Goal: Information Seeking & Learning: Learn about a topic

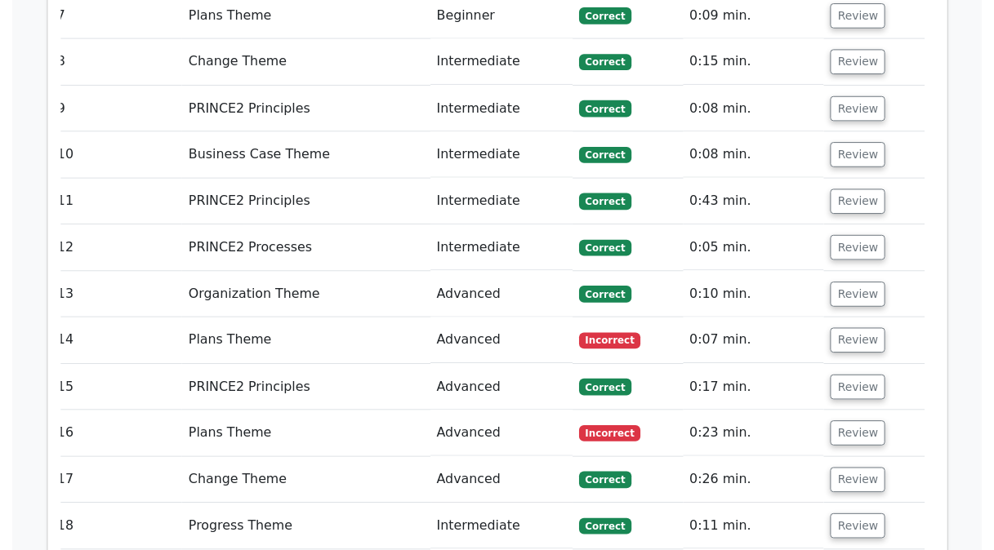
scroll to position [3058, 0]
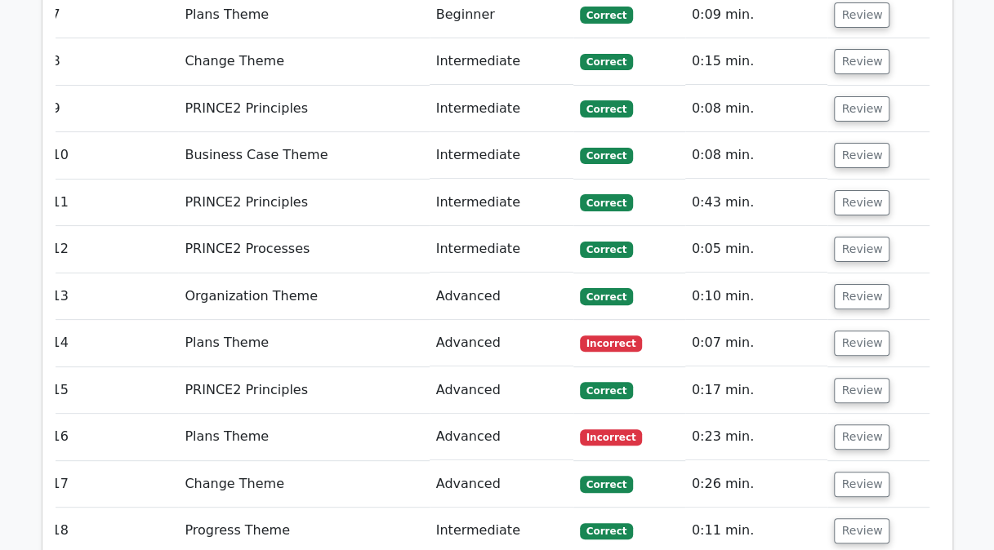
click at [857, 331] on button "Review" at bounding box center [862, 343] width 56 height 25
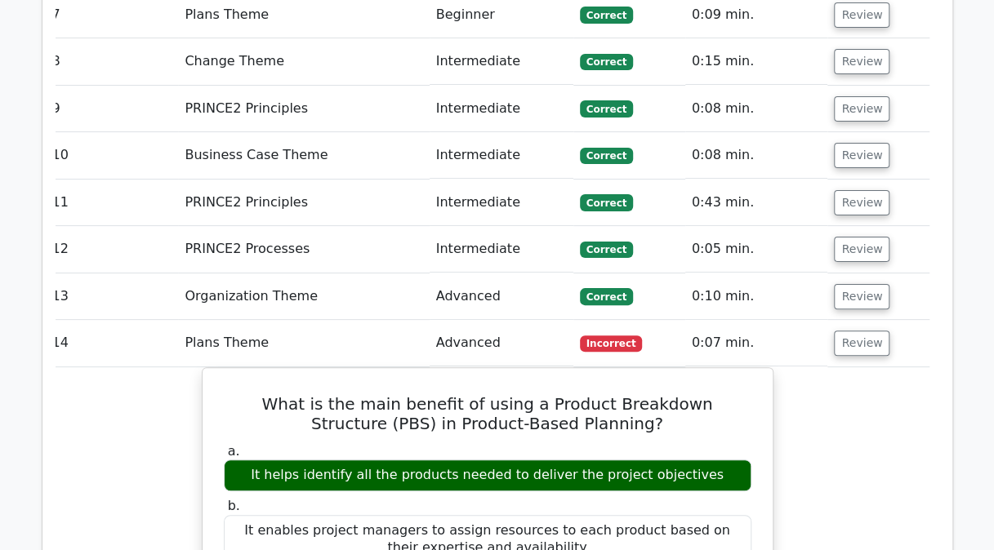
click at [855, 331] on button "Review" at bounding box center [862, 343] width 56 height 25
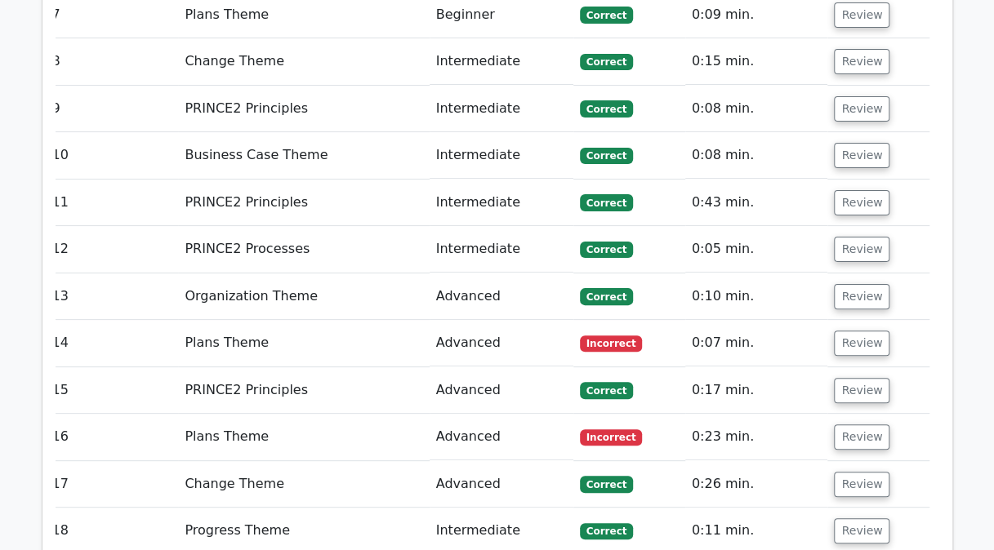
click at [845, 425] on button "Review" at bounding box center [862, 437] width 56 height 25
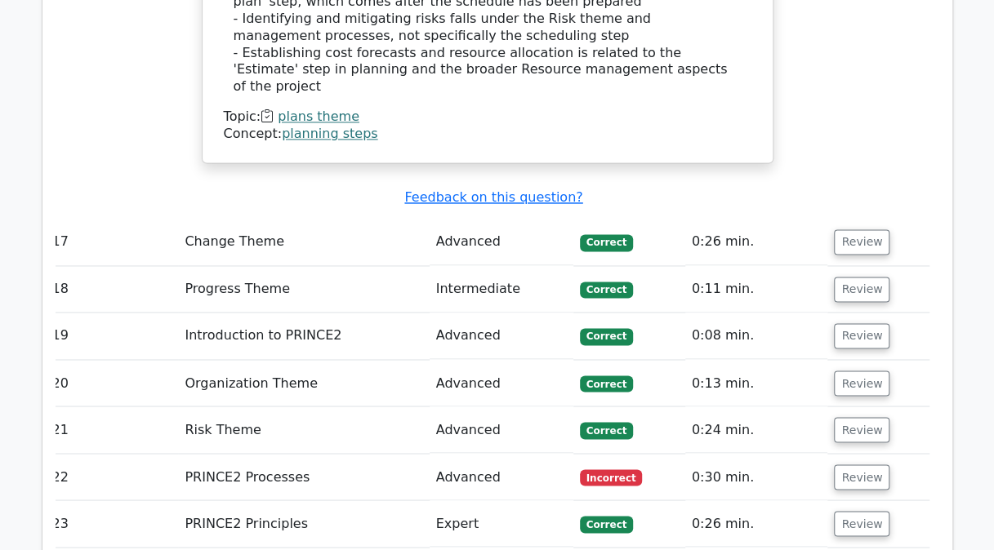
scroll to position [4083, 0]
click at [860, 464] on button "Review" at bounding box center [862, 476] width 56 height 25
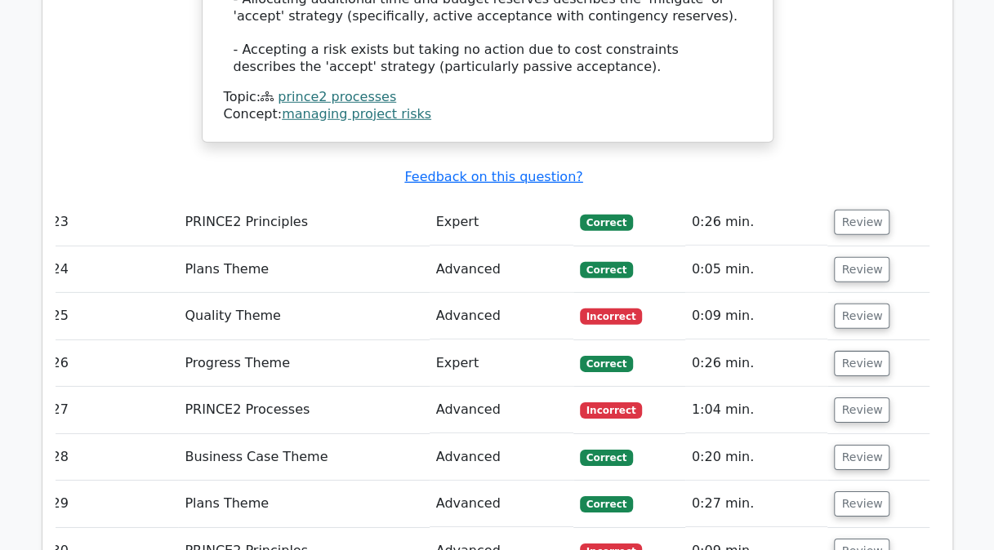
scroll to position [5238, 0]
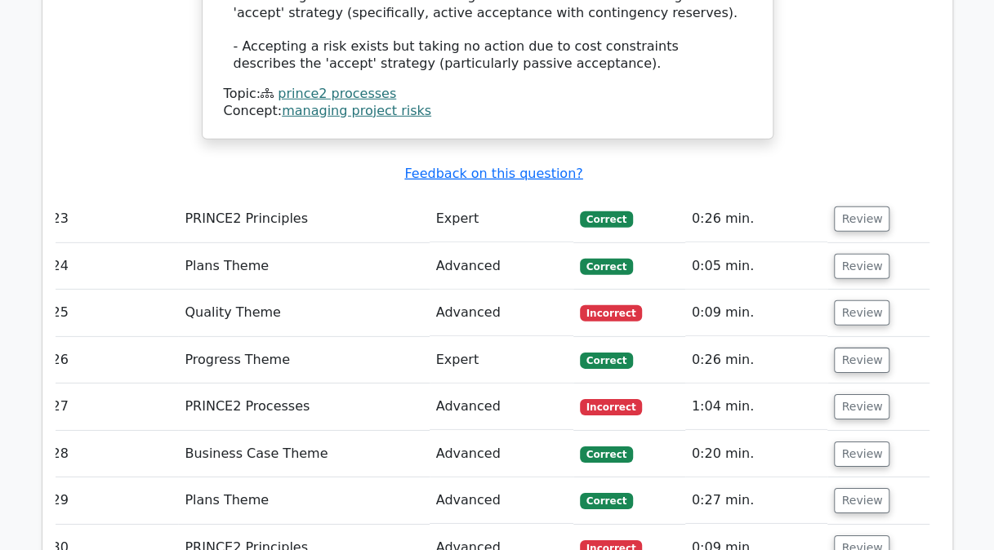
click at [855, 301] on button "Review" at bounding box center [862, 313] width 56 height 25
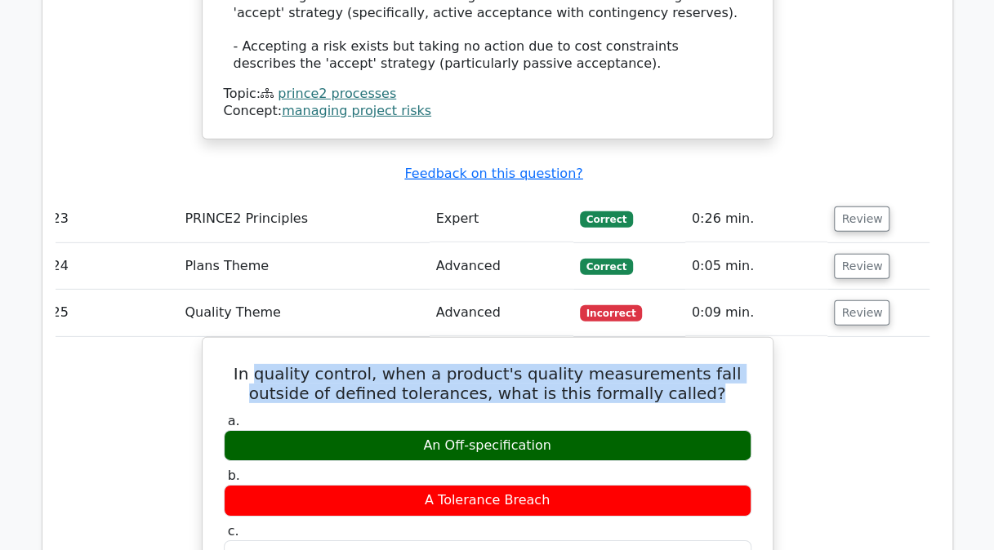
drag, startPoint x: 247, startPoint y: 126, endPoint x: 691, endPoint y: 138, distance: 444.4
click at [691, 364] on h5 "In quality control, when a product's quality measurements fall outside of defin…" at bounding box center [487, 383] width 531 height 39
click at [613, 364] on h5 "In quality control, when a product's quality measurements fall outside of defin…" at bounding box center [487, 383] width 531 height 39
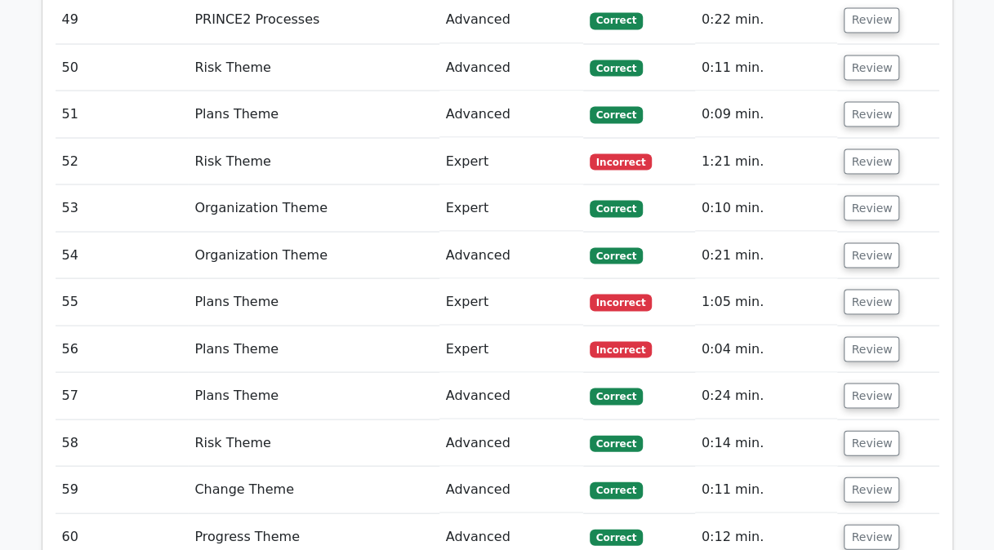
scroll to position [7498, 0]
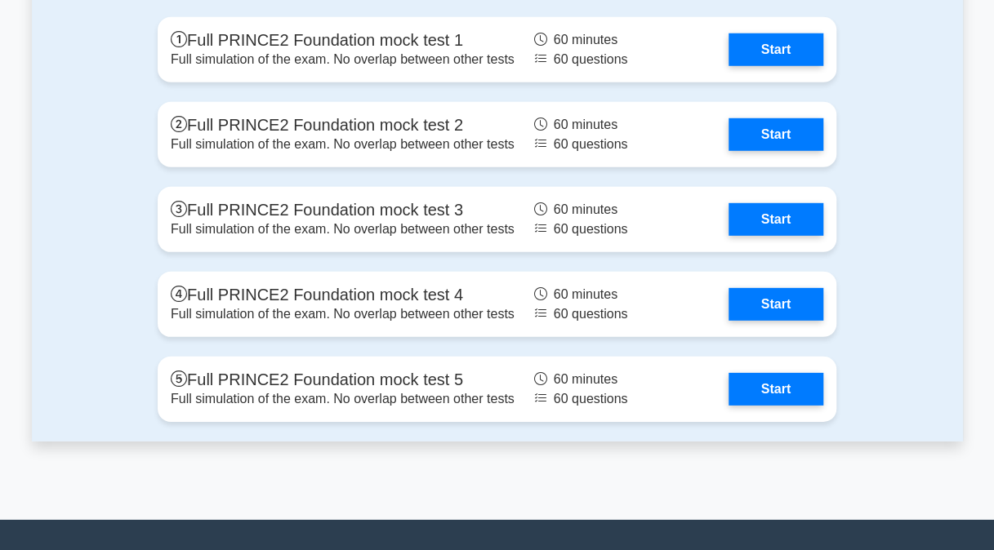
scroll to position [2204, 0]
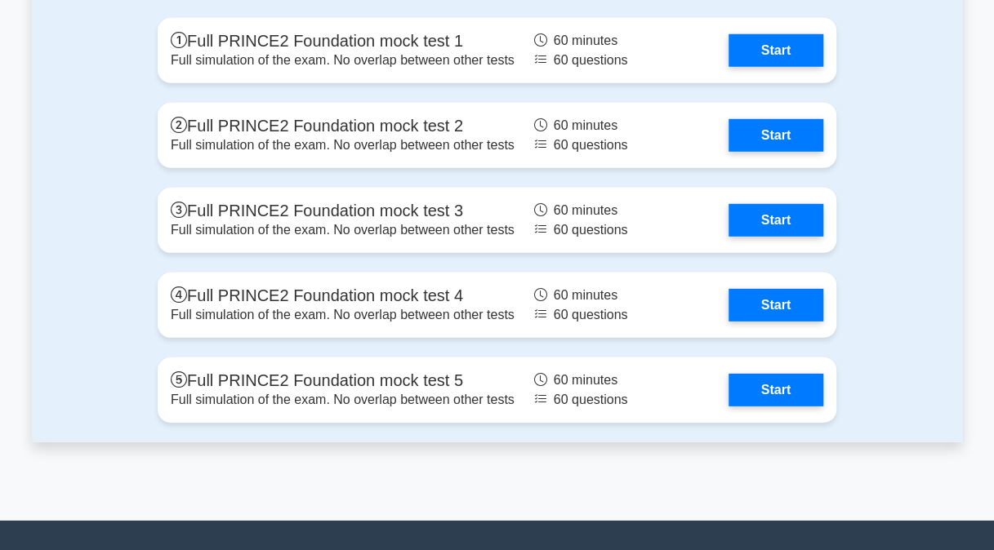
click at [767, 132] on link "Start" at bounding box center [775, 135] width 95 height 33
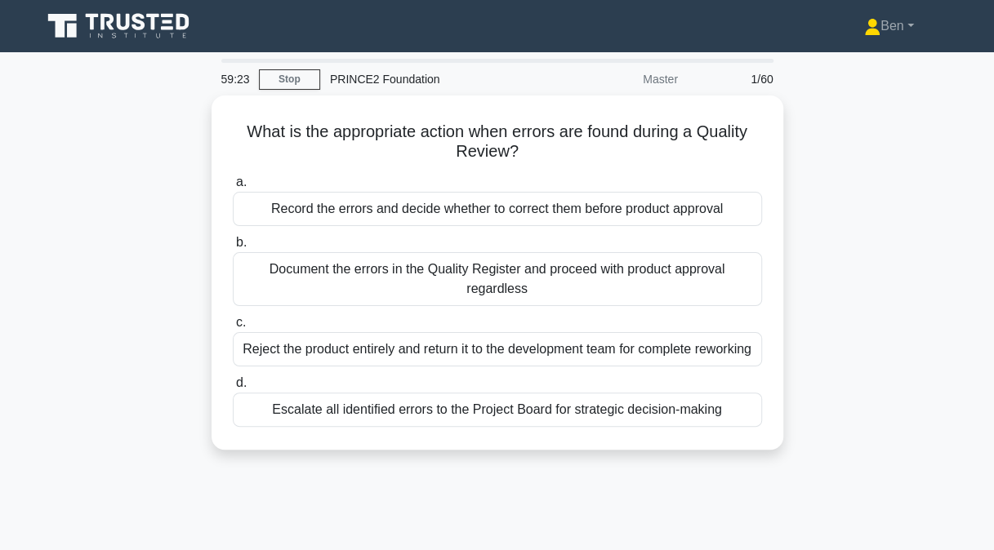
click at [529, 210] on div "Record the errors and decide whether to correct them before product approval" at bounding box center [497, 209] width 529 height 34
click at [233, 188] on input "a. Record the errors and decide whether to correct them before product approval" at bounding box center [233, 182] width 0 height 11
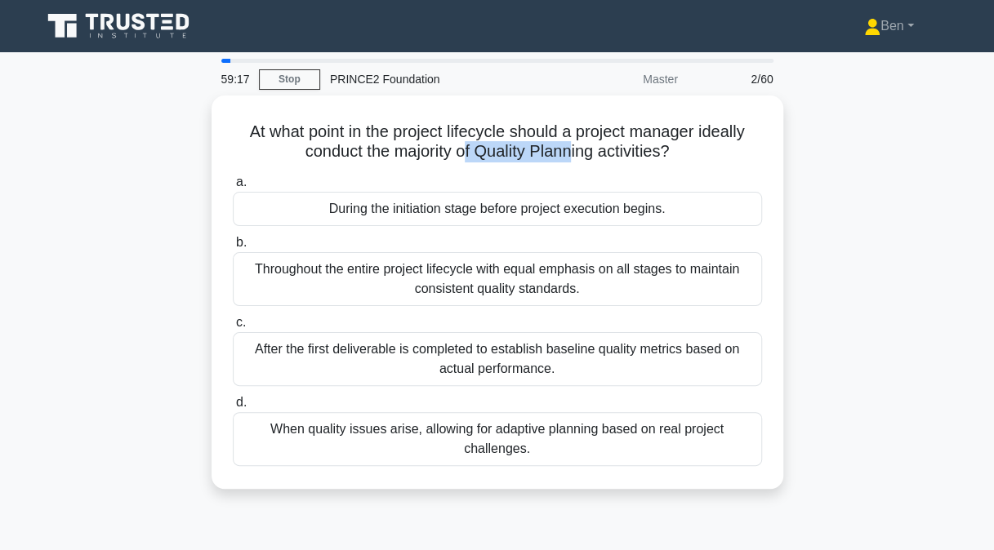
drag, startPoint x: 466, startPoint y: 150, endPoint x: 573, endPoint y: 149, distance: 107.0
click at [573, 149] on h5 "At what point in the project lifecycle should a project manager ideally conduct…" at bounding box center [497, 142] width 532 height 41
drag, startPoint x: 573, startPoint y: 149, endPoint x: 556, endPoint y: 170, distance: 27.3
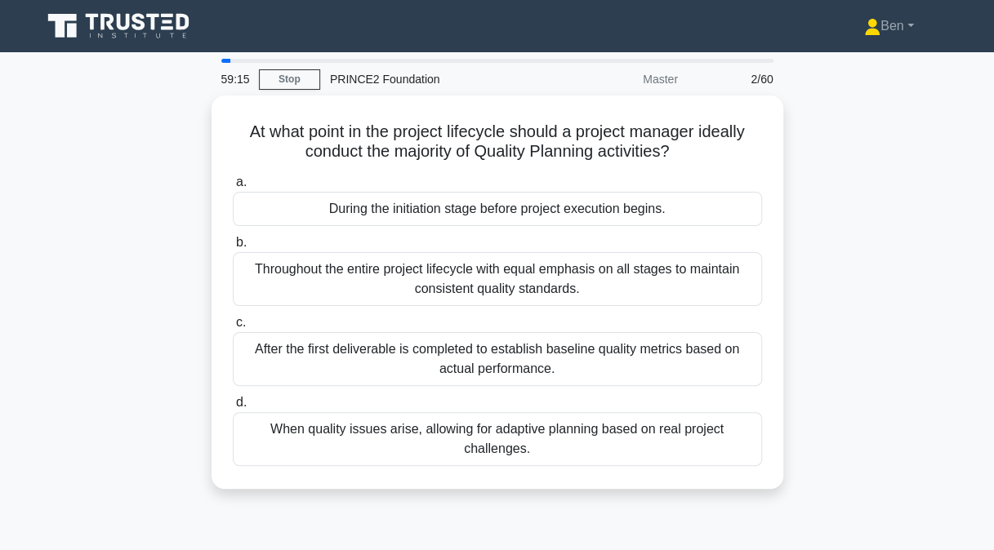
click at [556, 172] on label "a. During the initiation stage before project execution begins." at bounding box center [497, 199] width 529 height 54
click at [233, 177] on input "a. During the initiation stage before project execution begins." at bounding box center [233, 182] width 0 height 11
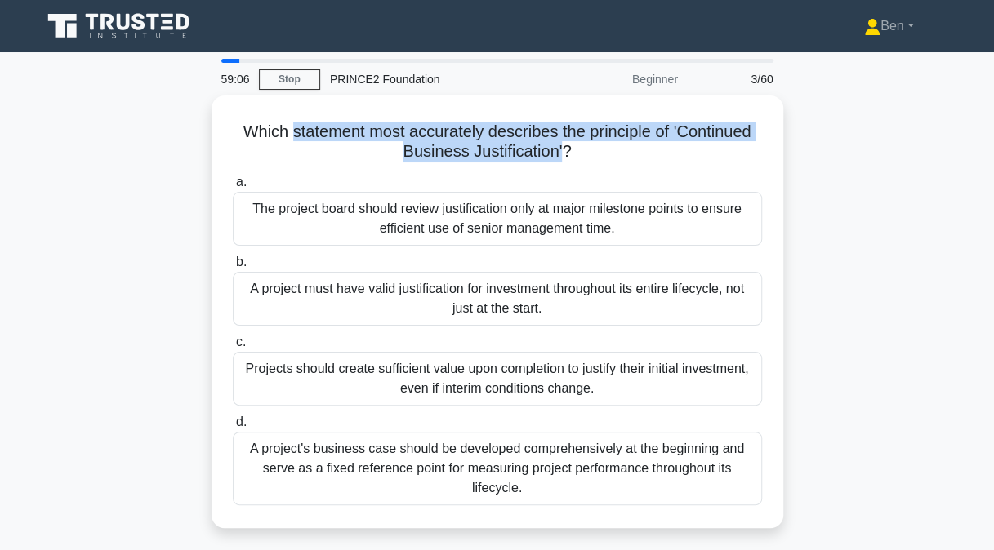
drag, startPoint x: 287, startPoint y: 123, endPoint x: 559, endPoint y: 144, distance: 272.8
click at [559, 144] on h5 "Which statement most accurately describes the principle of 'Continued Business …" at bounding box center [497, 142] width 532 height 41
drag, startPoint x: 559, startPoint y: 144, endPoint x: 539, endPoint y: 136, distance: 20.9
click at [539, 136] on h5 "Which statement most accurately describes the principle of 'Continued Business …" at bounding box center [497, 142] width 532 height 41
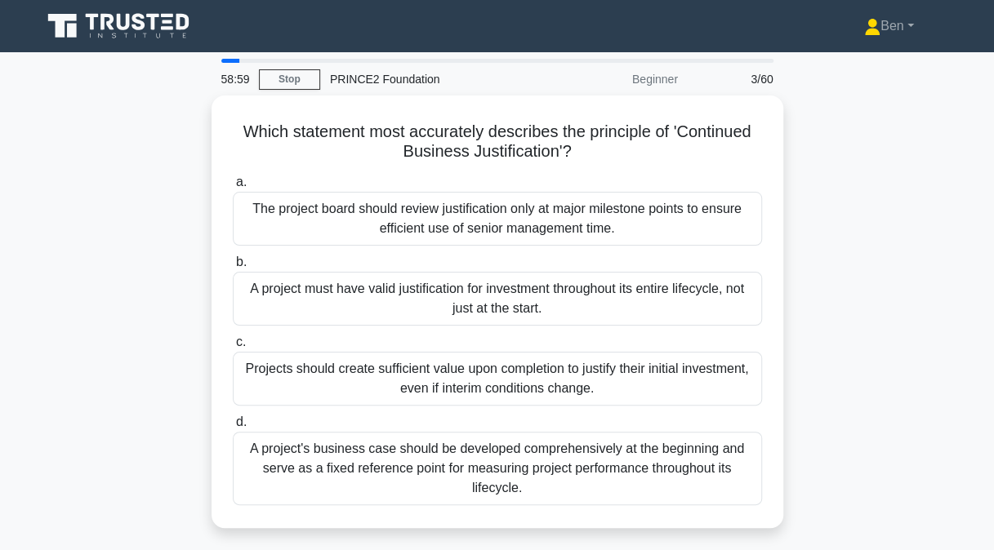
click at [512, 299] on div "A project must have valid justification for investment throughout its entire li…" at bounding box center [497, 299] width 529 height 54
click at [233, 268] on input "b. A project must have valid justification for investment throughout its entire…" at bounding box center [233, 262] width 0 height 11
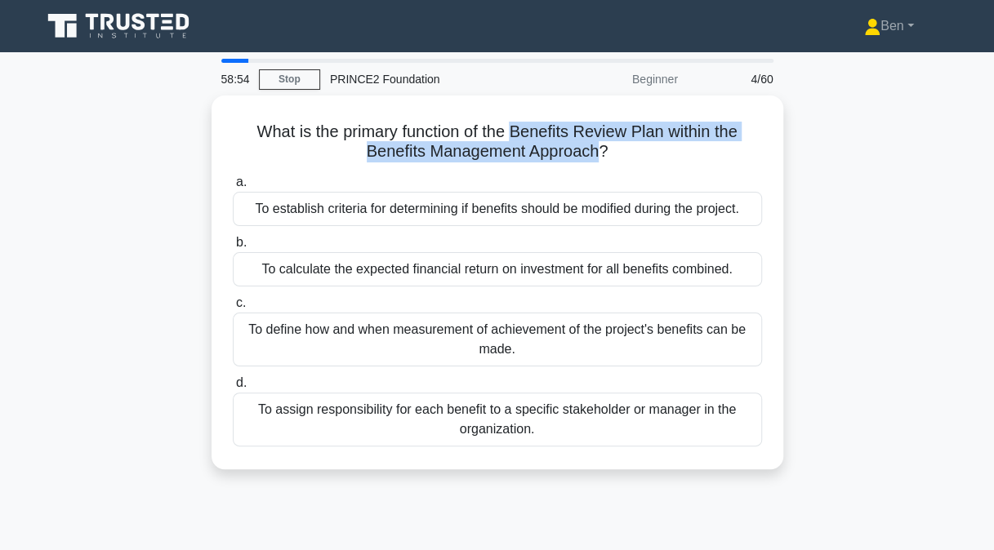
drag, startPoint x: 518, startPoint y: 126, endPoint x: 598, endPoint y: 155, distance: 85.3
click at [598, 155] on h5 "What is the primary function of the Benefits Review Plan within the Benefits Ma…" at bounding box center [497, 142] width 532 height 41
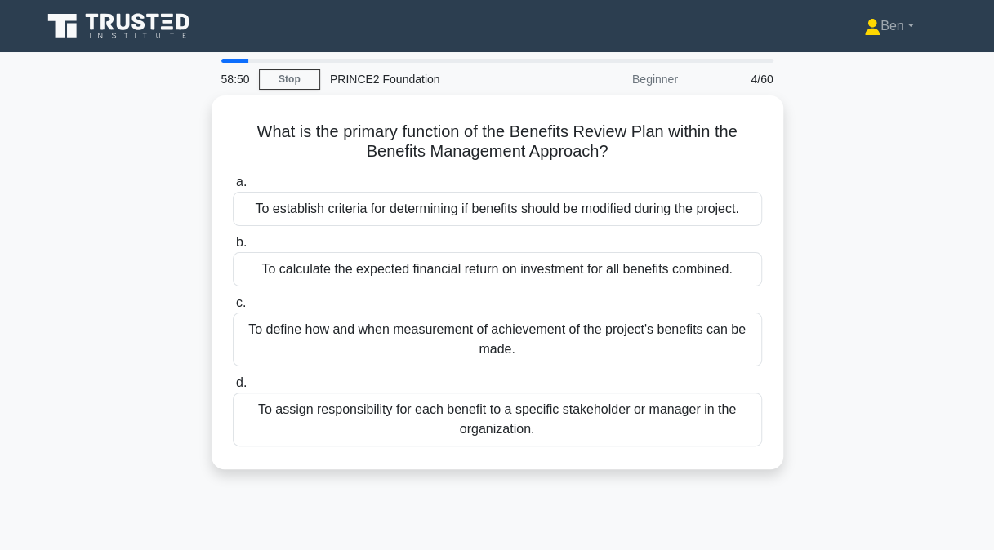
drag, startPoint x: 598, startPoint y: 155, endPoint x: 564, endPoint y: 77, distance: 85.6
click at [564, 77] on div "Beginner" at bounding box center [616, 79] width 143 height 33
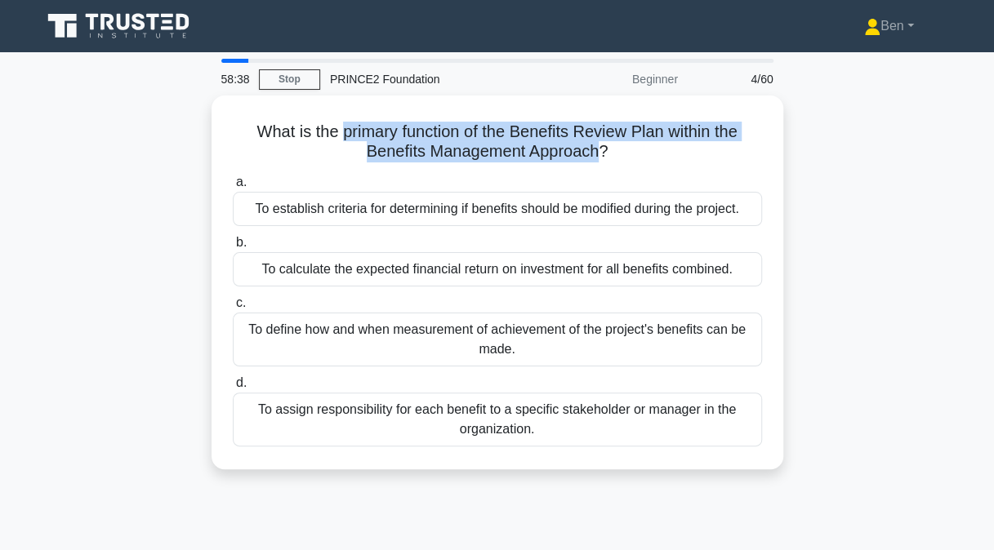
drag, startPoint x: 341, startPoint y: 124, endPoint x: 599, endPoint y: 148, distance: 259.2
click at [599, 148] on h5 "What is the primary function of the Benefits Review Plan within the Benefits Ma…" at bounding box center [497, 142] width 532 height 41
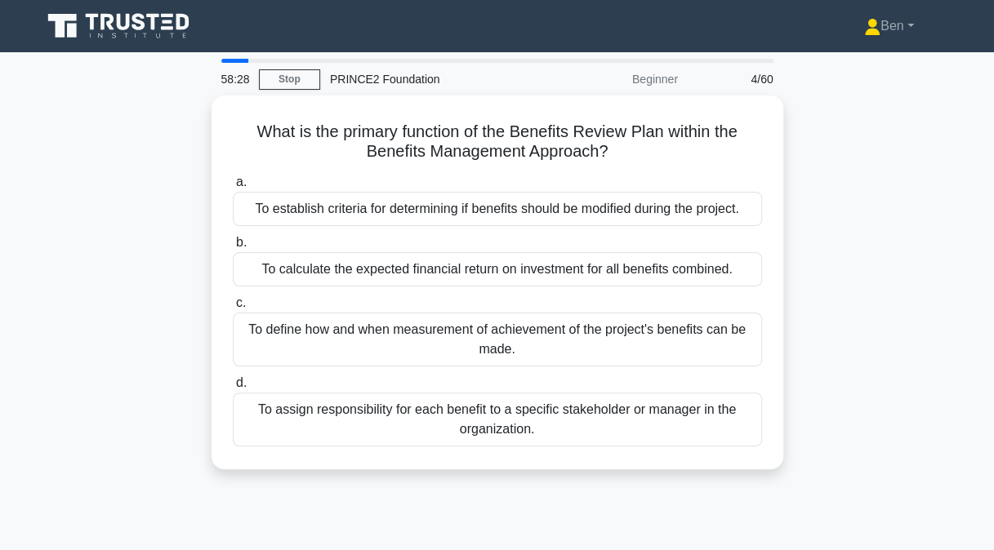
click at [605, 325] on div "To define how and when measurement of achievement of the project's benefits can…" at bounding box center [497, 340] width 529 height 54
click at [233, 309] on input "c. To define how and when measurement of achievement of the project's benefits …" at bounding box center [233, 303] width 0 height 11
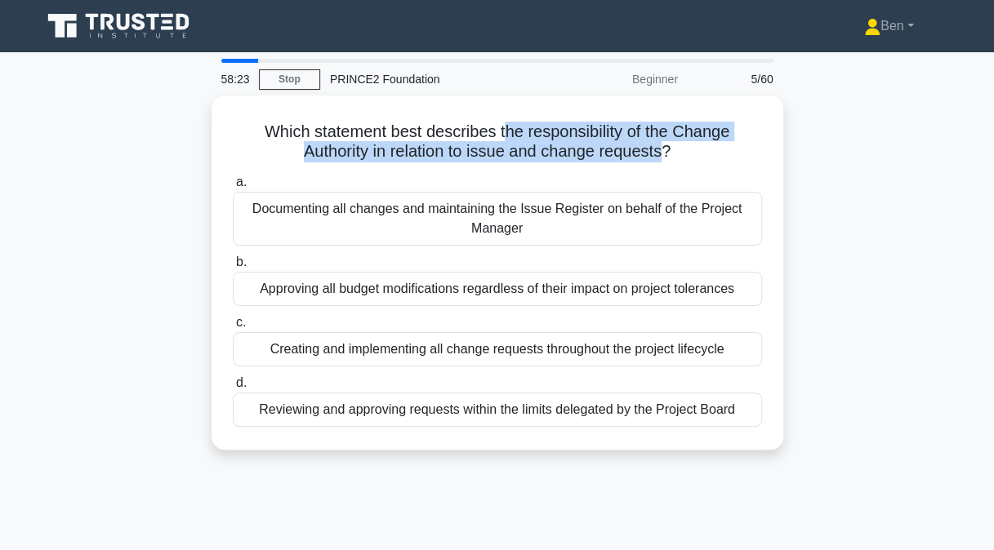
drag, startPoint x: 506, startPoint y: 127, endPoint x: 665, endPoint y: 145, distance: 159.5
click at [665, 145] on h5 "Which statement best describes the responsibility of the Change Authority in re…" at bounding box center [497, 142] width 532 height 41
click at [602, 147] on h5 "Which statement best describes the responsibility of the Change Authority in re…" at bounding box center [497, 142] width 532 height 41
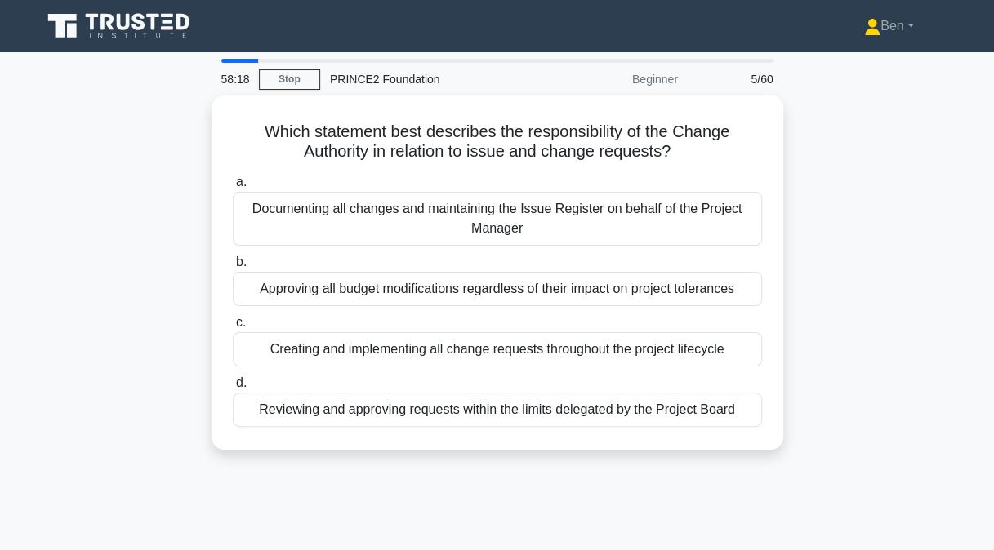
click at [610, 407] on div "Reviewing and approving requests within the limits delegated by the Project Boa…" at bounding box center [497, 410] width 529 height 34
click at [233, 389] on input "d. Reviewing and approving requests within the limits delegated by the Project …" at bounding box center [233, 383] width 0 height 11
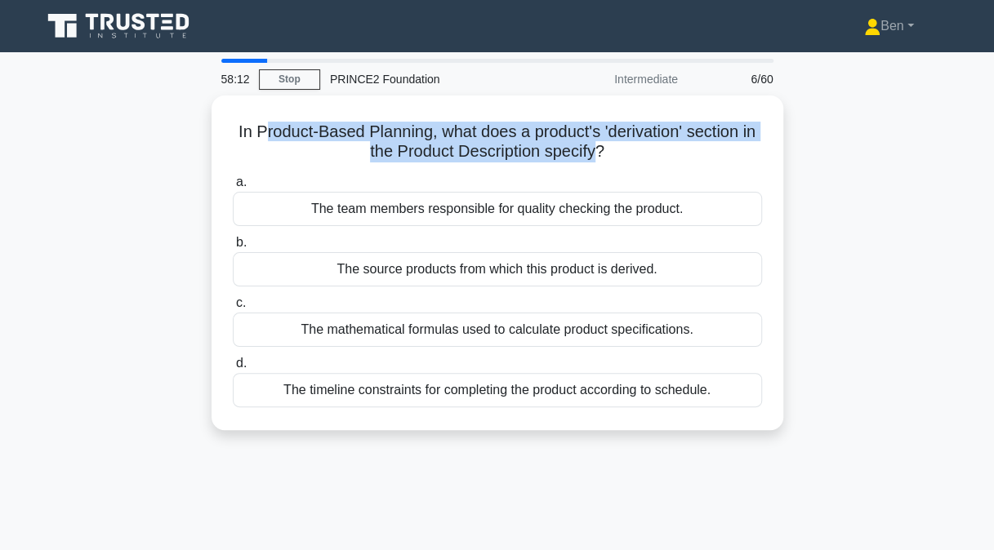
drag, startPoint x: 256, startPoint y: 131, endPoint x: 596, endPoint y: 142, distance: 340.8
click at [596, 142] on h5 "In Product-Based Planning, what does a product's 'derivation' section in the Pr…" at bounding box center [497, 142] width 532 height 41
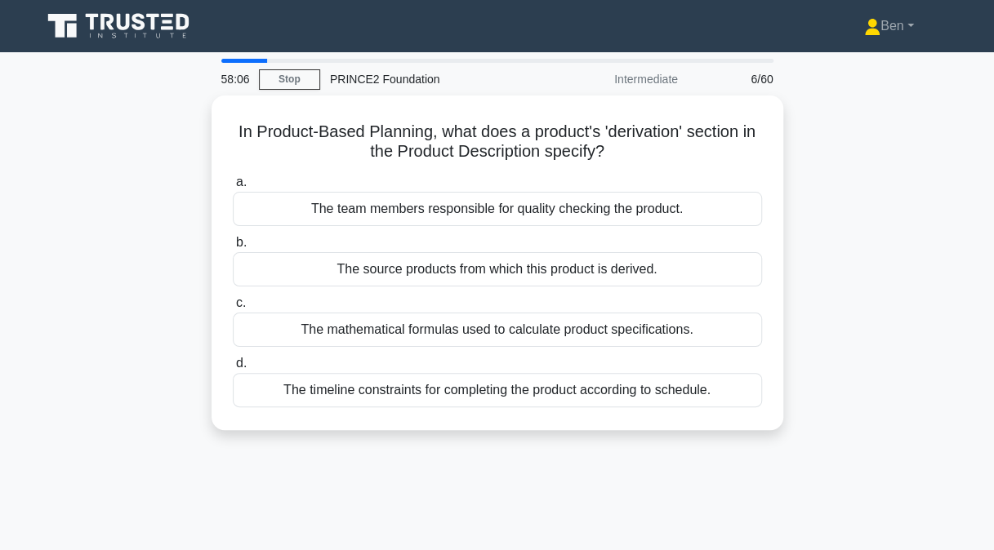
drag, startPoint x: 596, startPoint y: 142, endPoint x: 585, endPoint y: 258, distance: 116.5
click at [585, 258] on div "The source products from which this product is derived." at bounding box center [497, 269] width 529 height 34
click at [233, 248] on input "b. The source products from which this product is derived." at bounding box center [233, 243] width 0 height 11
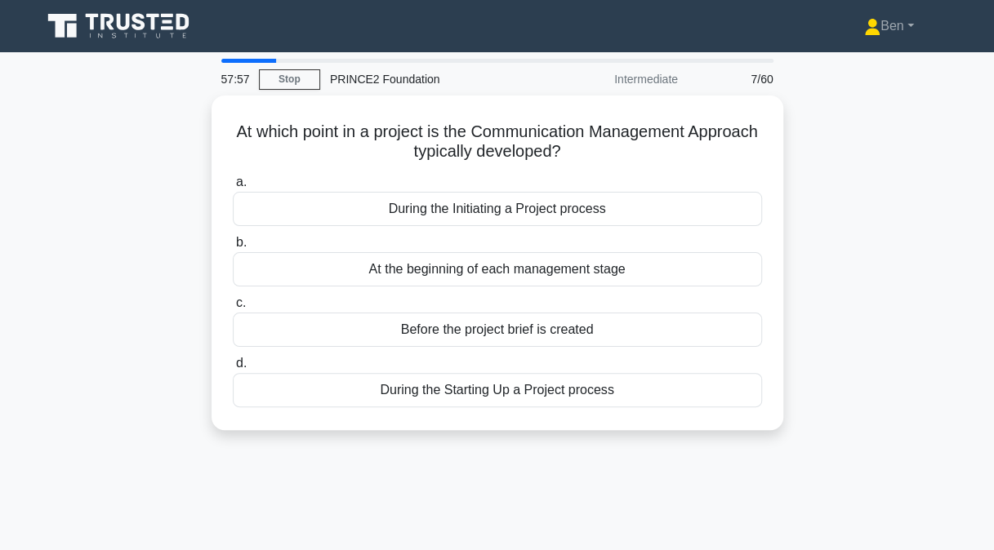
click at [539, 211] on div "During the Initiating a Project process" at bounding box center [497, 209] width 529 height 34
click at [233, 188] on input "a. During the Initiating a Project process" at bounding box center [233, 182] width 0 height 11
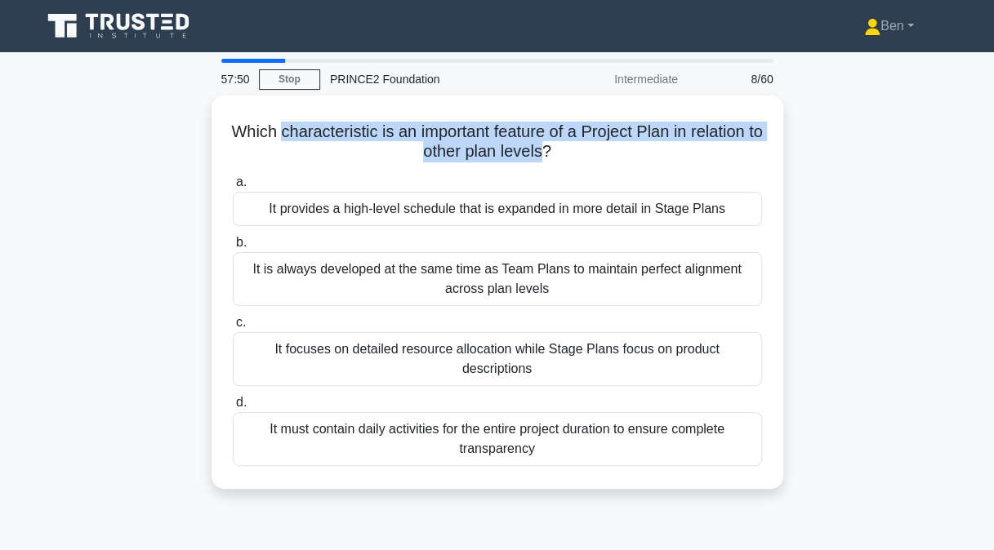
drag, startPoint x: 284, startPoint y: 129, endPoint x: 555, endPoint y: 149, distance: 271.1
click at [555, 149] on h5 "Which characteristic is an important feature of a Project Plan in relation to o…" at bounding box center [497, 142] width 532 height 41
click at [522, 148] on h5 "Which characteristic is an important feature of a Project Plan in relation to o…" at bounding box center [497, 142] width 532 height 41
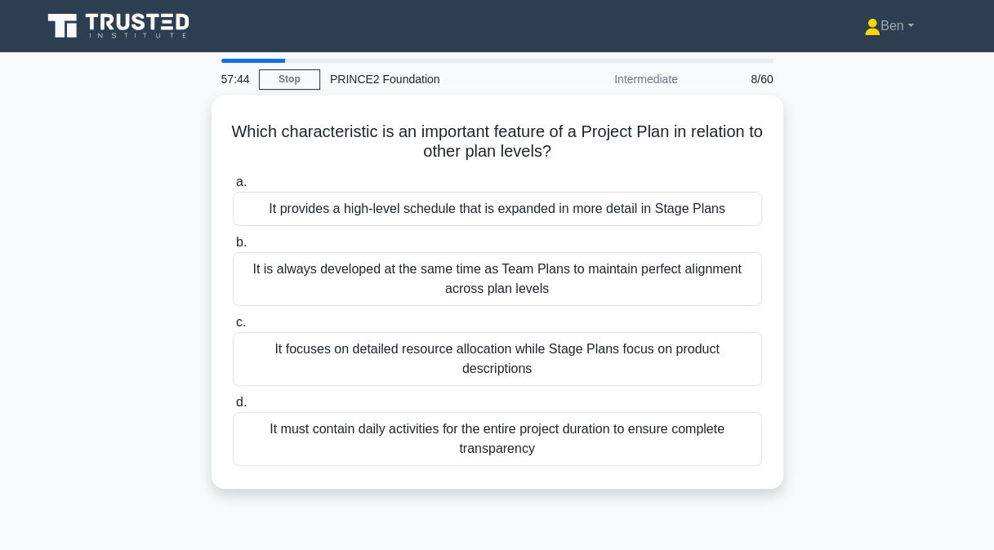
click at [281, 207] on div "It provides a high-level schedule that is expanded in more detail in Stage Plans" at bounding box center [497, 209] width 529 height 34
click at [233, 188] on input "a. It provides a high-level schedule that is expanded in more detail in Stage P…" at bounding box center [233, 182] width 0 height 11
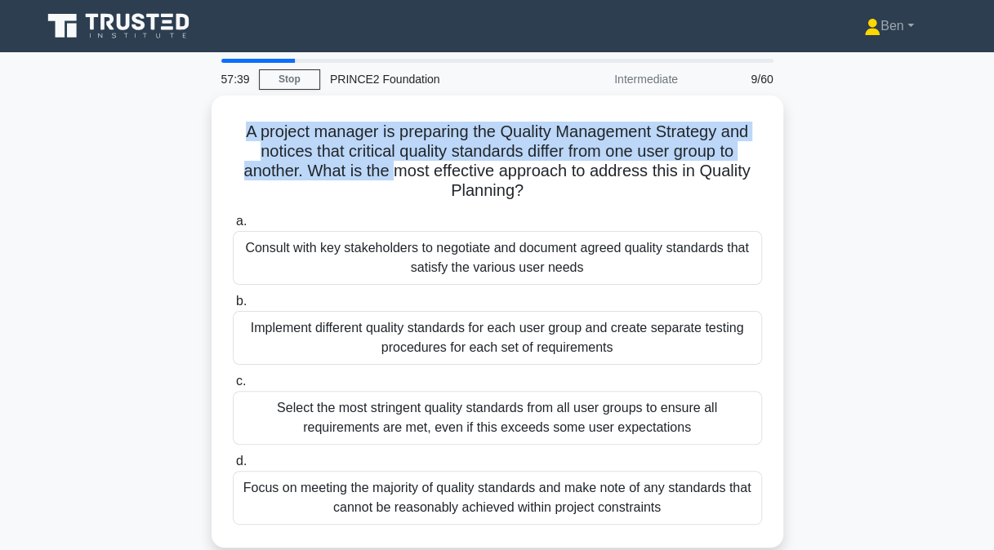
drag, startPoint x: 242, startPoint y: 126, endPoint x: 397, endPoint y: 167, distance: 160.7
click at [397, 167] on h5 "A project manager is preparing the Quality Management Strategy and notices that…" at bounding box center [497, 162] width 532 height 80
click at [326, 150] on h5 "A project manager is preparing the Quality Management Strategy and notices that…" at bounding box center [497, 162] width 532 height 80
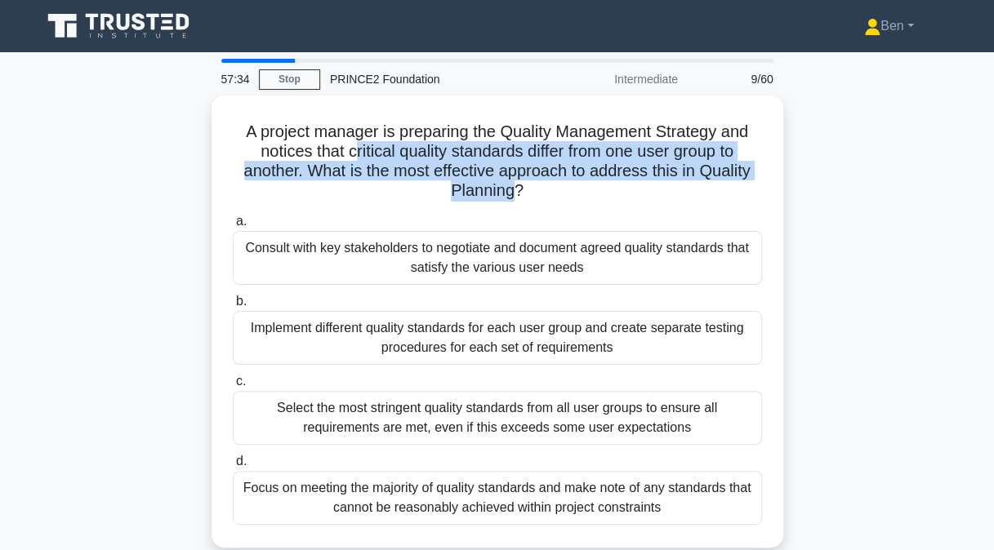
drag, startPoint x: 350, startPoint y: 146, endPoint x: 510, endPoint y: 185, distance: 164.6
click at [510, 185] on h5 "A project manager is preparing the Quality Management Strategy and notices that…" at bounding box center [497, 162] width 532 height 80
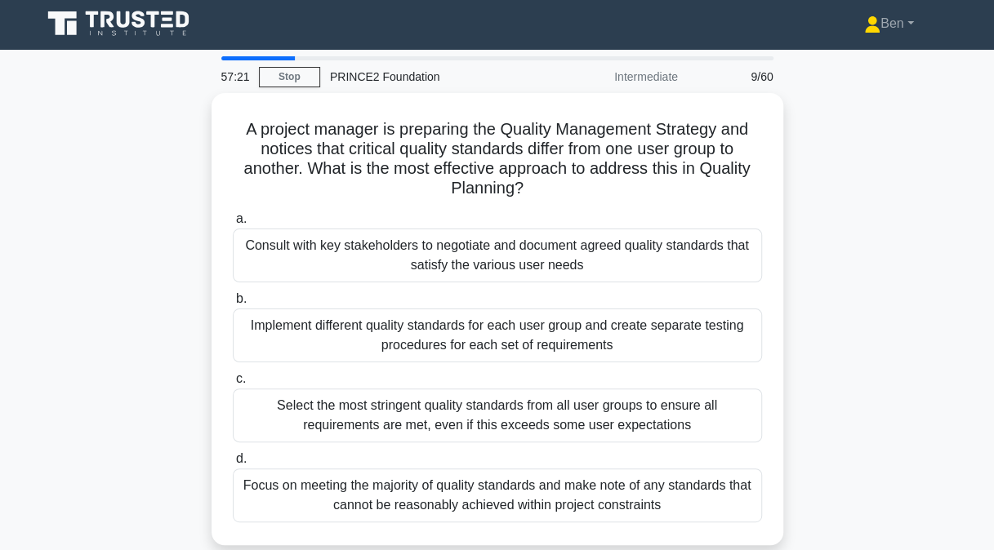
click at [287, 256] on div "Consult with key stakeholders to negotiate and document agreed quality standard…" at bounding box center [497, 256] width 529 height 54
click at [233, 225] on input "a. Consult with key stakeholders to negotiate and document agreed quality stand…" at bounding box center [233, 219] width 0 height 11
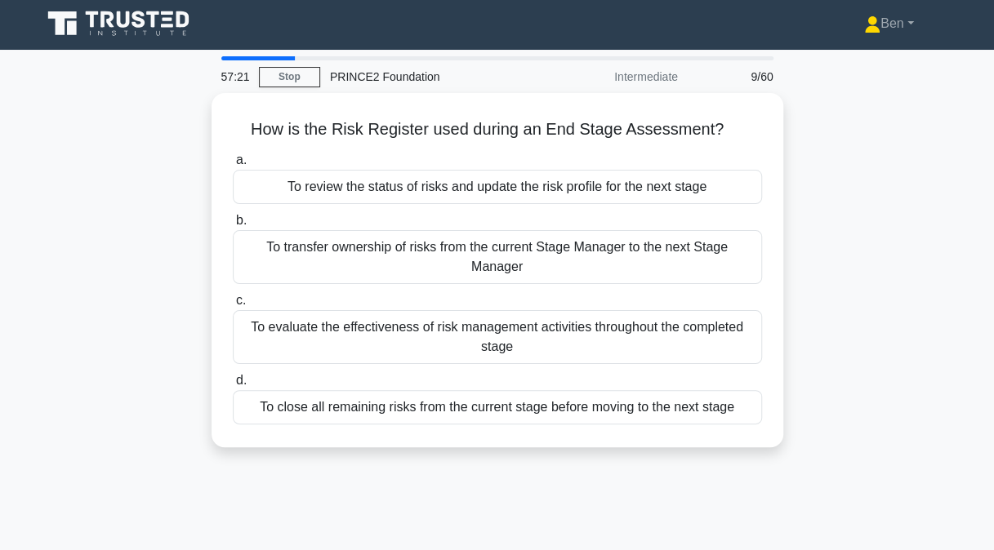
scroll to position [0, 0]
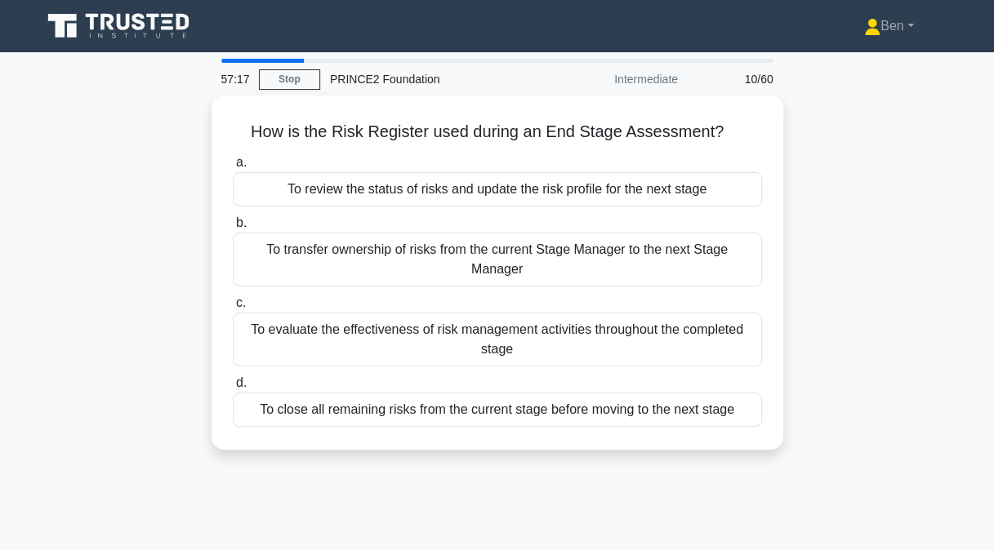
click at [261, 134] on h5 "How is the Risk Register used during an End Stage Assessment? .spinner_0XTQ{tra…" at bounding box center [497, 132] width 532 height 21
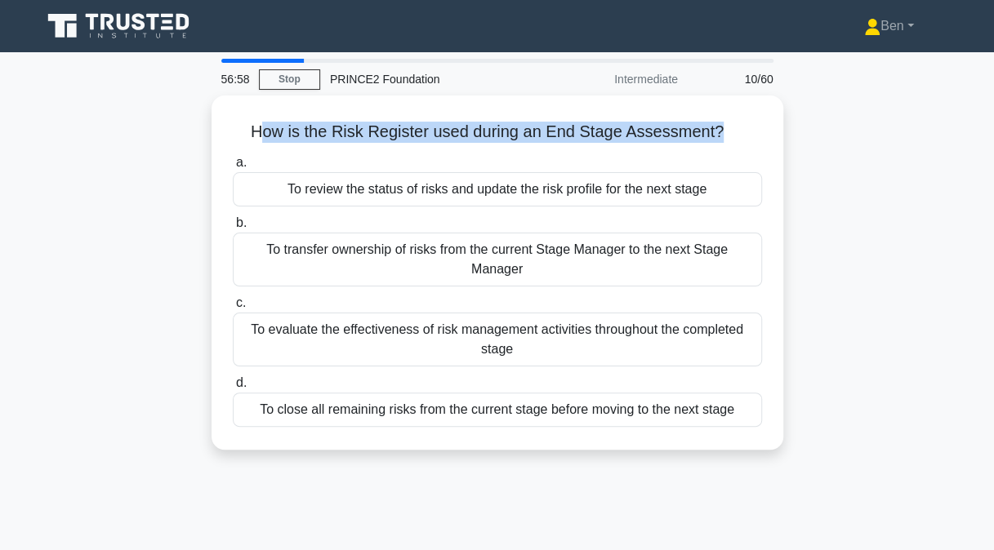
drag, startPoint x: 261, startPoint y: 134, endPoint x: 715, endPoint y: 136, distance: 454.1
click at [715, 136] on h5 "How is the Risk Register used during an End Stage Assessment? .spinner_0XTQ{tra…" at bounding box center [497, 132] width 532 height 21
click at [712, 137] on h5 "How is the Risk Register used during an End Stage Assessment? .spinner_0XTQ{tra…" at bounding box center [497, 132] width 532 height 21
click at [642, 126] on h5 "How is the Risk Register used during an End Stage Assessment? .spinner_0XTQ{tra…" at bounding box center [497, 132] width 532 height 21
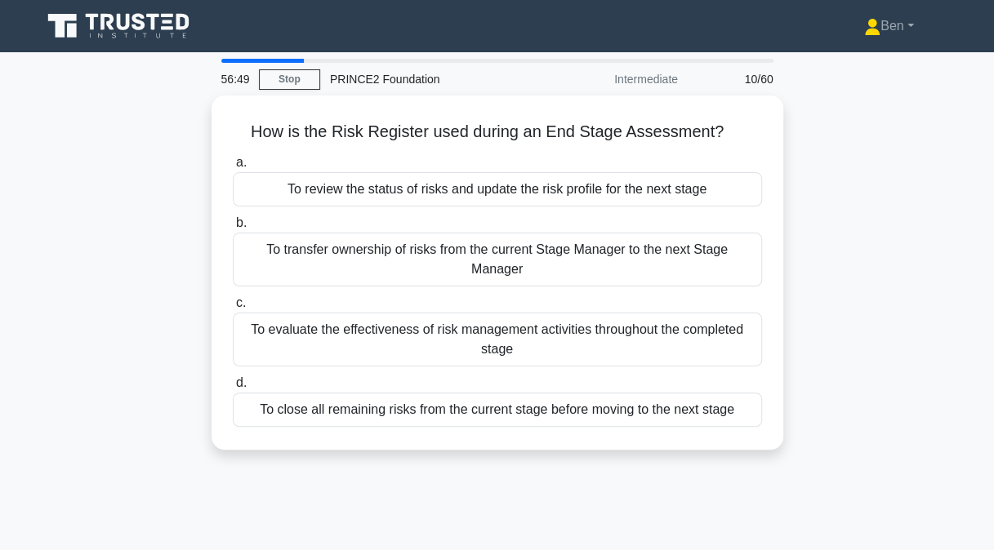
click at [542, 191] on div "To review the status of risks and update the risk profile for the next stage" at bounding box center [497, 189] width 529 height 34
click at [233, 168] on input "a. To review the status of risks and update the risk profile for the next stage" at bounding box center [233, 163] width 0 height 11
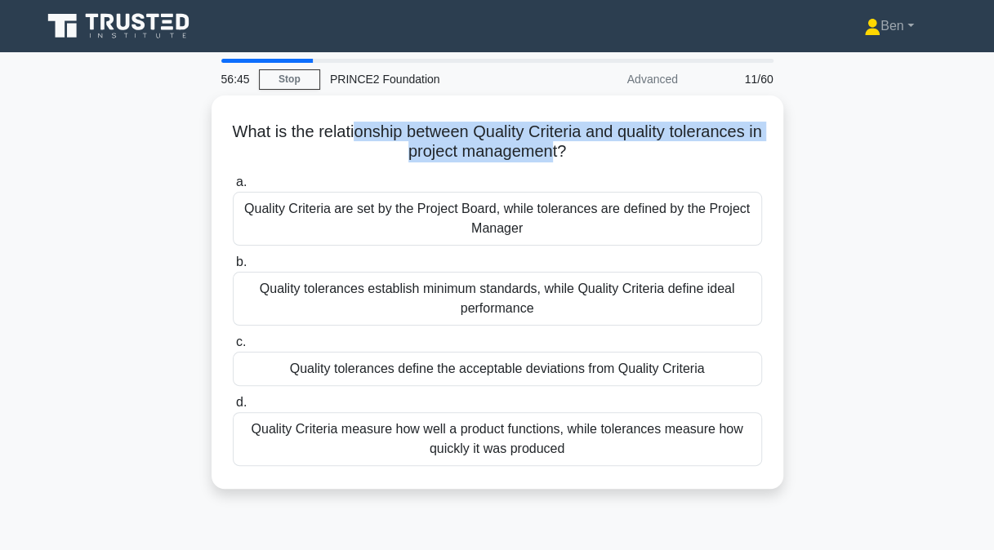
drag, startPoint x: 359, startPoint y: 132, endPoint x: 564, endPoint y: 145, distance: 205.4
click at [564, 145] on h5 "What is the relationship between Quality Criteria and quality tolerances in pro…" at bounding box center [497, 142] width 532 height 41
click at [537, 149] on h5 "What is the relationship between Quality Criteria and quality tolerances in pro…" at bounding box center [497, 142] width 532 height 41
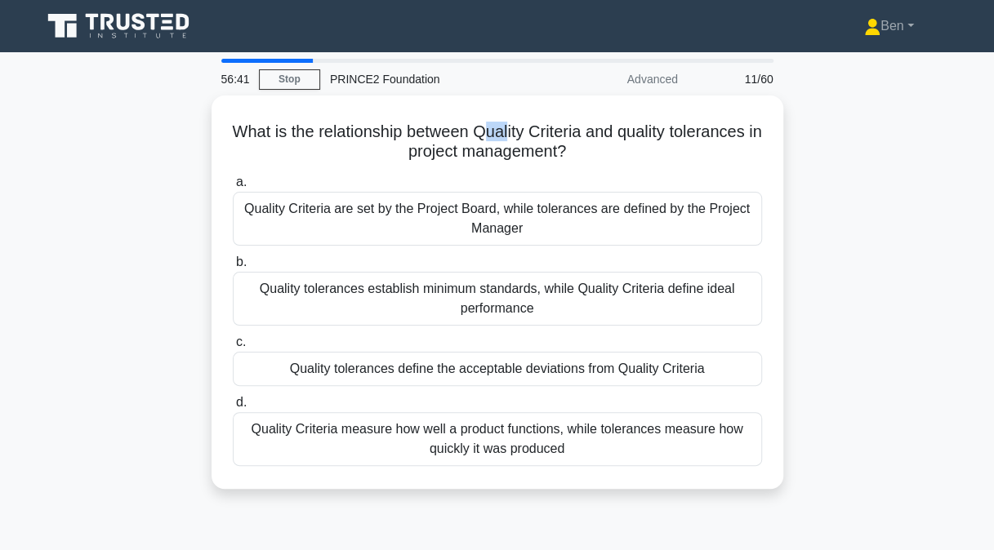
drag, startPoint x: 492, startPoint y: 131, endPoint x: 518, endPoint y: 136, distance: 25.8
click at [518, 136] on h5 "What is the relationship between Quality Criteria and quality tolerances in pro…" at bounding box center [497, 142] width 532 height 41
click at [515, 139] on h5 "What is the relationship between Quality Criteria and quality tolerances in pro…" at bounding box center [497, 142] width 532 height 41
click at [511, 149] on h5 "What is the relationship between Quality Criteria and quality tolerances in pro…" at bounding box center [497, 142] width 532 height 41
click at [521, 361] on div "Quality tolerances define the acceptable deviations from Quality Criteria" at bounding box center [497, 369] width 529 height 34
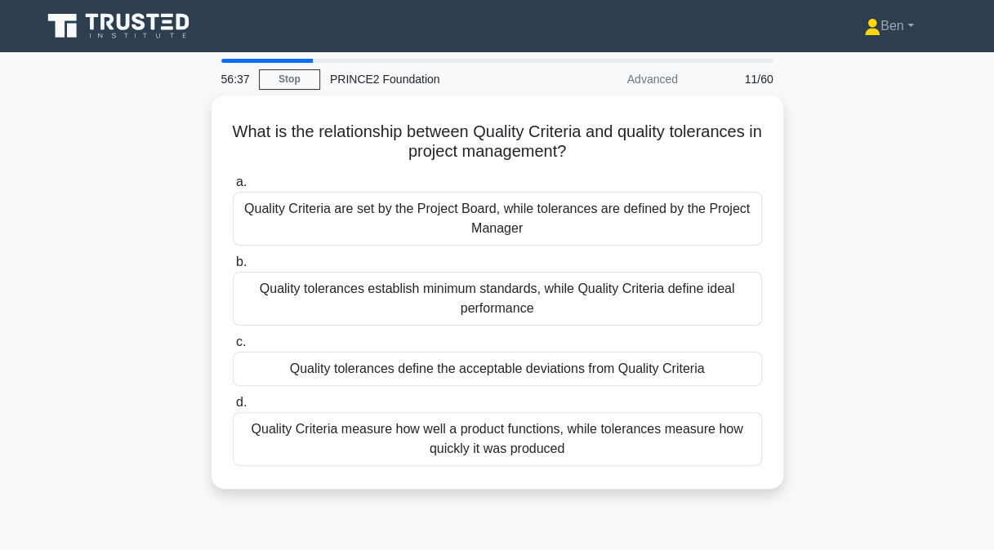
click at [233, 348] on input "c. Quality tolerances define the acceptable deviations from Quality Criteria" at bounding box center [233, 342] width 0 height 11
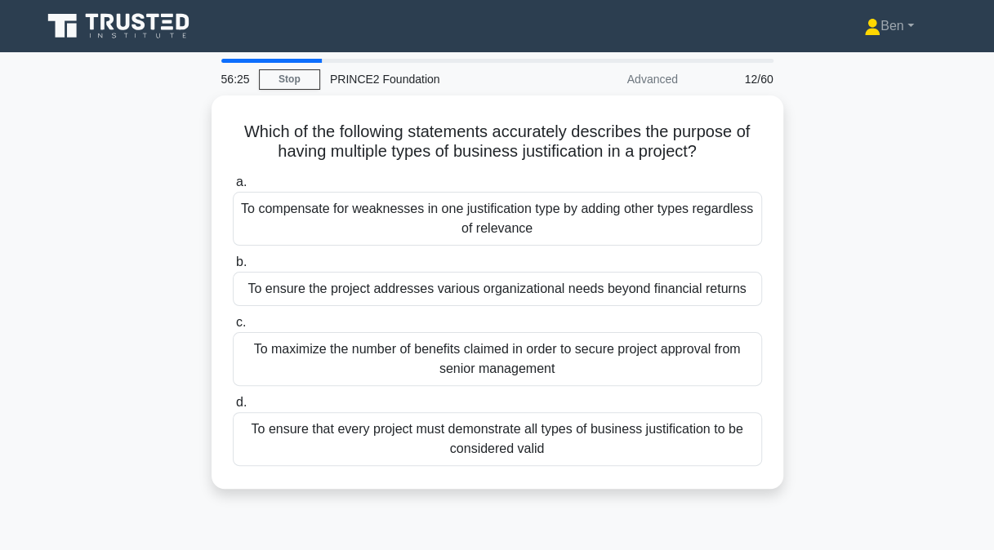
click at [403, 144] on h5 "Which of the following statements accurately describes the purpose of having mu…" at bounding box center [497, 142] width 532 height 41
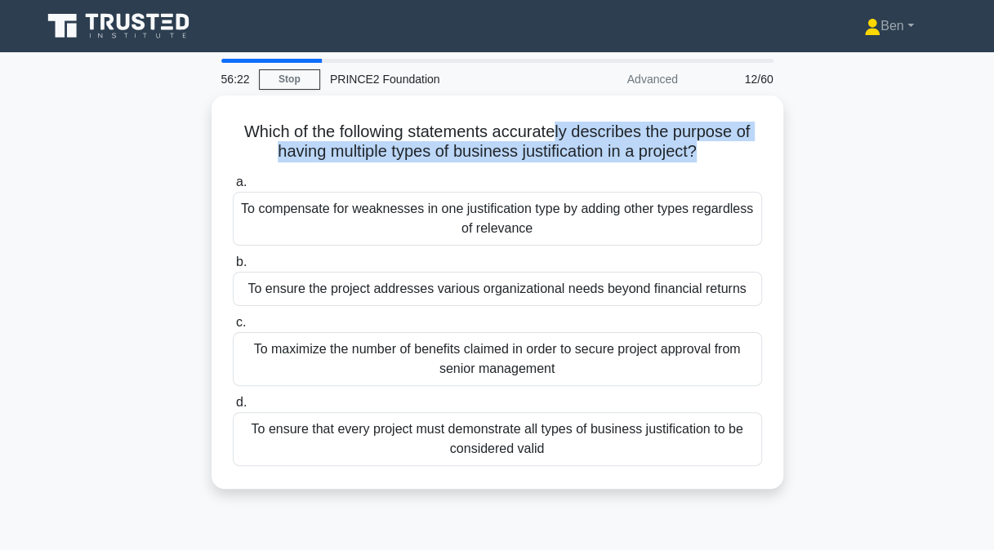
drag, startPoint x: 558, startPoint y: 117, endPoint x: 697, endPoint y: 146, distance: 142.7
click at [697, 146] on h5 "Which of the following statements accurately describes the purpose of having mu…" at bounding box center [497, 142] width 532 height 41
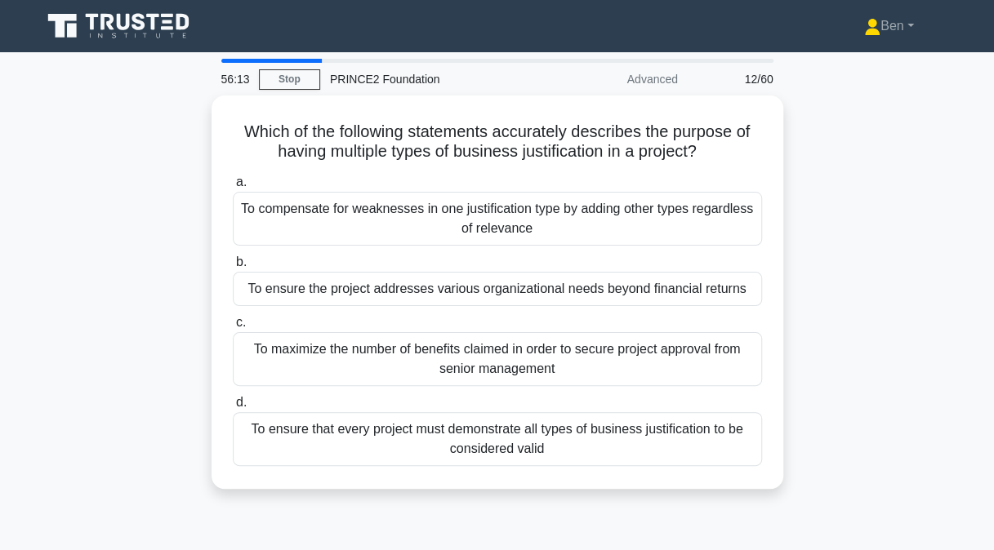
click at [635, 278] on div "To ensure the project addresses various organizational needs beyond financial r…" at bounding box center [497, 289] width 529 height 34
click at [233, 268] on input "b. To ensure the project addresses various organizational needs beyond financia…" at bounding box center [233, 262] width 0 height 11
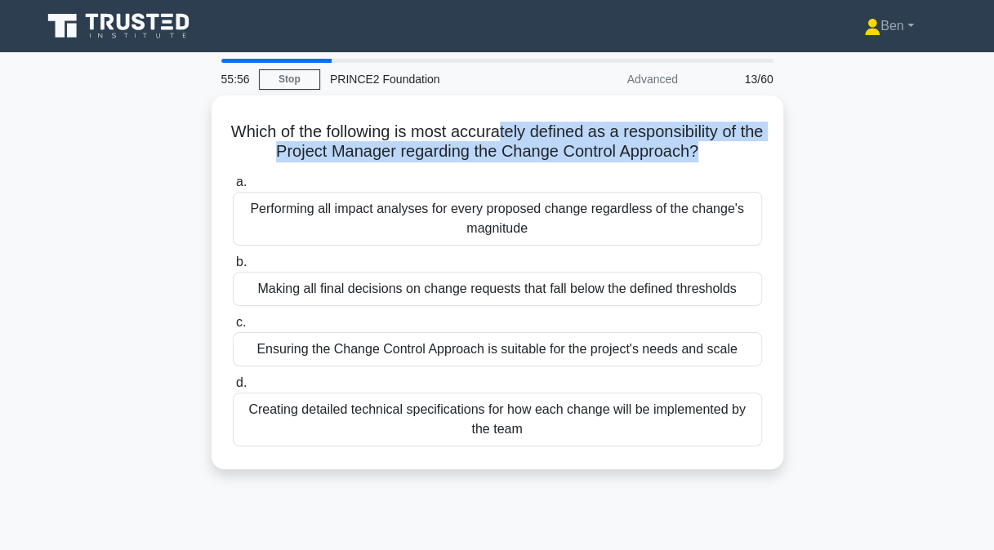
drag, startPoint x: 515, startPoint y: 129, endPoint x: 713, endPoint y: 150, distance: 199.6
click at [713, 150] on h5 "Which of the following is most accurately defined as a responsibility of the Pr…" at bounding box center [497, 142] width 532 height 41
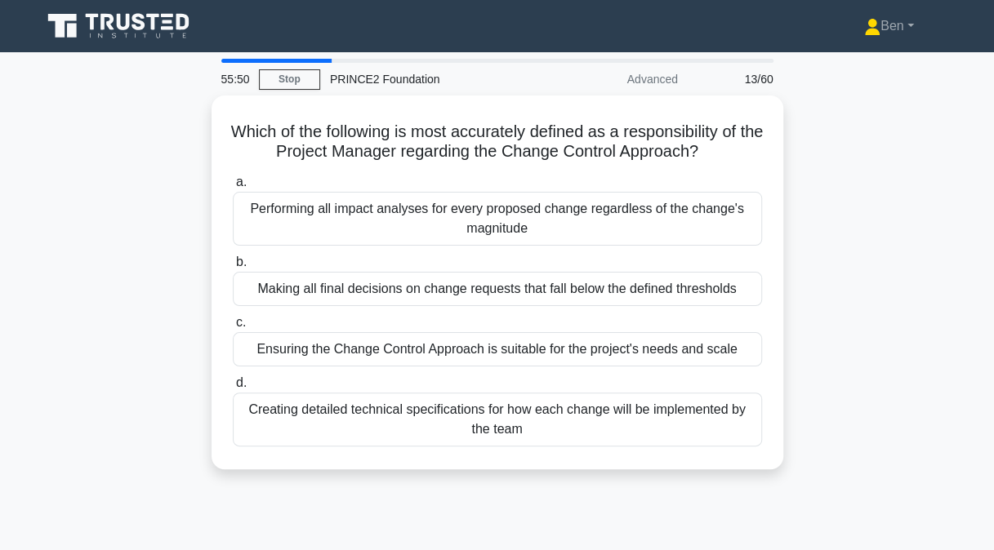
click at [590, 336] on div "Ensuring the Change Control Approach is suitable for the project's needs and sc…" at bounding box center [497, 349] width 529 height 34
click at [233, 328] on input "c. Ensuring the Change Control Approach is suitable for the project's needs and…" at bounding box center [233, 323] width 0 height 11
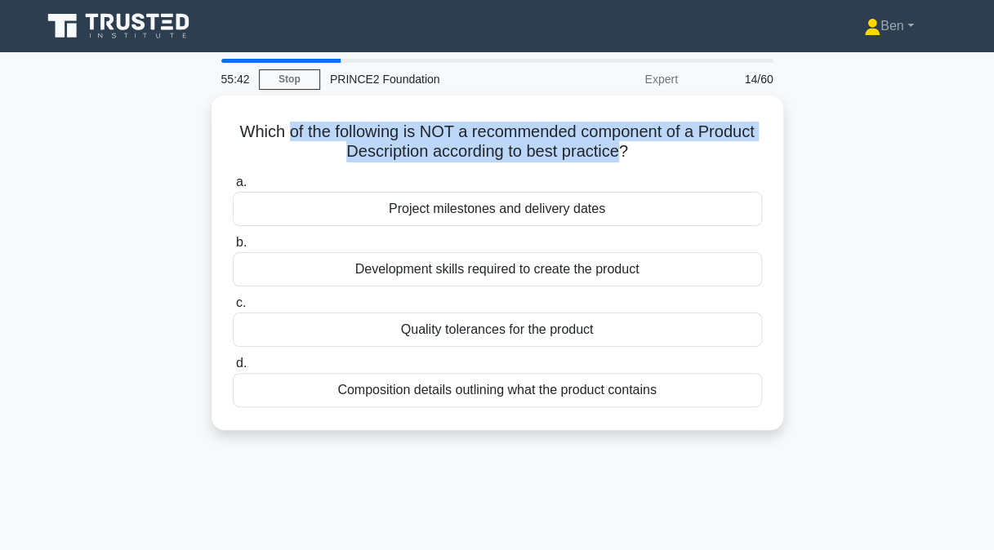
drag, startPoint x: 281, startPoint y: 118, endPoint x: 620, endPoint y: 142, distance: 339.8
click at [620, 142] on h5 "Which of the following is NOT a recommended component of a Product Description …" at bounding box center [497, 142] width 532 height 41
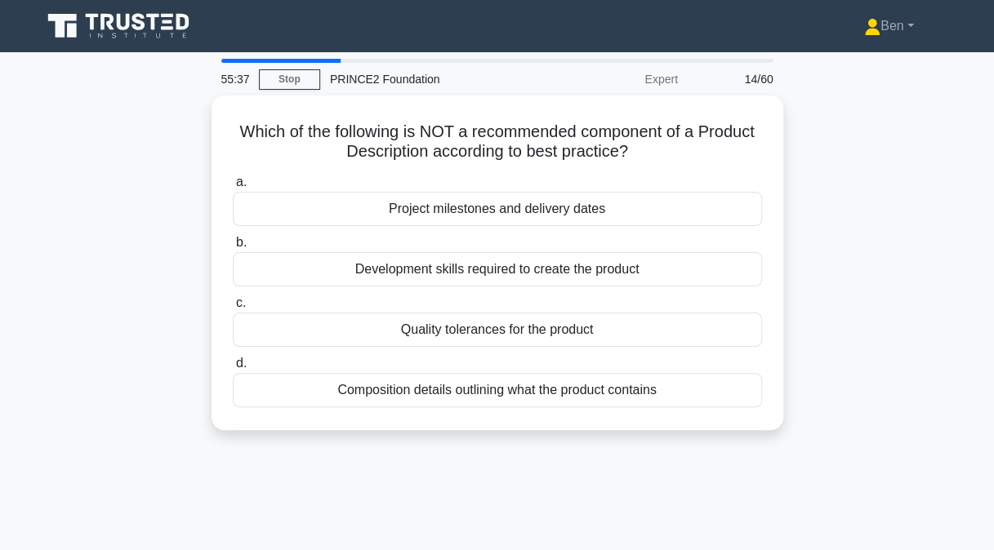
drag, startPoint x: 620, startPoint y: 142, endPoint x: 620, endPoint y: 215, distance: 72.7
click at [620, 215] on div "Project milestones and delivery dates" at bounding box center [497, 209] width 529 height 34
click at [233, 188] on input "a. Project milestones and delivery dates" at bounding box center [233, 182] width 0 height 11
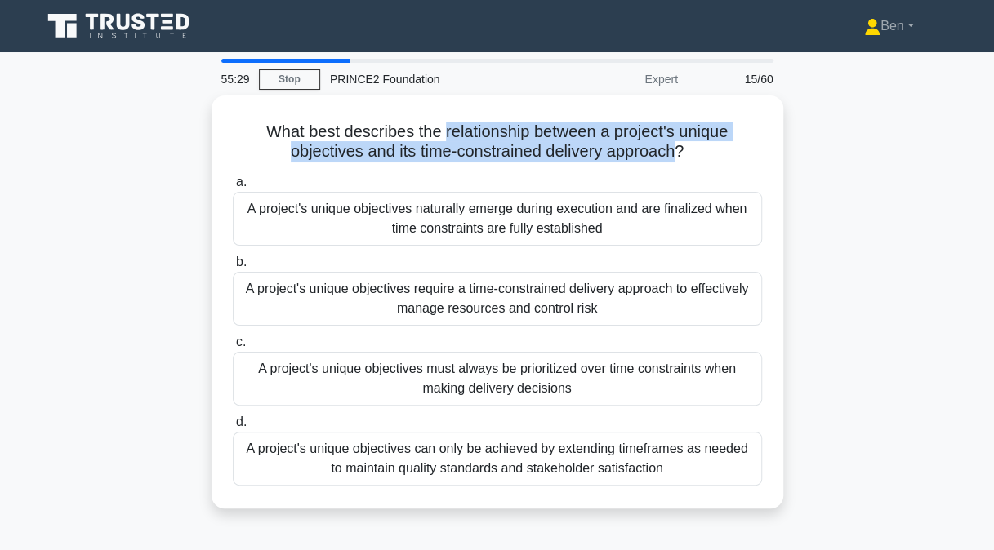
drag, startPoint x: 443, startPoint y: 129, endPoint x: 680, endPoint y: 145, distance: 238.2
click at [680, 145] on h5 "What best describes the relationship between a project's unique objectives and …" at bounding box center [497, 142] width 532 height 41
click at [676, 145] on h5 "What best describes the relationship between a project's unique objectives and …" at bounding box center [497, 142] width 532 height 41
click at [617, 134] on h5 "What best describes the relationship between a project's unique objectives and …" at bounding box center [497, 142] width 532 height 41
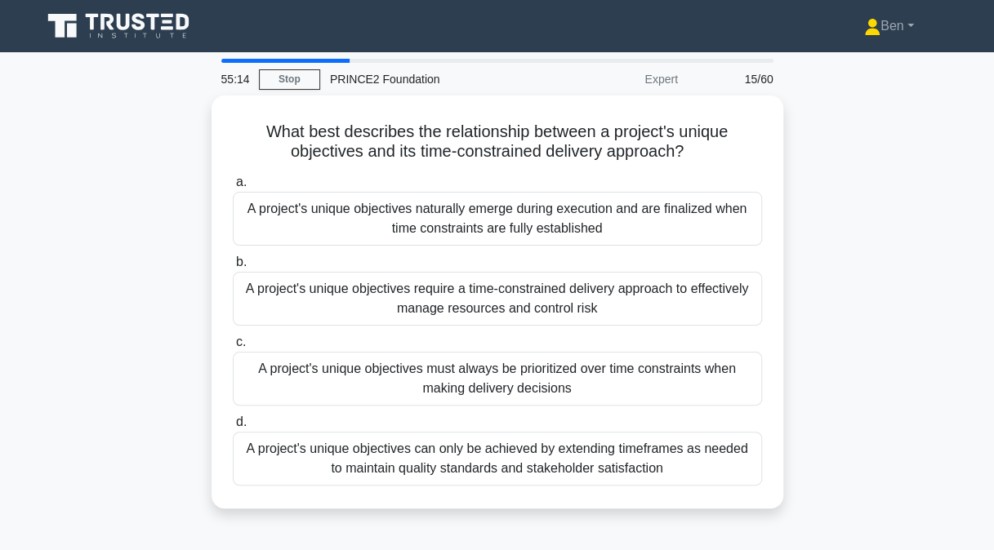
click at [696, 275] on div "A project's unique objectives require a time-constrained delivery approach to e…" at bounding box center [497, 299] width 529 height 54
click at [233, 268] on input "b. A project's unique objectives require a time-constrained delivery approach t…" at bounding box center [233, 262] width 0 height 11
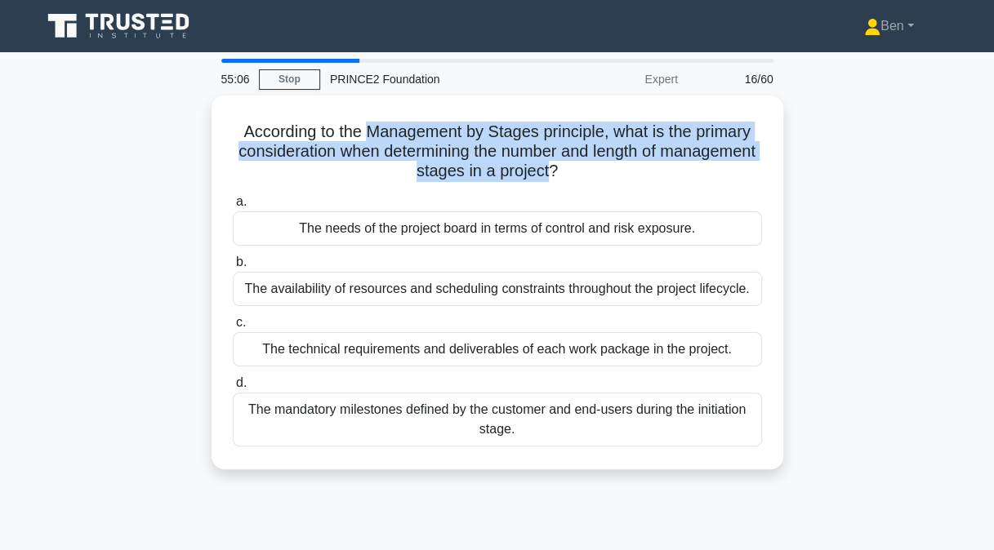
drag, startPoint x: 364, startPoint y: 123, endPoint x: 599, endPoint y: 171, distance: 239.3
click at [599, 171] on h5 "According to the Management by Stages principle, what is the primary considerat…" at bounding box center [497, 152] width 532 height 60
drag, startPoint x: 599, startPoint y: 167, endPoint x: 368, endPoint y: 127, distance: 235.2
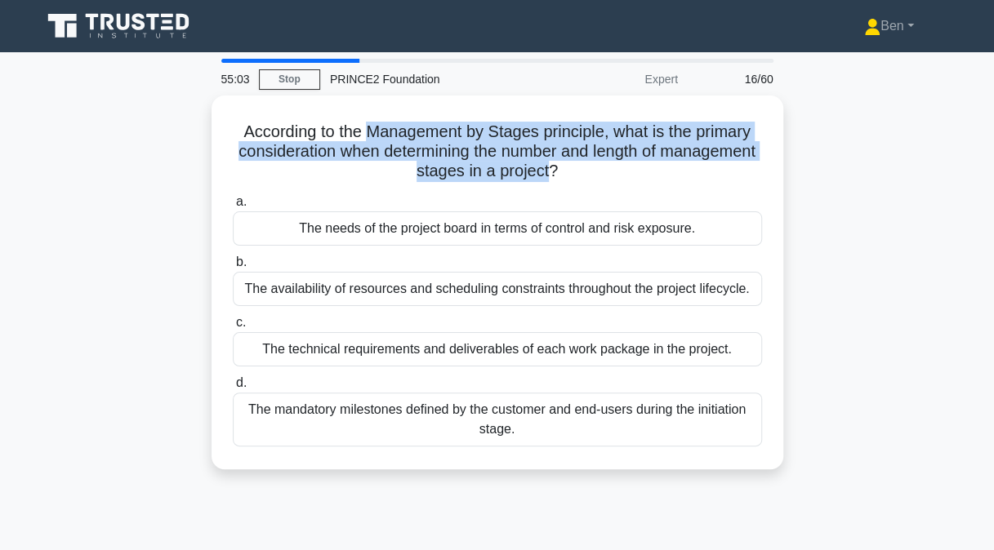
click at [368, 127] on h5 "According to the Management by Stages principle, what is the primary considerat…" at bounding box center [497, 152] width 532 height 60
click at [366, 127] on h5 "According to the Management by Stages principle, what is the primary considerat…" at bounding box center [497, 152] width 532 height 60
click at [364, 127] on h5 "According to the Management by Stages principle, what is the primary considerat…" at bounding box center [497, 152] width 532 height 60
drag, startPoint x: 366, startPoint y: 122, endPoint x: 602, endPoint y: 166, distance: 240.1
click at [602, 166] on h5 "According to the Management by Stages principle, what is the primary considerat…" at bounding box center [497, 152] width 532 height 60
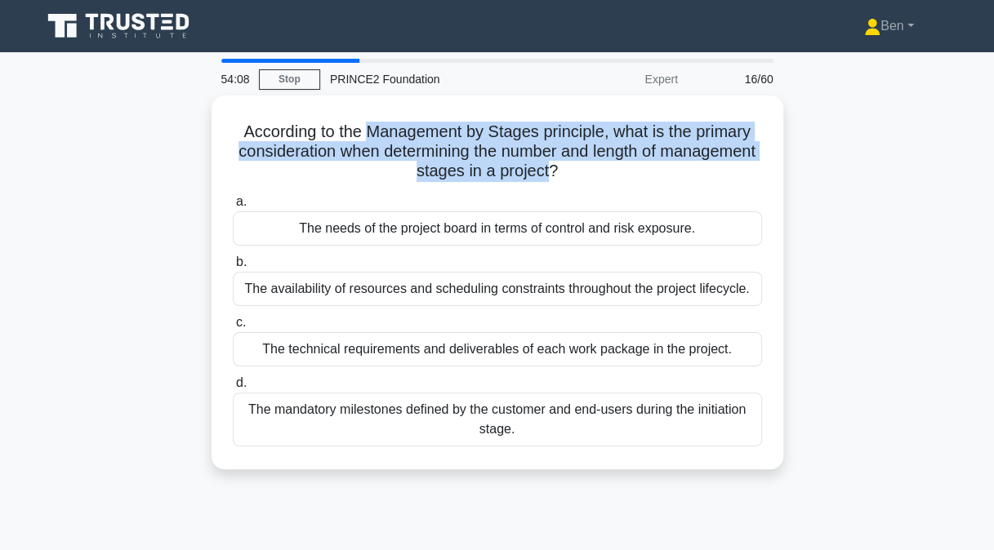
click at [432, 108] on div "According to the Management by Stages principle, what is the primary considerat…" at bounding box center [497, 282] width 559 height 361
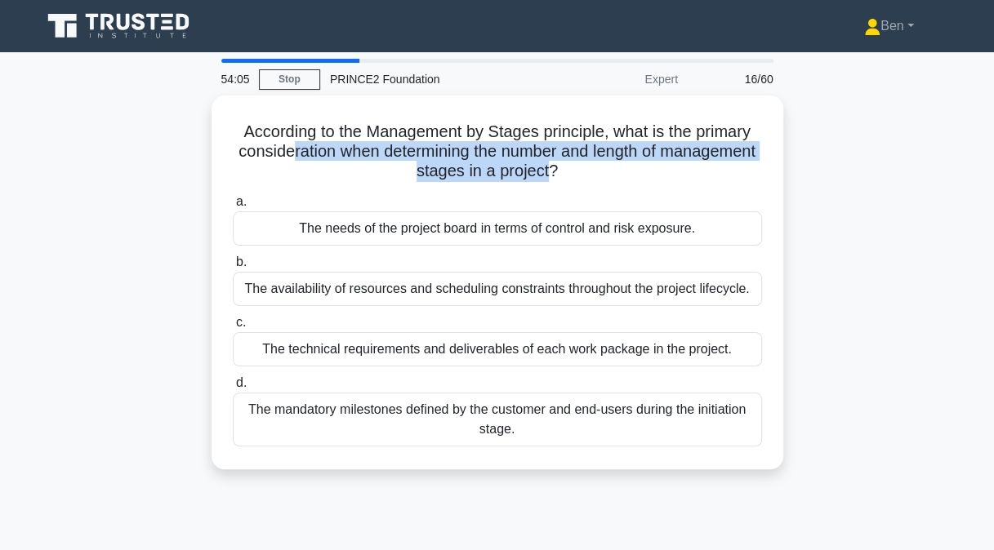
drag, startPoint x: 337, startPoint y: 144, endPoint x: 599, endPoint y: 165, distance: 263.0
click at [599, 165] on h5 "According to the Management by Stages principle, what is the primary considerat…" at bounding box center [497, 152] width 532 height 60
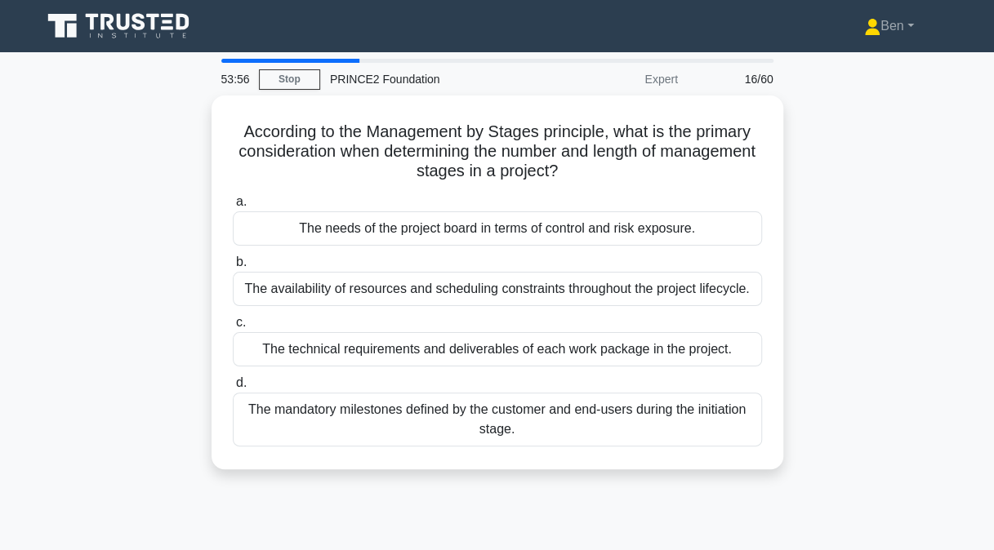
click at [448, 341] on div "The technical requirements and deliverables of each work package in the project." at bounding box center [497, 349] width 529 height 34
click at [233, 328] on input "c. The technical requirements and deliverables of each work package in the proj…" at bounding box center [233, 323] width 0 height 11
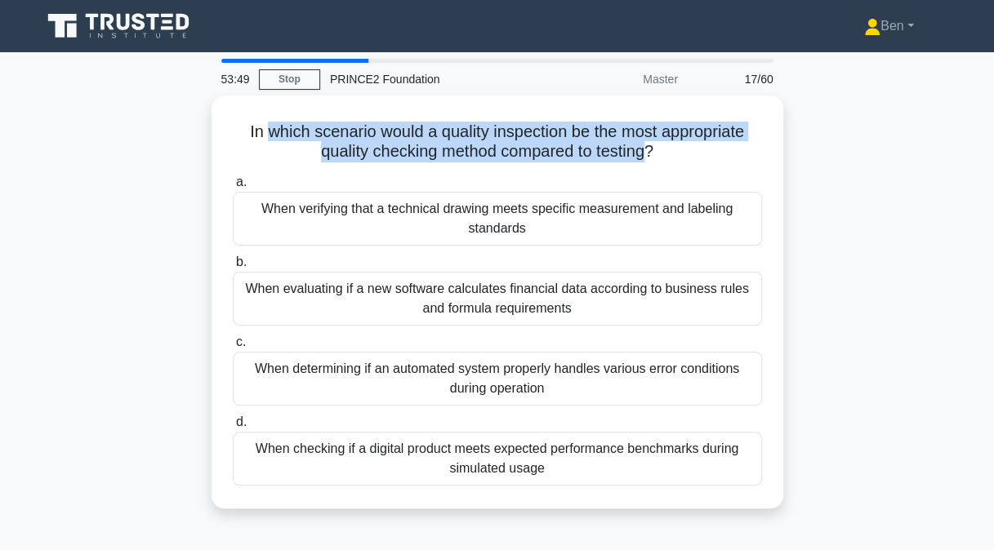
drag, startPoint x: 262, startPoint y: 131, endPoint x: 653, endPoint y: 149, distance: 390.8
click at [653, 149] on h5 "In which scenario would a quality inspection be the most appropriate quality ch…" at bounding box center [497, 142] width 532 height 41
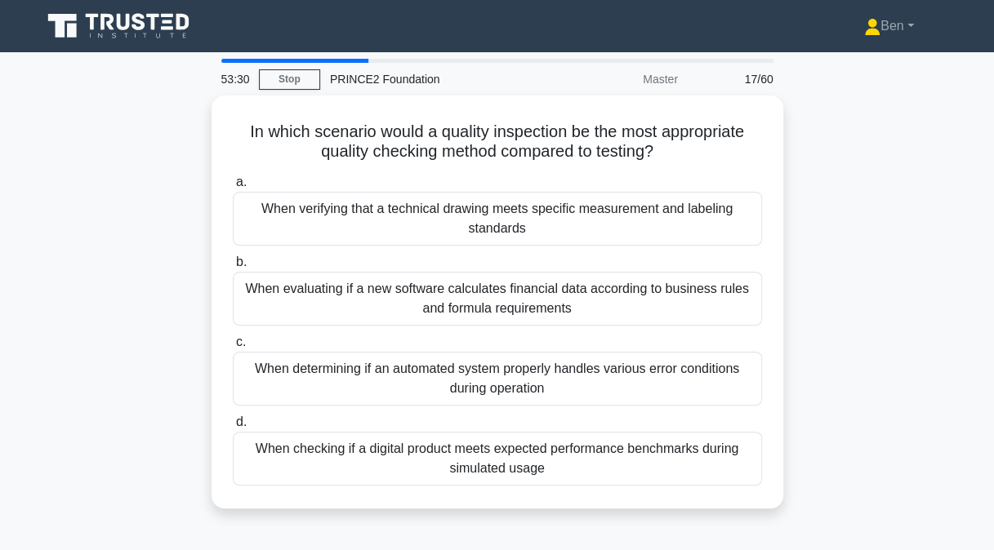
click at [369, 221] on div "When verifying that a technical drawing meets specific measurement and labeling…" at bounding box center [497, 219] width 529 height 54
click at [233, 188] on input "a. When verifying that a technical drawing meets specific measurement and label…" at bounding box center [233, 182] width 0 height 11
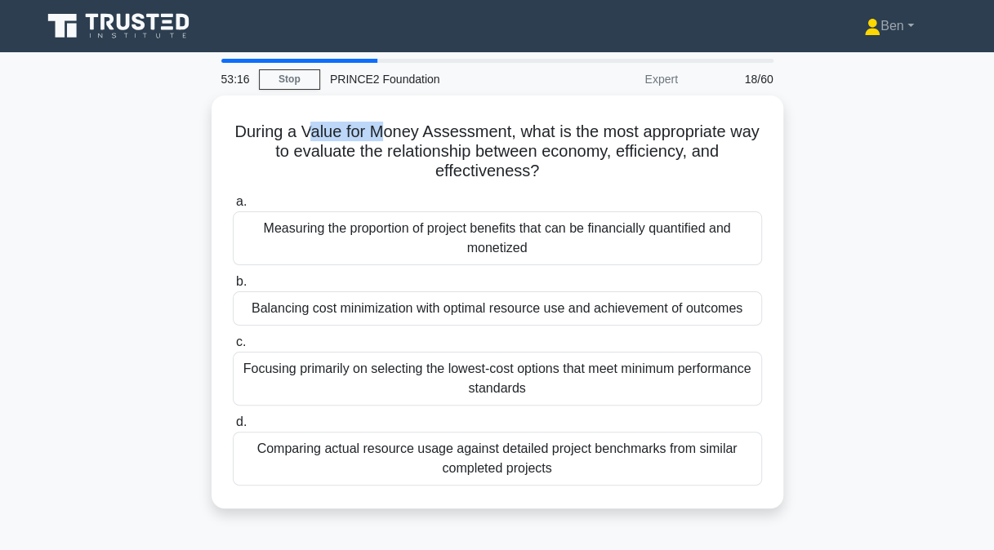
drag, startPoint x: 319, startPoint y: 128, endPoint x: 402, endPoint y: 127, distance: 82.5
click at [402, 127] on h5 "During a Value for Money Assessment, what is the most appropriate way to evalua…" at bounding box center [497, 152] width 532 height 60
drag, startPoint x: 402, startPoint y: 127, endPoint x: 333, endPoint y: 136, distance: 69.3
click at [333, 136] on h5 "During a Value for Money Assessment, what is the most appropriate way to evalua…" at bounding box center [497, 152] width 532 height 60
click at [423, 129] on h5 "During a Value for Money Assessment, what is the most appropriate way to evalua…" at bounding box center [497, 152] width 532 height 60
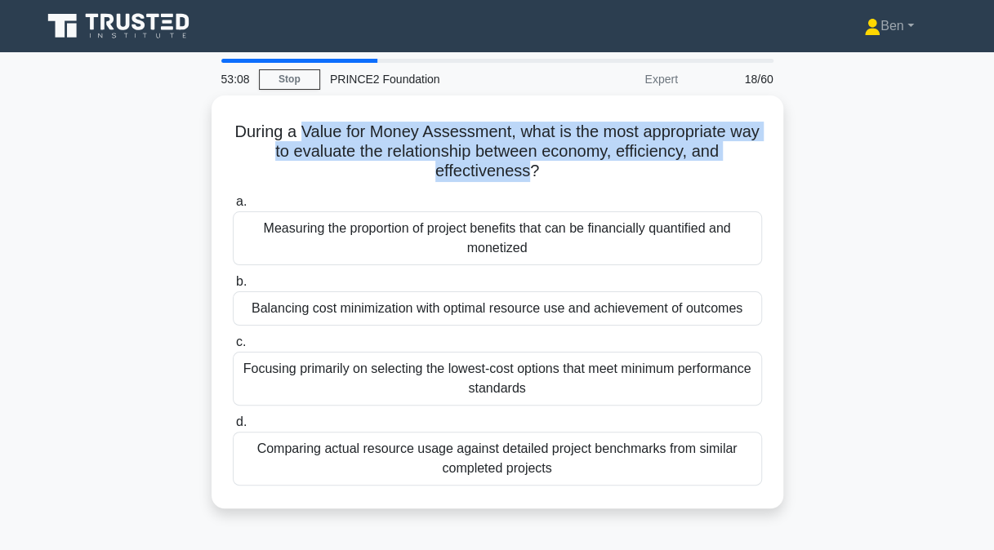
drag, startPoint x: 317, startPoint y: 125, endPoint x: 529, endPoint y: 163, distance: 215.8
click at [529, 163] on h5 "During a Value for Money Assessment, what is the most appropriate way to evalua…" at bounding box center [497, 152] width 532 height 60
drag, startPoint x: 527, startPoint y: 168, endPoint x: 316, endPoint y: 131, distance: 214.0
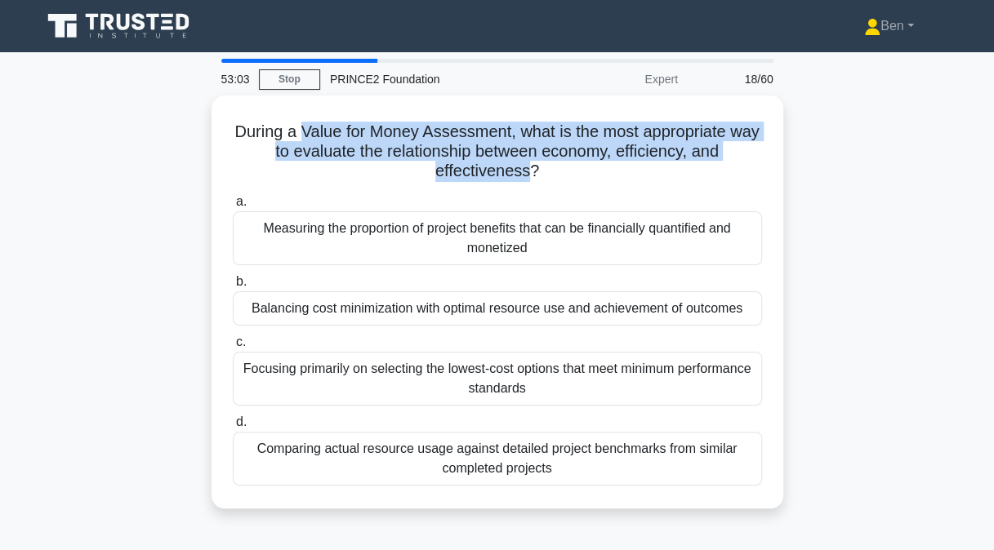
click at [316, 131] on h5 "During a Value for Money Assessment, what is the most appropriate way to evalua…" at bounding box center [497, 152] width 532 height 60
click at [319, 131] on h5 "During a Value for Money Assessment, what is the most appropriate way to evalua…" at bounding box center [497, 152] width 532 height 60
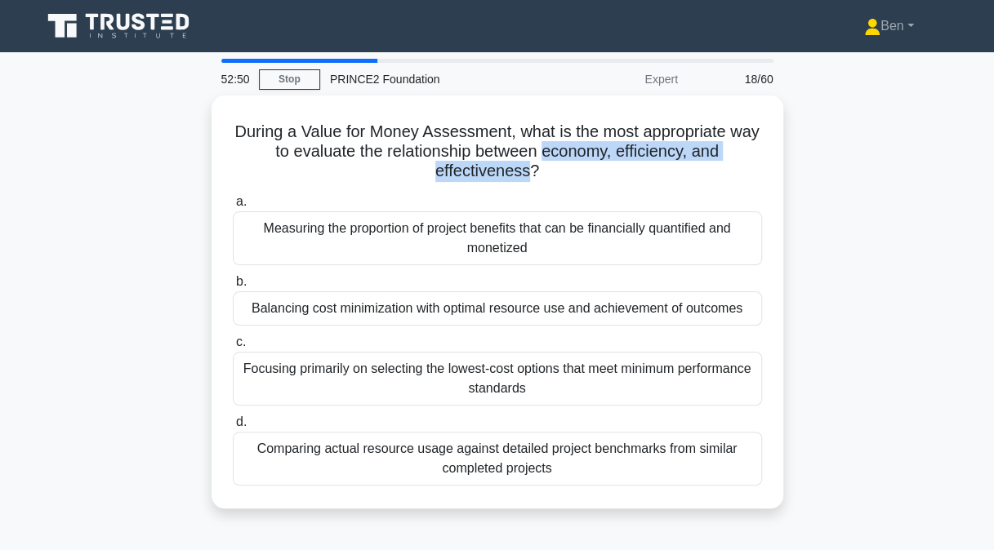
drag, startPoint x: 562, startPoint y: 149, endPoint x: 531, endPoint y: 166, distance: 35.5
click at [531, 166] on h5 "During a Value for Money Assessment, what is the most appropriate way to evalua…" at bounding box center [497, 152] width 532 height 60
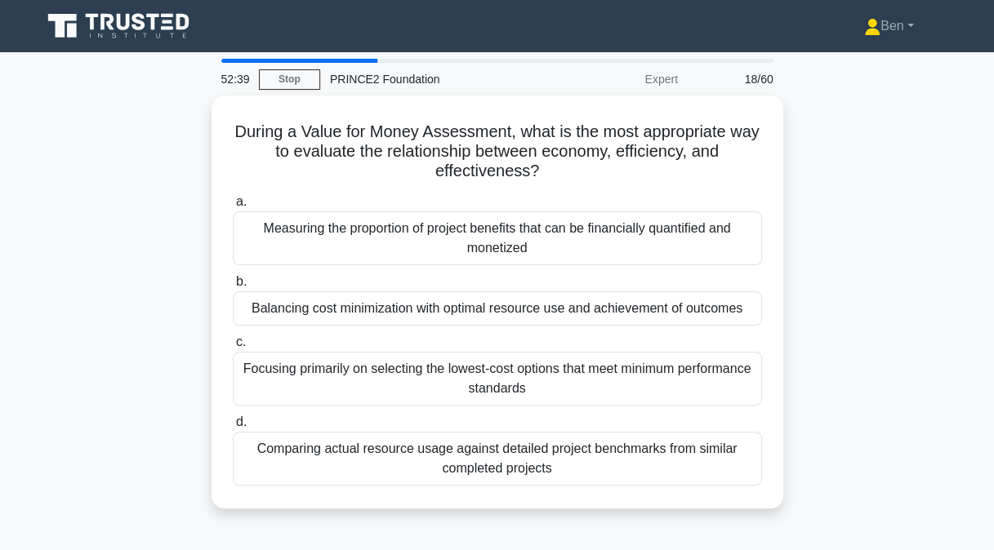
click at [376, 308] on div "Balancing cost minimization with optimal resource use and achievement of outcom…" at bounding box center [497, 309] width 529 height 34
click at [233, 287] on input "b. Balancing cost minimization with optimal resource use and achievement of out…" at bounding box center [233, 282] width 0 height 11
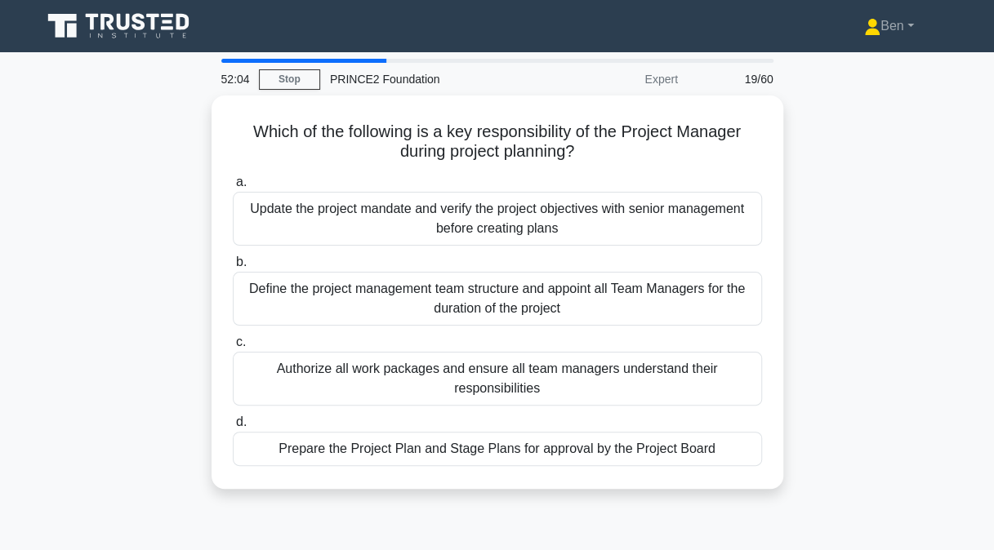
click at [464, 437] on div "Prepare the Project Plan and Stage Plans for approval by the Project Board" at bounding box center [497, 449] width 529 height 34
click at [233, 428] on input "d. Prepare the Project Plan and Stage Plans for approval by the Project Board" at bounding box center [233, 422] width 0 height 11
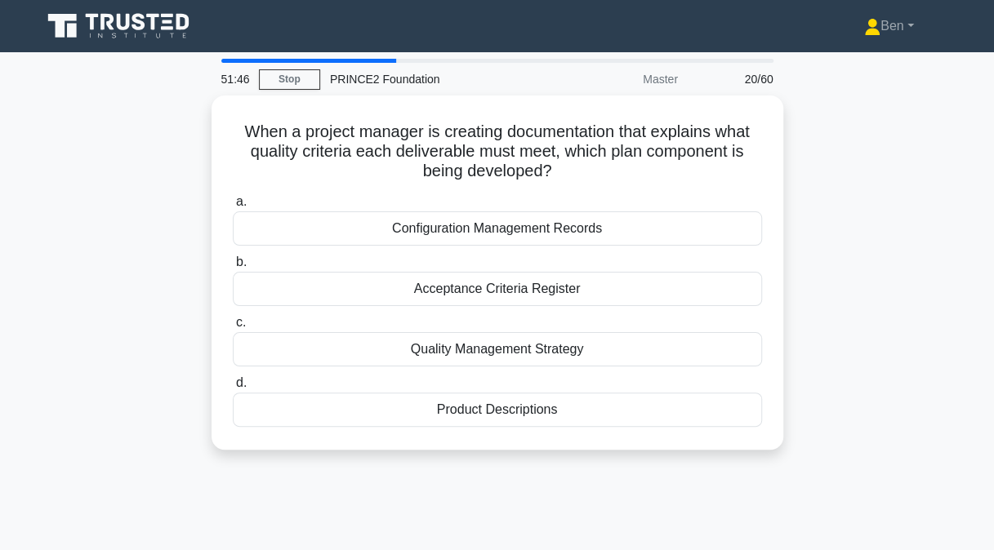
click at [506, 397] on div "Product Descriptions" at bounding box center [497, 410] width 529 height 34
click at [233, 389] on input "d. Product Descriptions" at bounding box center [233, 383] width 0 height 11
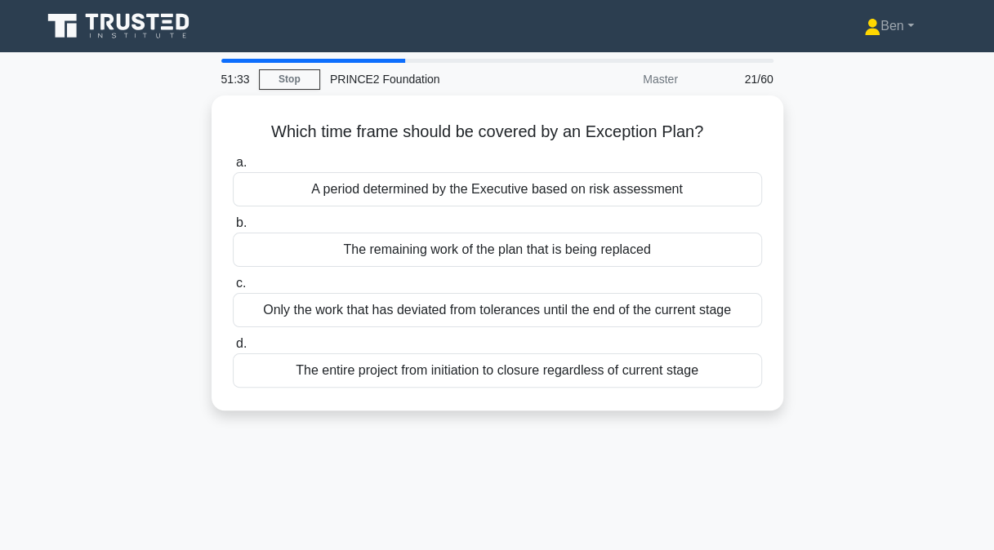
click at [924, 468] on div "51:33 Stop PRINCE2 Foundation Master 21/60 Which time frame should be covered b…" at bounding box center [497, 467] width 931 height 817
click at [296, 293] on div "Only the work that has deviated from tolerances until the end of the current st…" at bounding box center [497, 310] width 529 height 34
click at [233, 289] on input "c. Only the work that has deviated from tolerances until the end of the current…" at bounding box center [233, 283] width 0 height 11
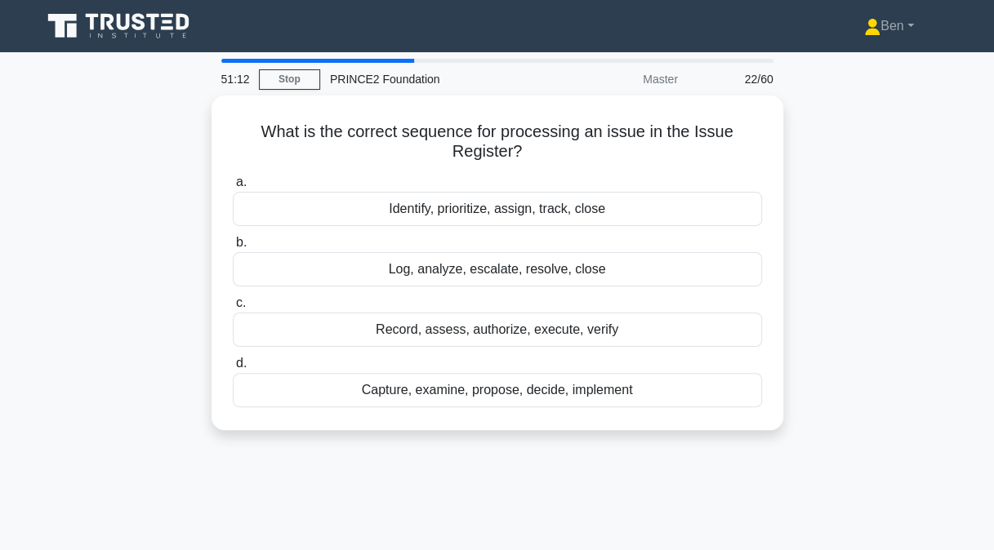
click at [350, 259] on div "Log, analyze, escalate, resolve, close" at bounding box center [497, 269] width 529 height 34
click at [233, 248] on input "b. Log, analyze, escalate, resolve, close" at bounding box center [233, 243] width 0 height 11
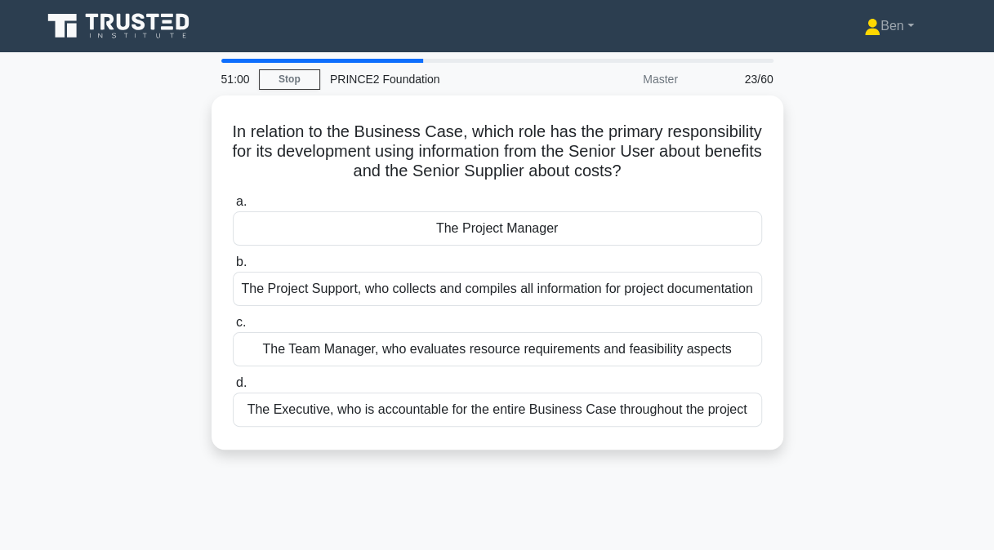
click at [524, 122] on h5 "In relation to the Business Case, which role has the primary responsibility for…" at bounding box center [497, 152] width 532 height 60
click at [532, 218] on div "The Project Manager" at bounding box center [497, 229] width 529 height 34
click at [233, 207] on input "a. The Project Manager" at bounding box center [233, 202] width 0 height 11
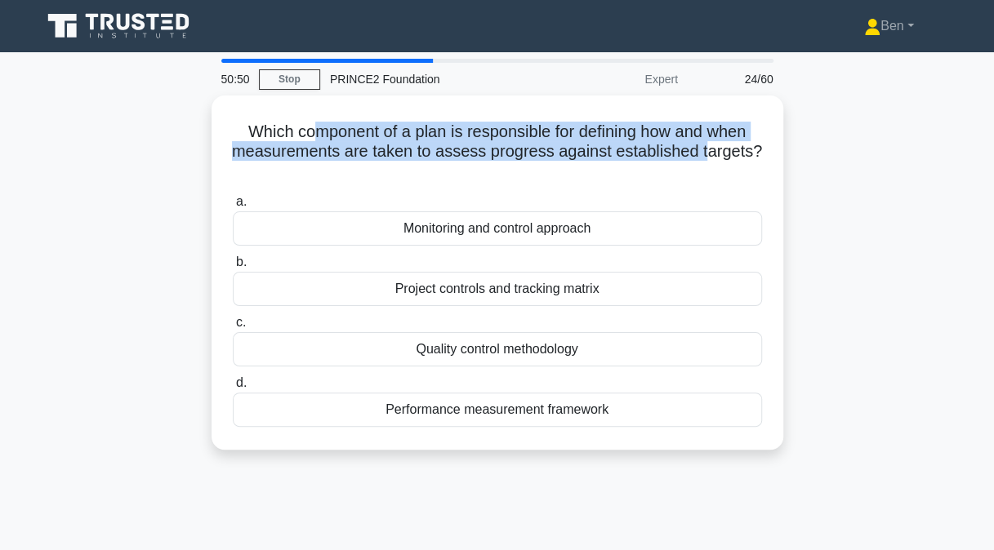
drag, startPoint x: 303, startPoint y: 123, endPoint x: 711, endPoint y: 142, distance: 408.0
click at [711, 142] on h5 "Which component of a plan is responsible for defining how and when measurements…" at bounding box center [497, 152] width 532 height 60
click at [713, 143] on h5 "Which component of a plan is responsible for defining how and when measurements…" at bounding box center [497, 152] width 532 height 60
click at [573, 106] on div "Which component of a plan is responsible for defining how and when measurements…" at bounding box center [497, 272] width 559 height 341
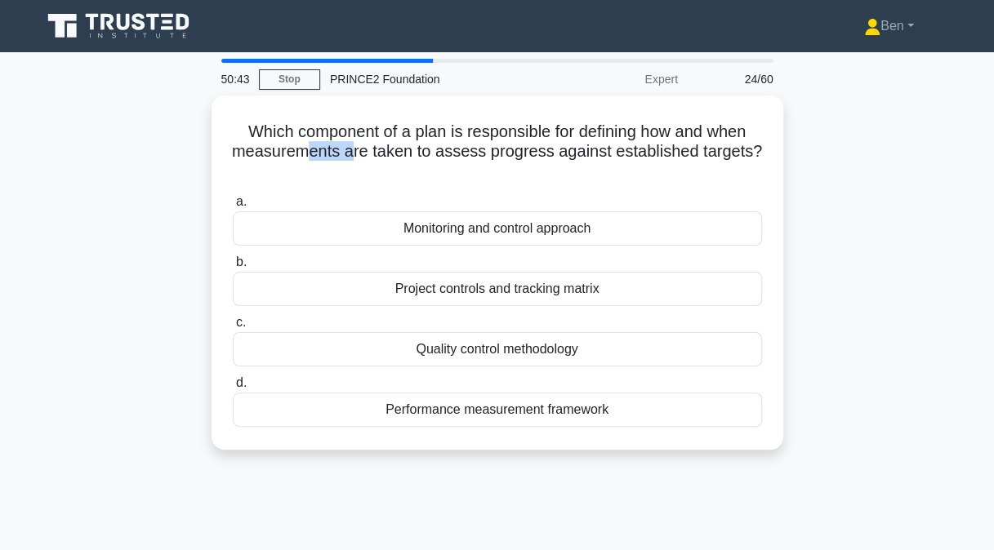
drag, startPoint x: 309, startPoint y: 148, endPoint x: 355, endPoint y: 148, distance: 46.6
click at [355, 148] on h5 "Which component of a plan is responsible for defining how and when measurements…" at bounding box center [497, 152] width 532 height 60
click at [359, 149] on h5 "Which component of a plan is responsible for defining how and when measurements…" at bounding box center [497, 152] width 532 height 60
click at [465, 403] on div "Performance measurement framework" at bounding box center [497, 410] width 529 height 34
click at [233, 389] on input "d. Performance measurement framework" at bounding box center [233, 383] width 0 height 11
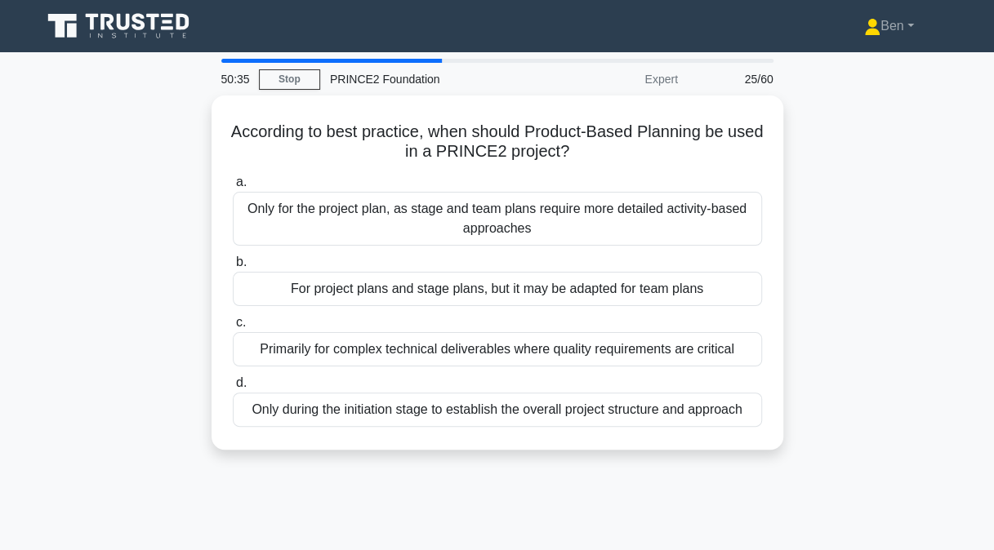
drag, startPoint x: 299, startPoint y: 130, endPoint x: 590, endPoint y: 140, distance: 290.9
click at [590, 140] on h5 "According to best practice, when should Product-Based Planning be used in a PRI…" at bounding box center [497, 142] width 532 height 41
drag, startPoint x: 590, startPoint y: 140, endPoint x: 518, endPoint y: 125, distance: 73.5
click at [518, 125] on h5 "According to best practice, when should Product-Based Planning be used in a PRI…" at bounding box center [497, 142] width 532 height 41
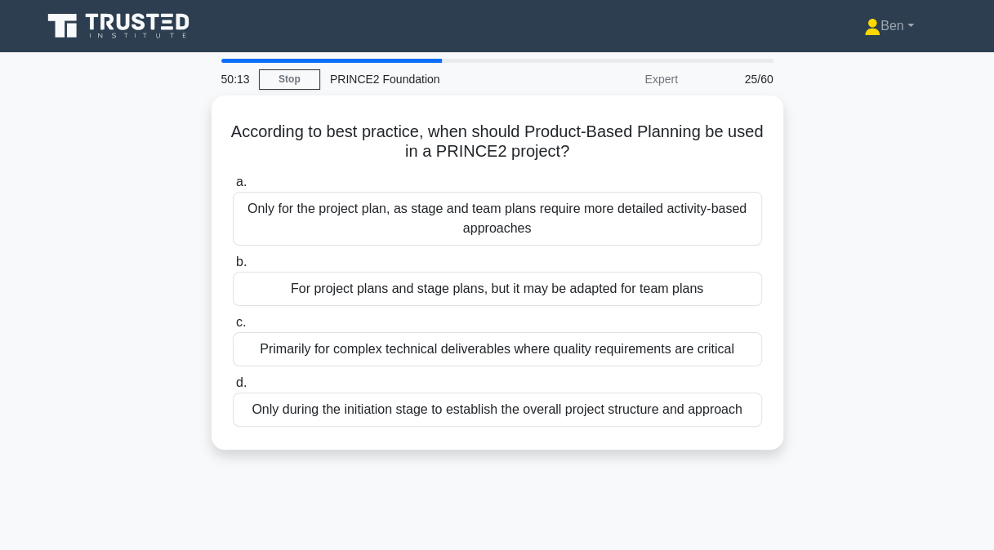
click at [466, 225] on div "Only for the project plan, as stage and team plans require more detailed activi…" at bounding box center [497, 219] width 529 height 54
click at [233, 188] on input "a. Only for the project plan, as stage and team plans require more detailed act…" at bounding box center [233, 182] width 0 height 11
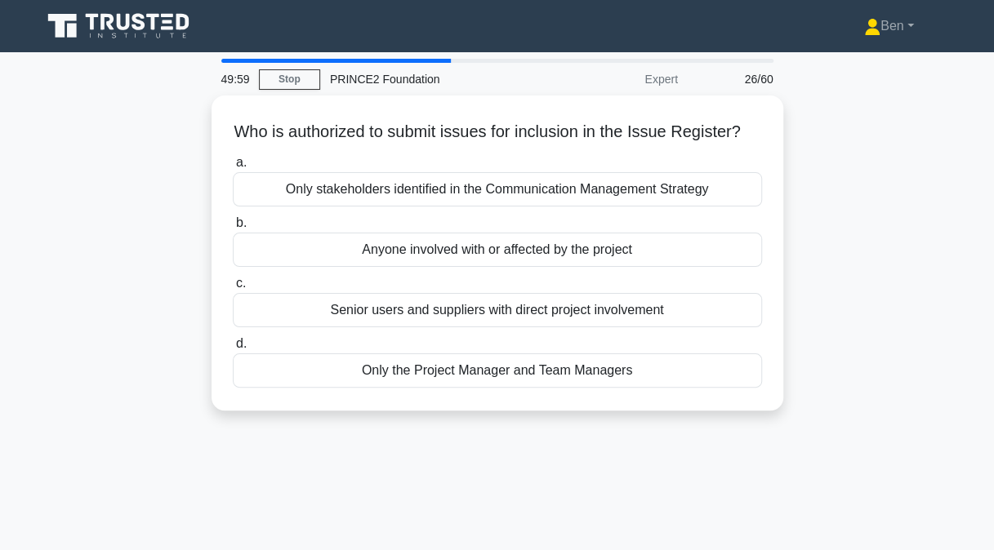
click at [278, 387] on div "Only the Project Manager and Team Managers" at bounding box center [497, 371] width 529 height 34
click at [233, 350] on input "d. Only the Project Manager and Team Managers" at bounding box center [233, 344] width 0 height 11
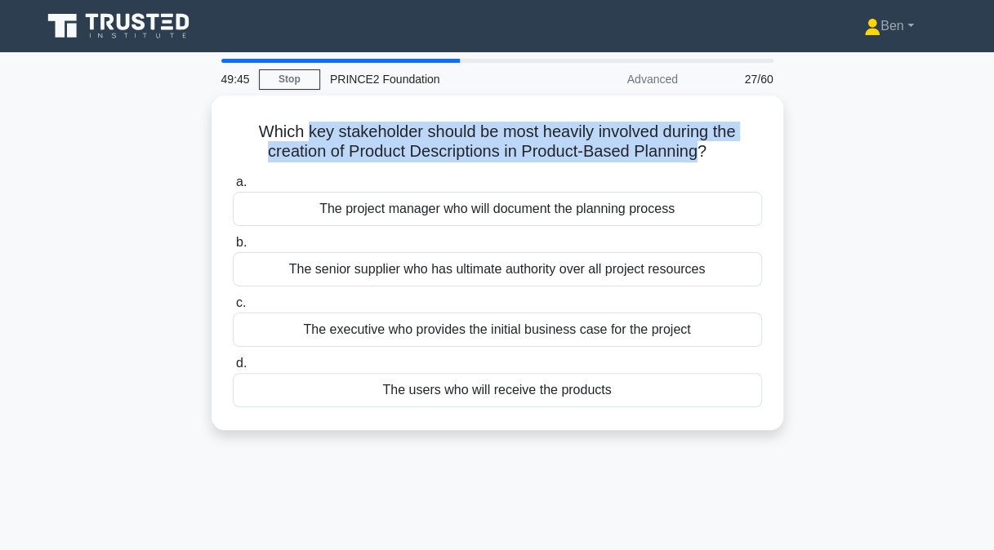
drag, startPoint x: 305, startPoint y: 126, endPoint x: 698, endPoint y: 150, distance: 394.4
click at [698, 150] on h5 "Which key stakeholder should be most heavily involved during the creation of Pr…" at bounding box center [497, 142] width 532 height 41
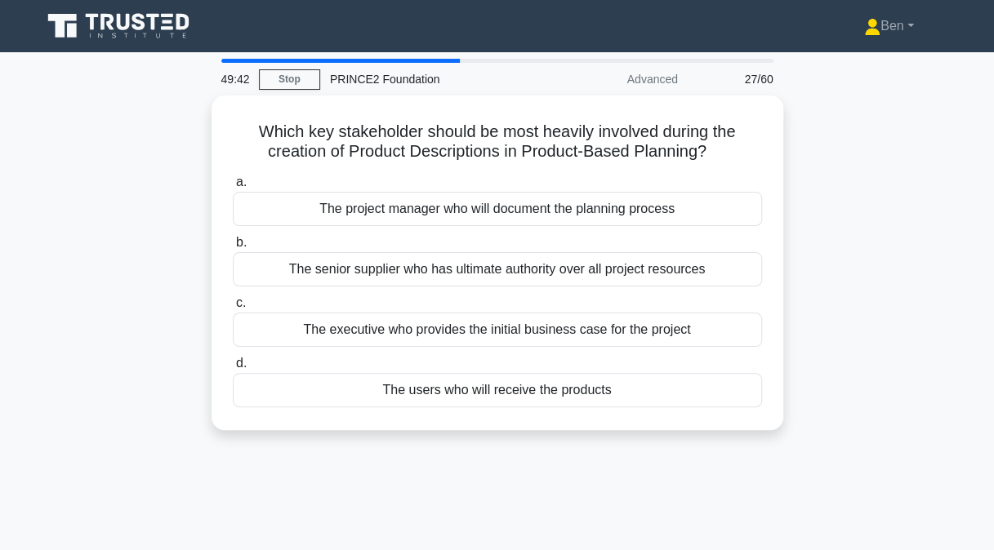
click at [591, 385] on div "The users who will receive the products" at bounding box center [497, 390] width 529 height 34
click at [233, 369] on input "d. The users who will receive the products" at bounding box center [233, 364] width 0 height 11
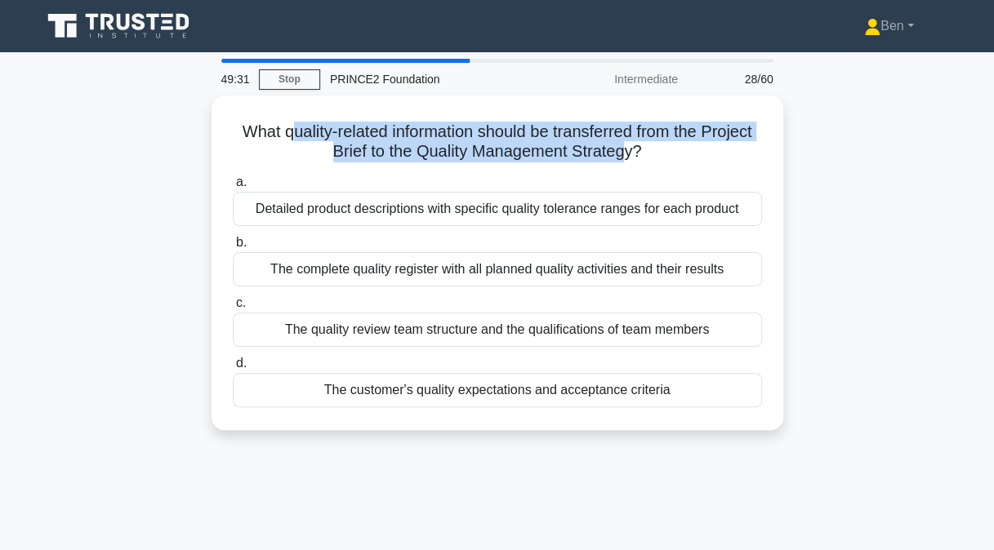
drag, startPoint x: 309, startPoint y: 129, endPoint x: 657, endPoint y: 150, distance: 348.6
click at [657, 150] on h5 "What quality-related information should be transferred from the Project Brief t…" at bounding box center [497, 142] width 532 height 41
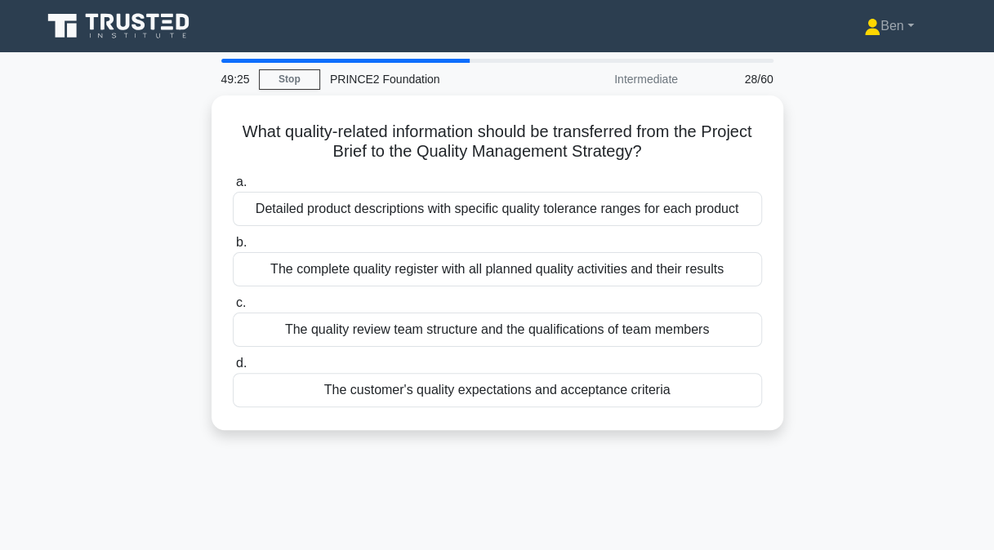
click at [654, 382] on div "The customer's quality expectations and acceptance criteria" at bounding box center [497, 390] width 529 height 34
click at [233, 369] on input "d. The customer's quality expectations and acceptance criteria" at bounding box center [233, 364] width 0 height 11
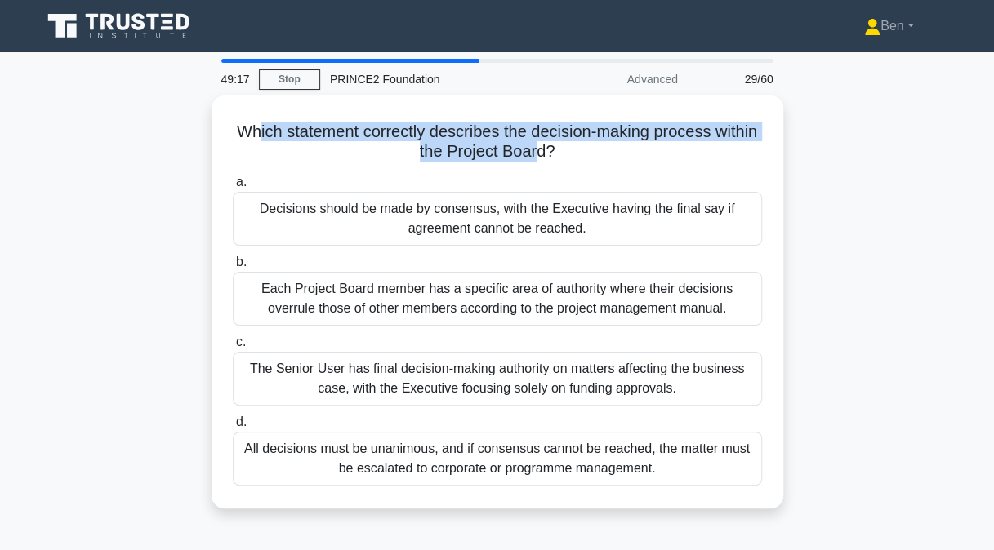
drag, startPoint x: 276, startPoint y: 120, endPoint x: 564, endPoint y: 140, distance: 288.2
click at [564, 140] on h5 "Which statement correctly describes the decision-making process within the Proj…" at bounding box center [497, 142] width 532 height 41
drag, startPoint x: 564, startPoint y: 140, endPoint x: 523, endPoint y: 127, distance: 42.9
click at [523, 127] on h5 "Which statement correctly describes the decision-making process within the Proj…" at bounding box center [497, 142] width 532 height 41
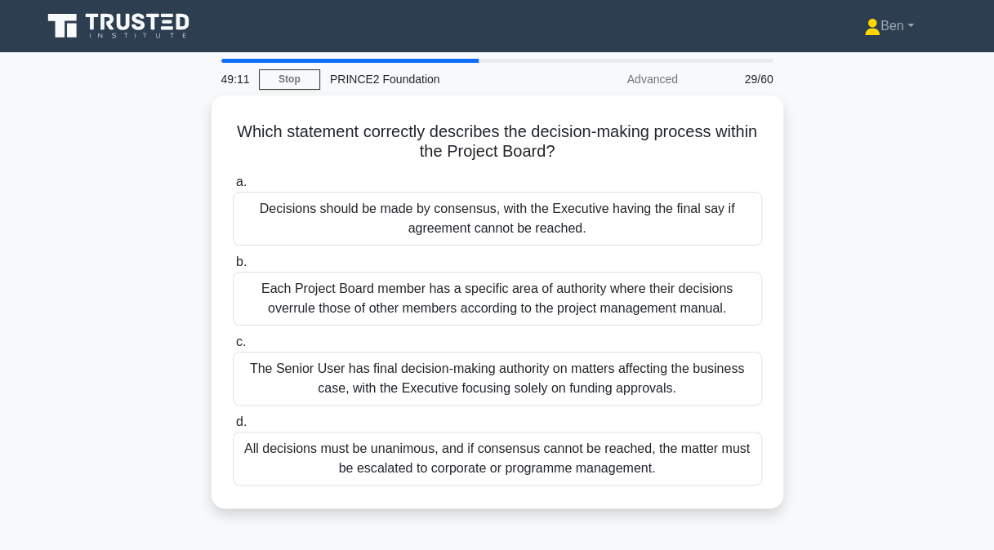
click at [296, 222] on div "Decisions should be made by consensus, with the Executive having the final say …" at bounding box center [497, 219] width 529 height 54
click at [233, 188] on input "a. Decisions should be made by consensus, with the Executive having the final s…" at bounding box center [233, 182] width 0 height 11
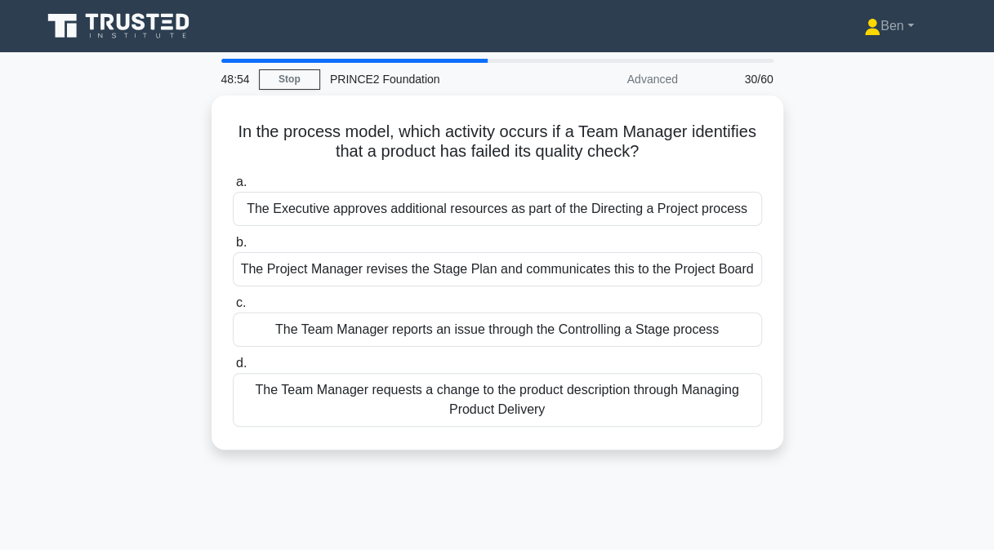
click at [466, 330] on div "The Team Manager reports an issue through the Controlling a Stage process" at bounding box center [497, 330] width 529 height 34
click at [233, 309] on input "c. The Team Manager reports an issue through the Controlling a Stage process" at bounding box center [233, 303] width 0 height 11
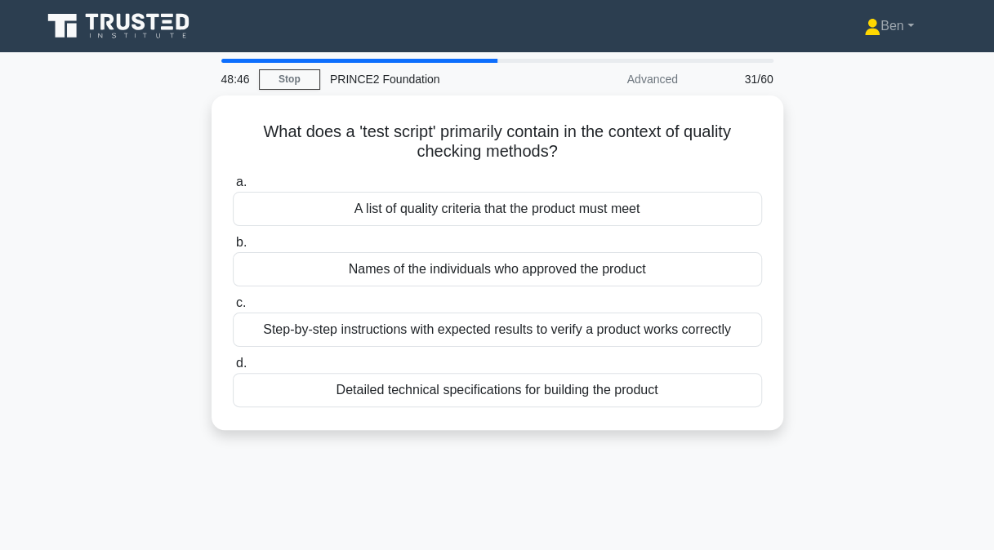
click at [439, 341] on div "Step-by-step instructions with expected results to verify a product works corre…" at bounding box center [497, 330] width 529 height 34
click at [233, 309] on input "c. Step-by-step instructions with expected results to verify a product works co…" at bounding box center [233, 303] width 0 height 11
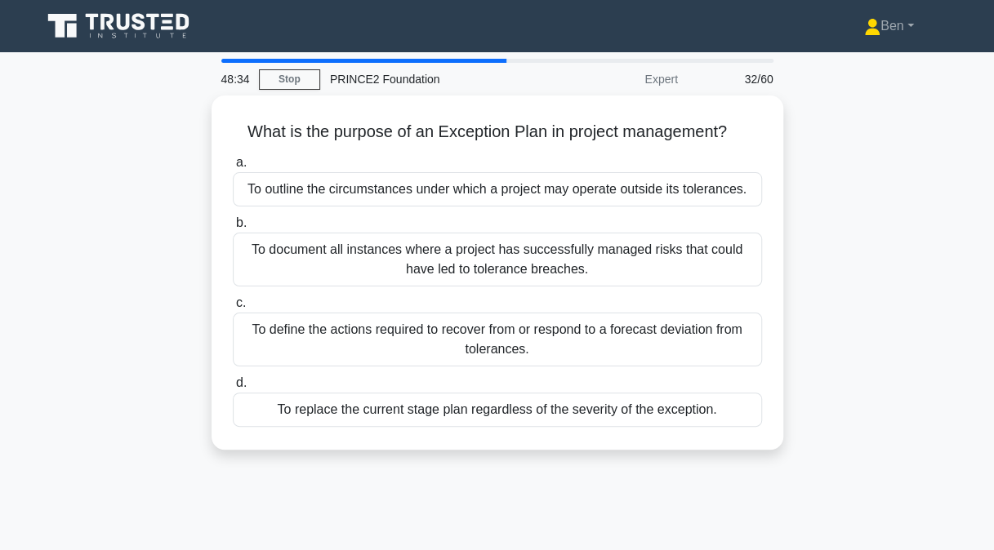
click at [333, 334] on div "To define the actions required to recover from or respond to a forecast deviati…" at bounding box center [497, 340] width 529 height 54
click at [233, 309] on input "c. To define the actions required to recover from or respond to a forecast devi…" at bounding box center [233, 303] width 0 height 11
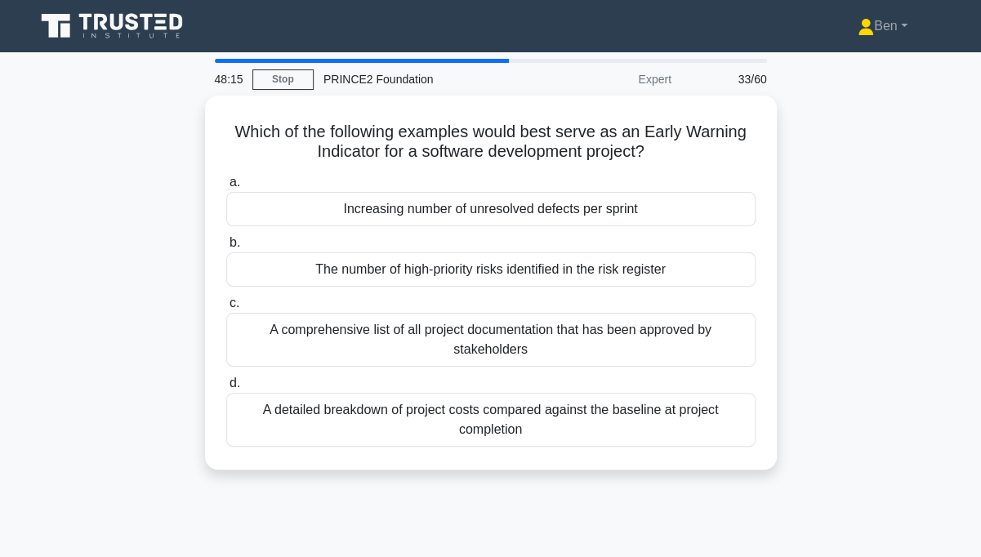
click at [105, 257] on div "Which of the following examples would best serve as an Early Warning Indicator …" at bounding box center [490, 293] width 931 height 394
click at [550, 209] on div "Increasing number of unresolved defects per sprint" at bounding box center [490, 209] width 529 height 34
click at [226, 188] on input "a. Increasing number of unresolved defects per sprint" at bounding box center [226, 182] width 0 height 11
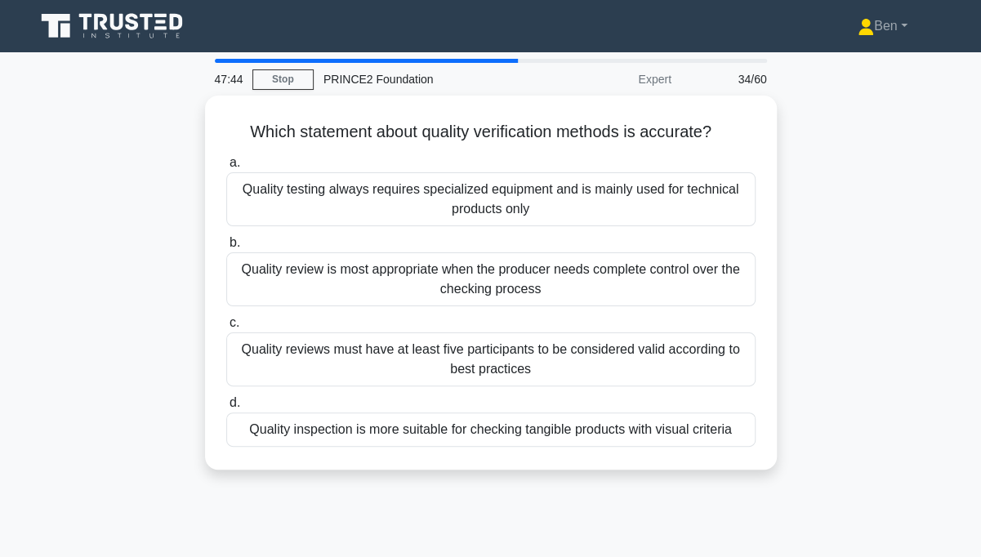
click at [446, 437] on div "Quality inspection is more suitable for checking tangible products with visual …" at bounding box center [490, 429] width 529 height 34
click at [226, 408] on input "d. Quality inspection is more suitable for checking tangible products with visu…" at bounding box center [226, 403] width 0 height 11
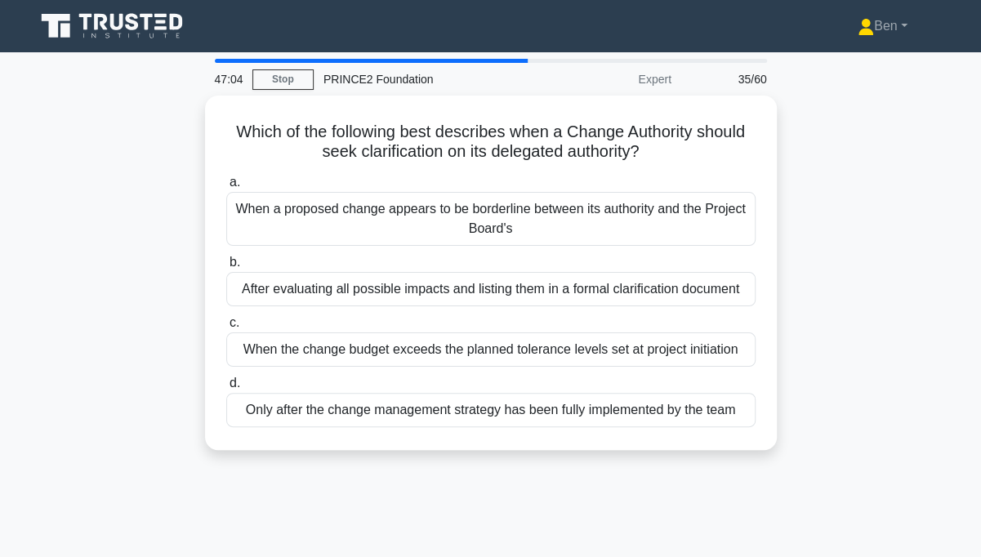
click at [265, 348] on div "When the change budget exceeds the planned tolerance levels set at project init…" at bounding box center [490, 349] width 529 height 34
click at [226, 328] on input "c. When the change budget exceeds the planned tolerance levels set at project i…" at bounding box center [226, 323] width 0 height 11
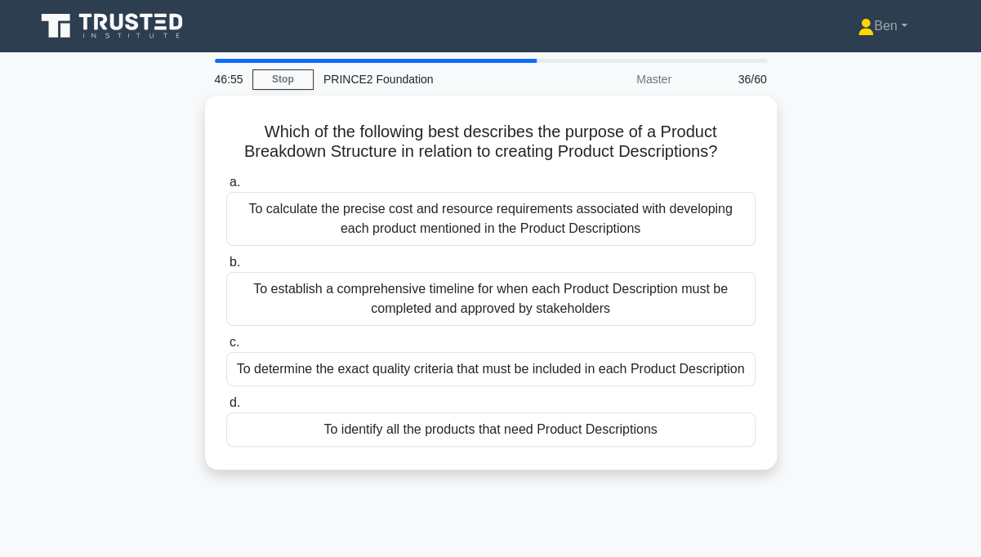
click at [264, 376] on div "To determine the exact quality criteria that must be included in each Product D…" at bounding box center [490, 369] width 529 height 34
click at [226, 348] on input "c. To determine the exact quality criteria that must be included in each Produc…" at bounding box center [226, 342] width 0 height 11
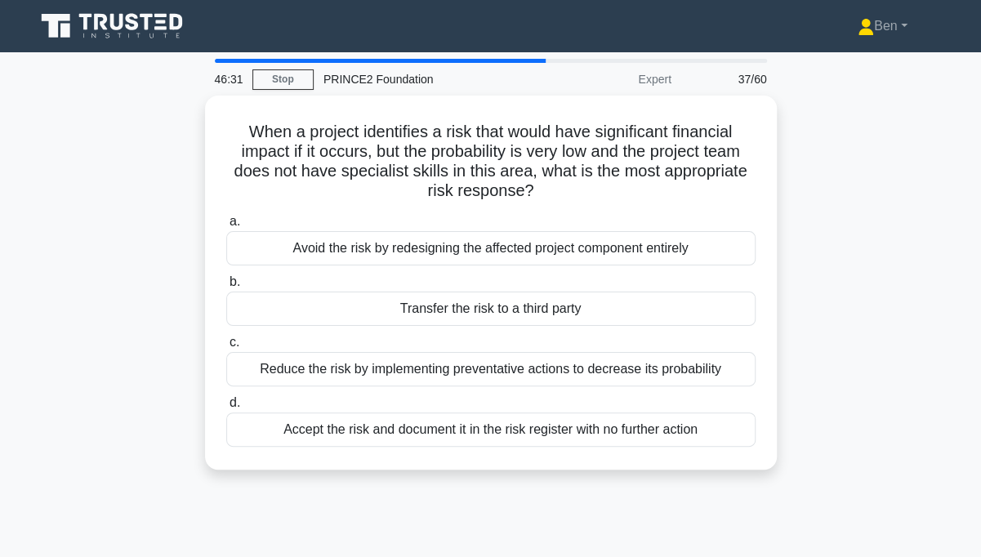
click at [328, 302] on div "Transfer the risk to a third party" at bounding box center [490, 309] width 529 height 34
click at [226, 287] on input "b. Transfer the risk to a third party" at bounding box center [226, 282] width 0 height 11
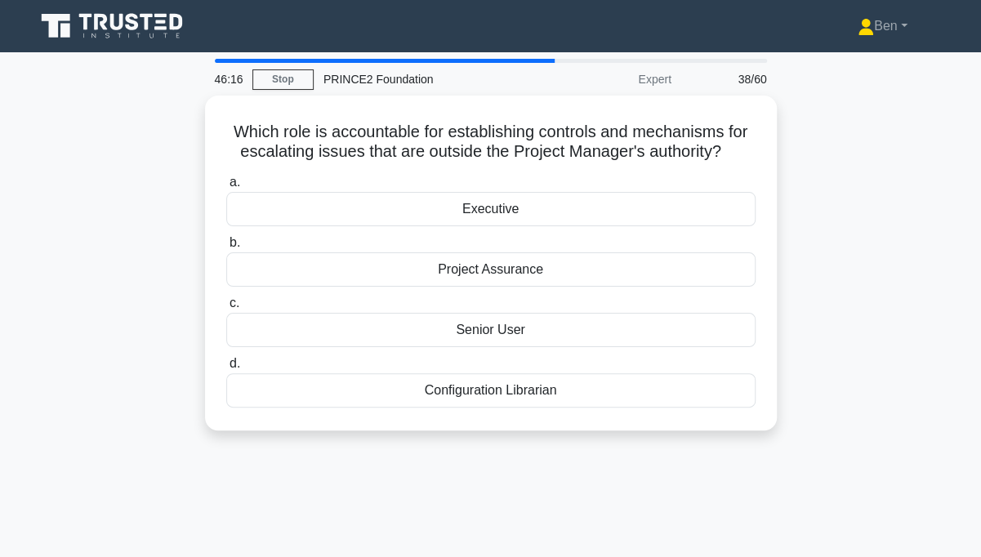
click at [465, 198] on div "Executive" at bounding box center [490, 209] width 529 height 34
click at [226, 188] on input "a. Executive" at bounding box center [226, 182] width 0 height 11
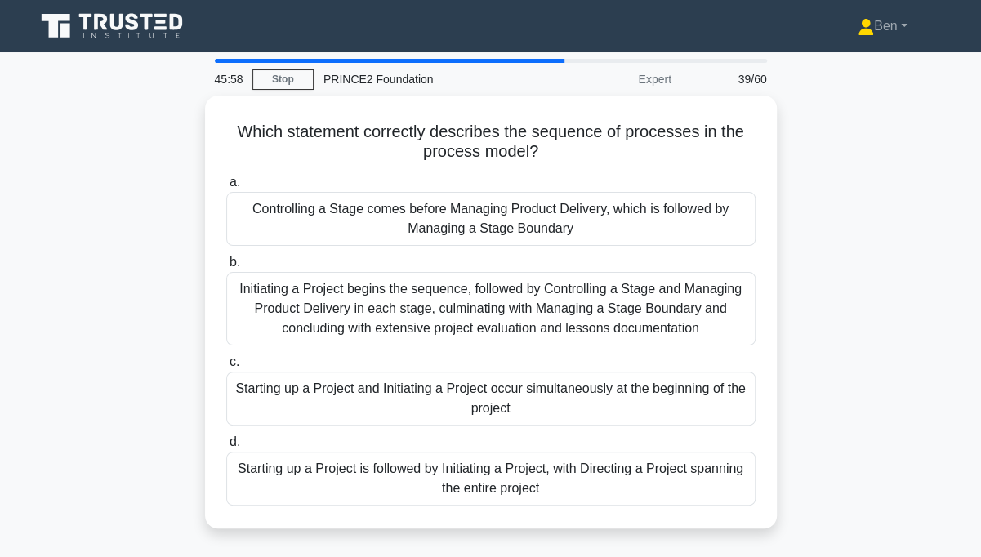
click at [336, 482] on div "Starting up a Project is followed by Initiating a Project, with Directing a Pro…" at bounding box center [490, 479] width 529 height 54
click at [226, 448] on input "d. Starting up a Project is followed by Initiating a Project, with Directing a …" at bounding box center [226, 442] width 0 height 11
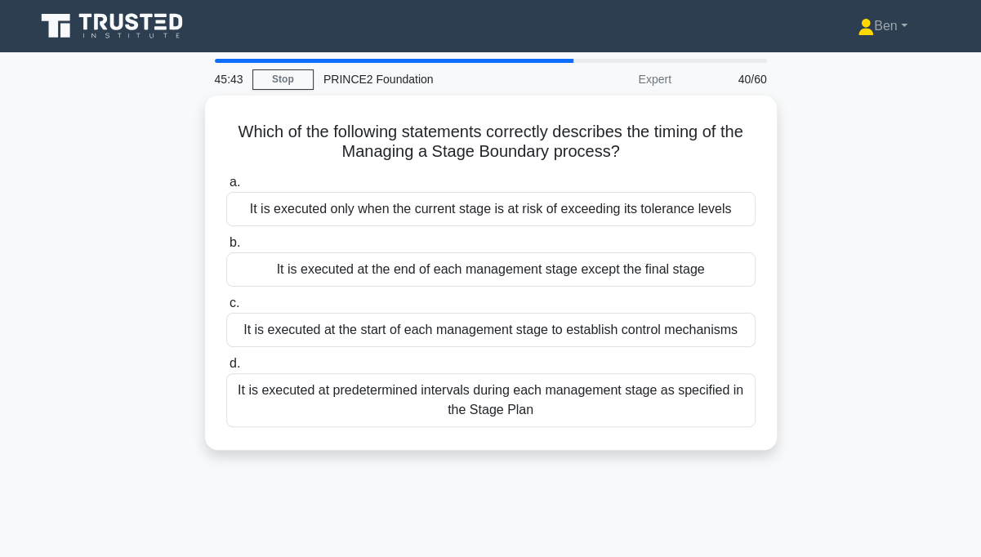
click at [366, 268] on div "It is executed at the end of each management stage except the final stage" at bounding box center [490, 269] width 529 height 34
click at [226, 248] on input "b. It is executed at the end of each management stage except the final stage" at bounding box center [226, 243] width 0 height 11
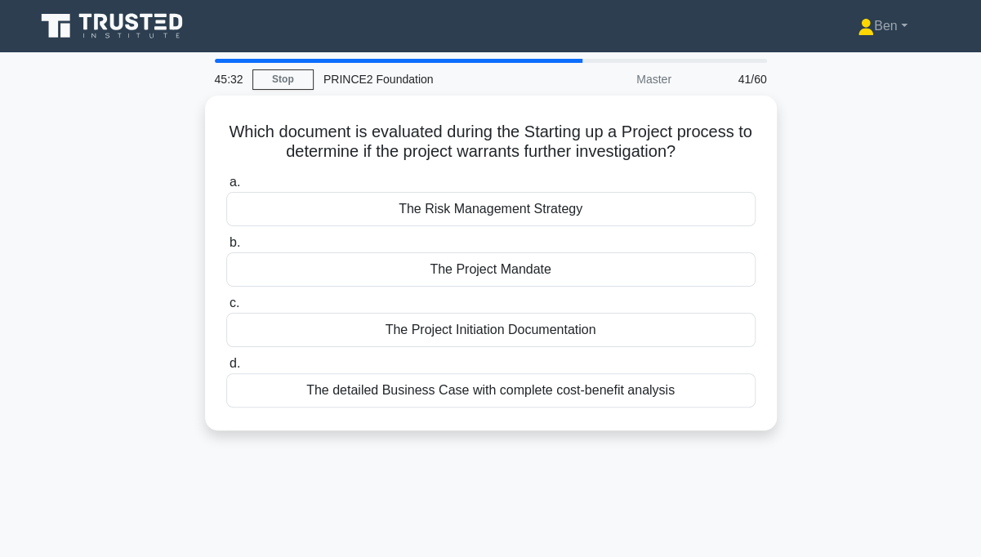
click at [420, 276] on div "The Project Mandate" at bounding box center [490, 269] width 529 height 34
click at [226, 248] on input "b. The Project Mandate" at bounding box center [226, 243] width 0 height 11
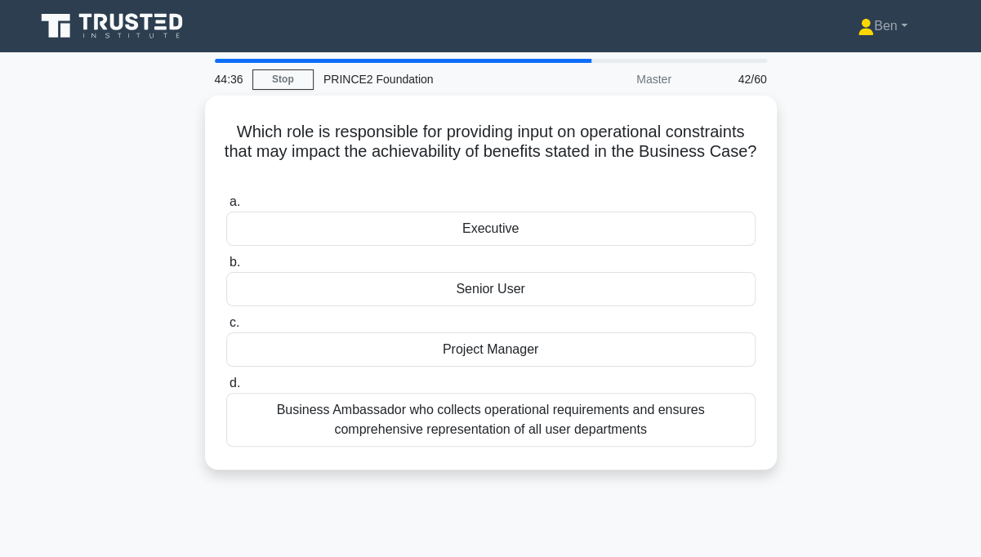
click at [434, 350] on div "Project Manager" at bounding box center [490, 349] width 529 height 34
click at [226, 328] on input "c. Project Manager" at bounding box center [226, 323] width 0 height 11
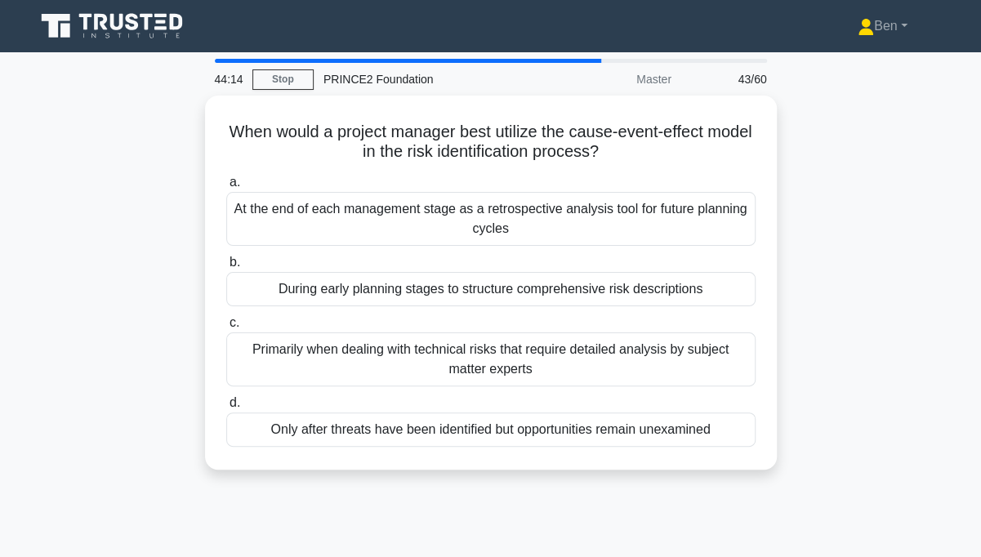
click at [291, 291] on div "During early planning stages to structure comprehensive risk descriptions" at bounding box center [490, 289] width 529 height 34
click at [226, 268] on input "b. During early planning stages to structure comprehensive risk descriptions" at bounding box center [226, 262] width 0 height 11
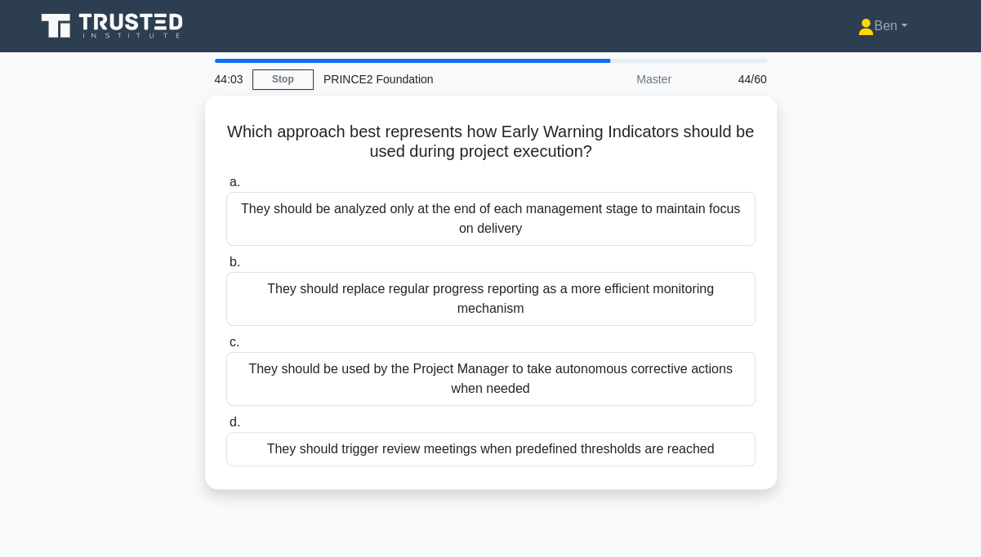
click at [431, 451] on div "They should trigger review meetings when predefined thresholds are reached" at bounding box center [490, 449] width 529 height 34
click at [226, 428] on input "d. They should trigger review meetings when predefined thresholds are reached" at bounding box center [226, 422] width 0 height 11
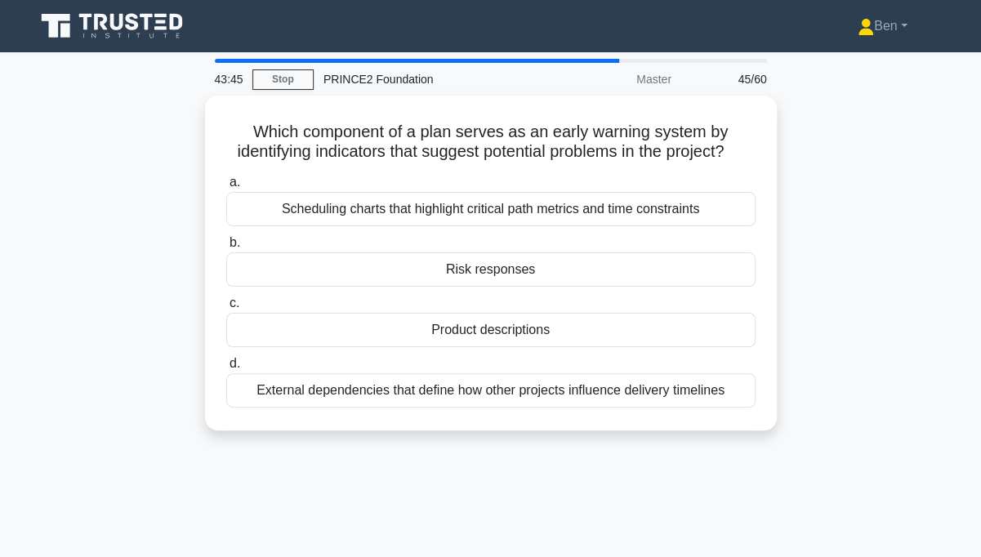
click at [530, 222] on div "Scheduling charts that highlight critical path metrics and time constraints" at bounding box center [490, 209] width 529 height 34
click at [226, 188] on input "a. Scheduling charts that highlight critical path metrics and time constraints" at bounding box center [226, 182] width 0 height 11
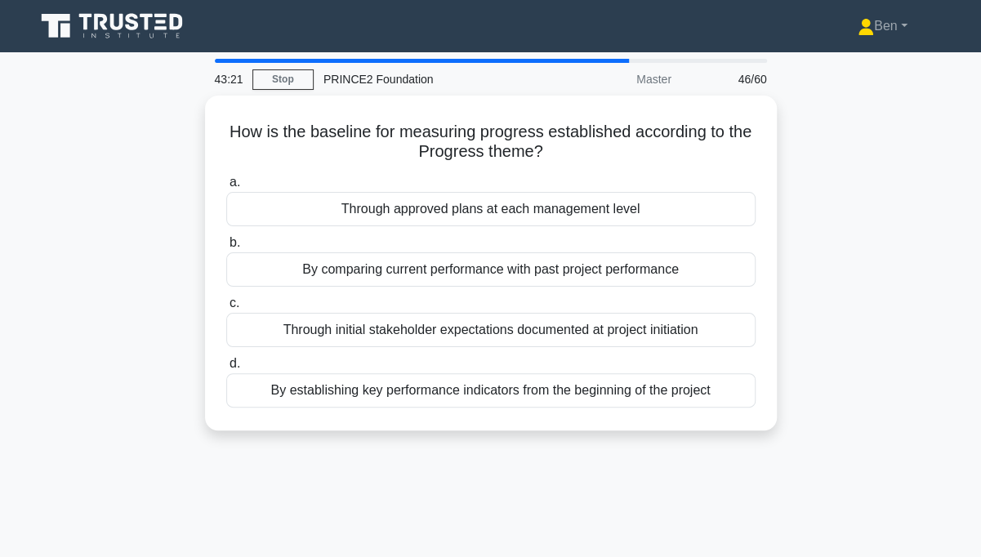
click at [278, 338] on div "Through initial stakeholder expectations documented at project initiation" at bounding box center [490, 330] width 529 height 34
click at [226, 309] on input "c. Through initial stakeholder expectations documented at project initiation" at bounding box center [226, 303] width 0 height 11
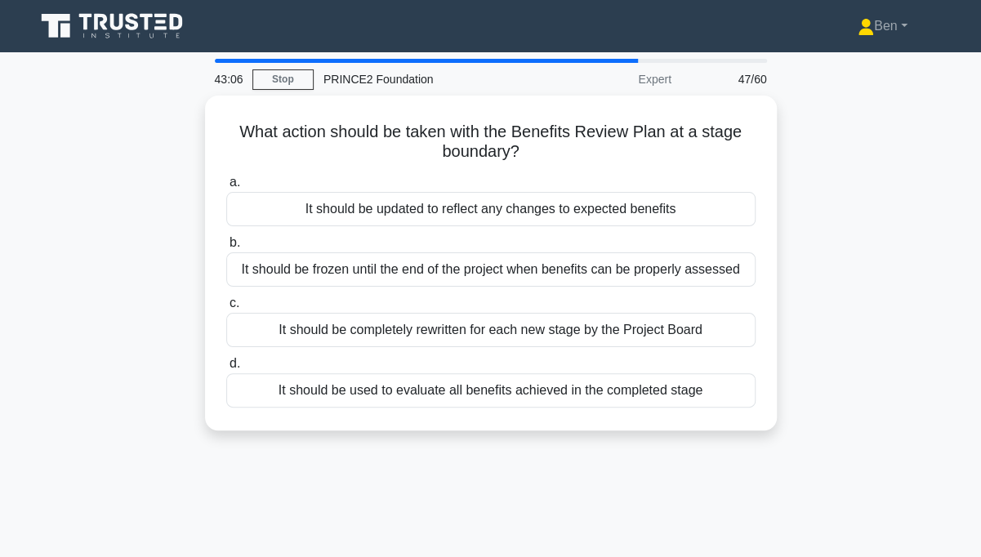
click at [265, 399] on div "It should be used to evaluate all benefits achieved in the completed stage" at bounding box center [490, 390] width 529 height 34
click at [226, 369] on input "d. It should be used to evaluate all benefits achieved in the completed stage" at bounding box center [226, 364] width 0 height 11
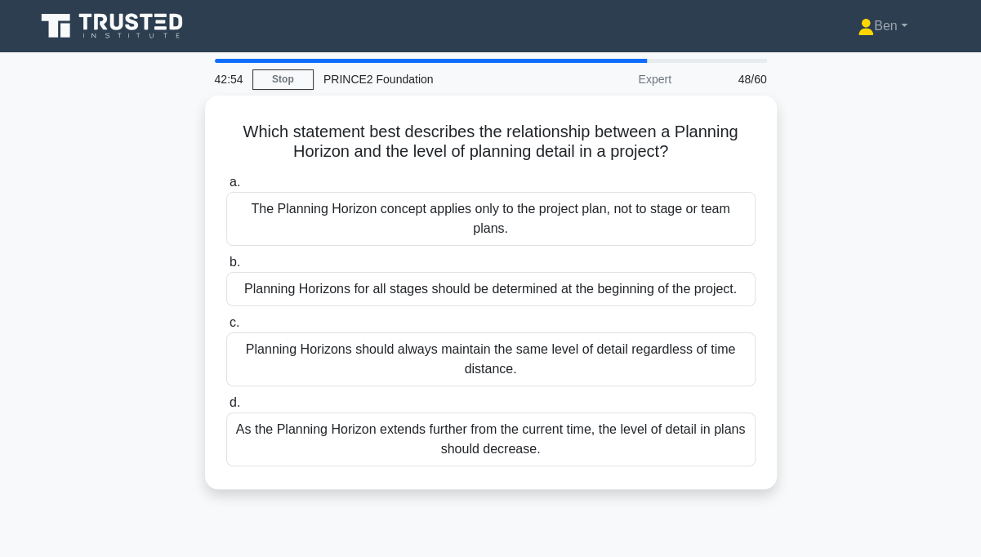
click at [279, 453] on div "As the Planning Horizon extends further from the current time, the level of det…" at bounding box center [490, 439] width 529 height 54
click at [226, 408] on input "d. As the Planning Horizon extends further from the current time, the level of …" at bounding box center [226, 403] width 0 height 11
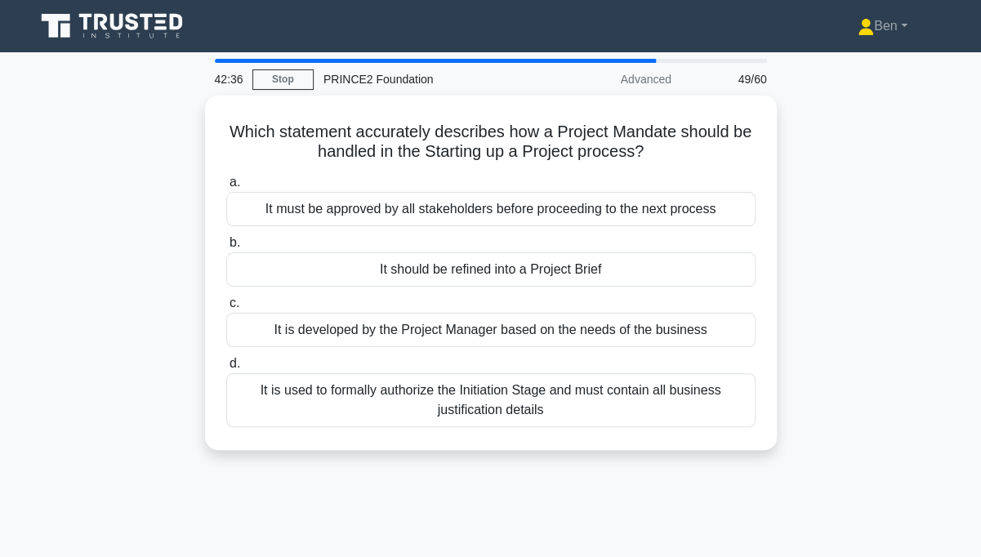
click at [307, 201] on div "It must be approved by all stakeholders before proceeding to the next process" at bounding box center [490, 209] width 529 height 34
click at [226, 188] on input "a. It must be approved by all stakeholders before proceeding to the next process" at bounding box center [226, 182] width 0 height 11
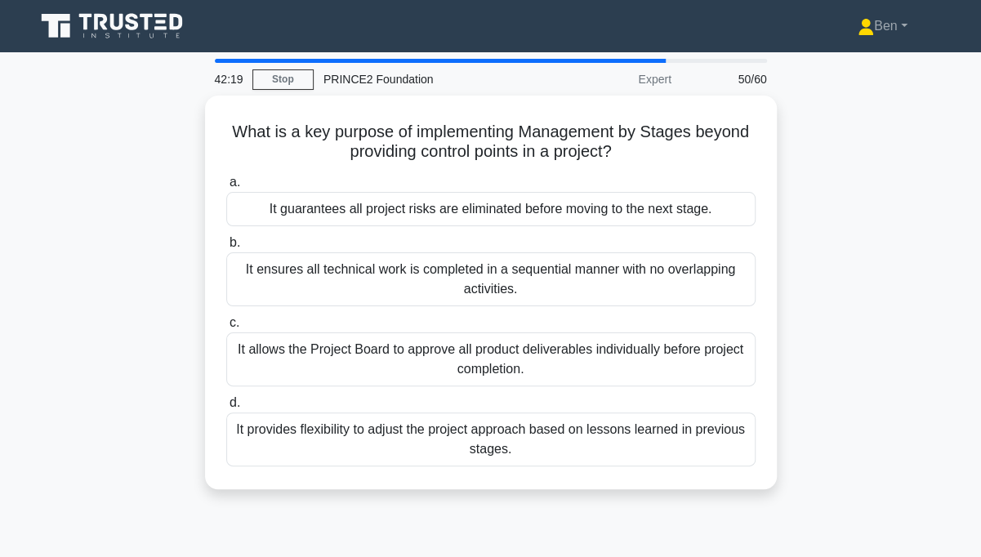
click at [688, 451] on div "It provides flexibility to adjust the project approach based on lessons learned…" at bounding box center [490, 439] width 529 height 54
click at [226, 408] on input "d. It provides flexibility to adjust the project approach based on lessons lear…" at bounding box center [226, 403] width 0 height 11
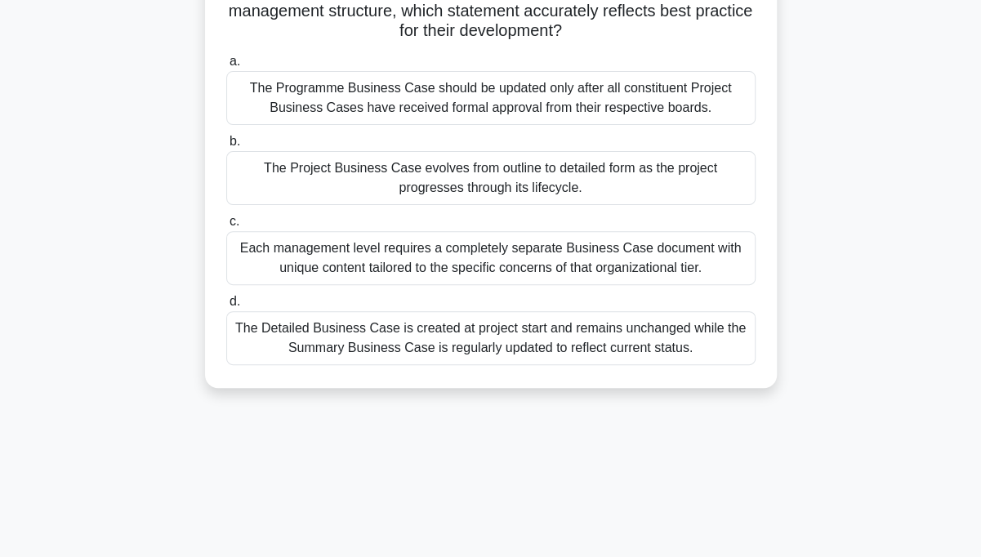
scroll to position [139, 0]
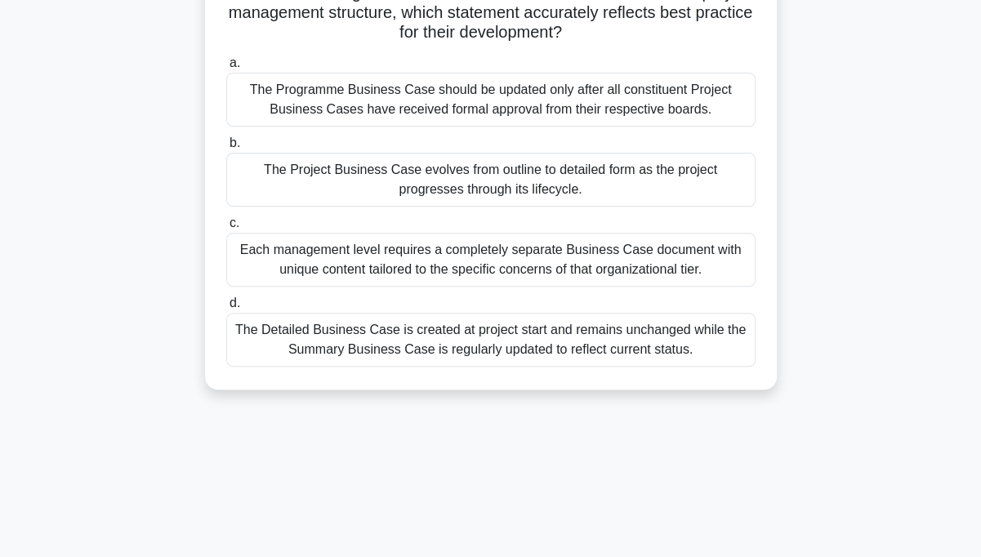
click at [341, 358] on div "The Detailed Business Case is created at project start and remains unchanged wh…" at bounding box center [490, 340] width 529 height 54
click at [226, 309] on input "d. The Detailed Business Case is created at project start and remains unchanged…" at bounding box center [226, 303] width 0 height 11
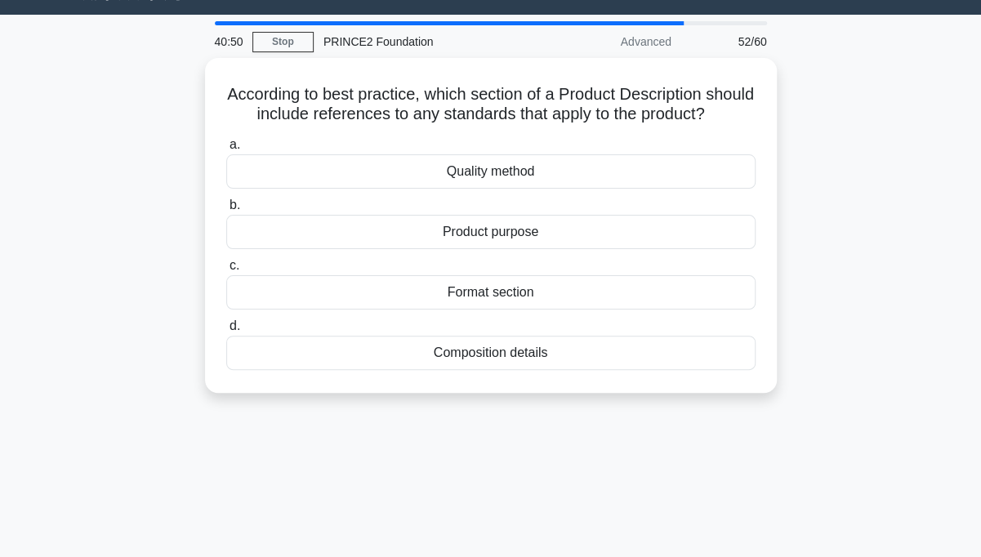
scroll to position [0, 0]
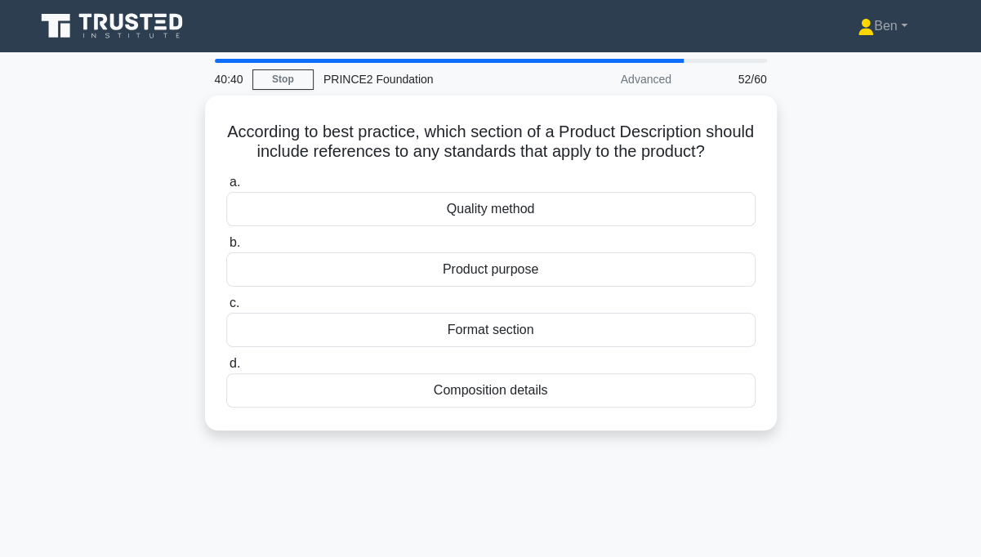
click at [725, 225] on div "Quality method" at bounding box center [490, 209] width 529 height 34
click at [226, 188] on input "a. Quality method" at bounding box center [226, 182] width 0 height 11
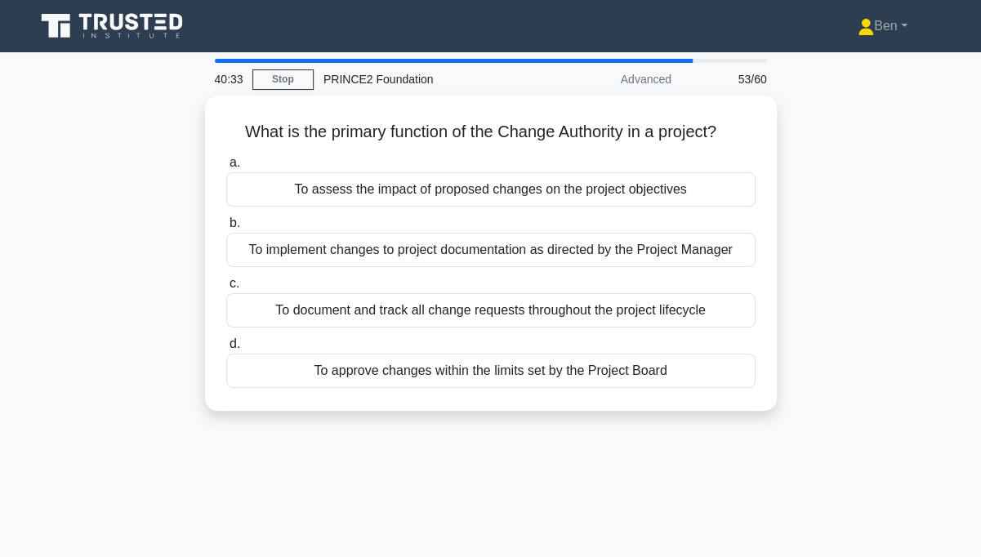
click at [726, 370] on div "To approve changes within the limits set by the Project Board" at bounding box center [490, 371] width 529 height 34
click at [226, 350] on input "d. To approve changes within the limits set by the Project Board" at bounding box center [226, 344] width 0 height 11
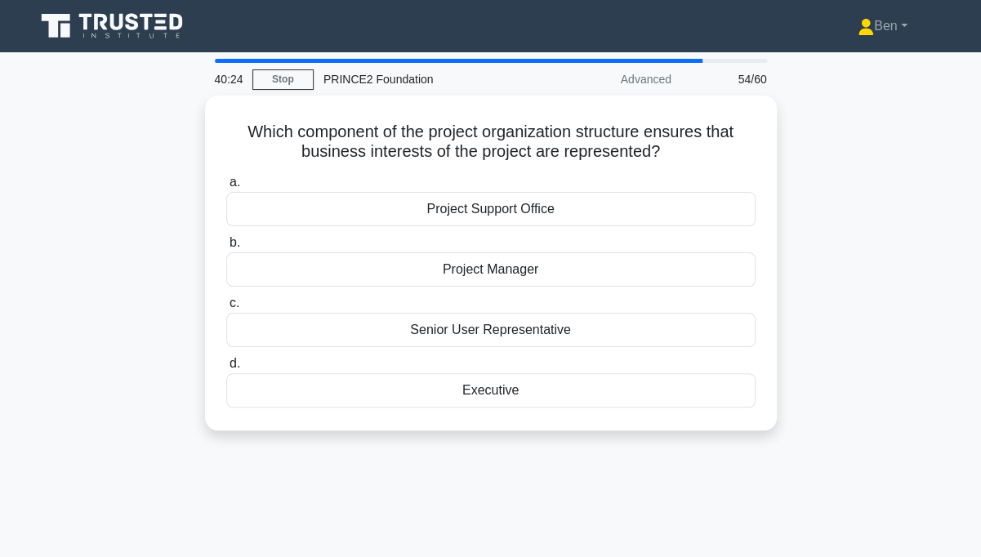
click at [725, 391] on div "Executive" at bounding box center [490, 390] width 529 height 34
click at [226, 369] on input "d. Executive" at bounding box center [226, 364] width 0 height 11
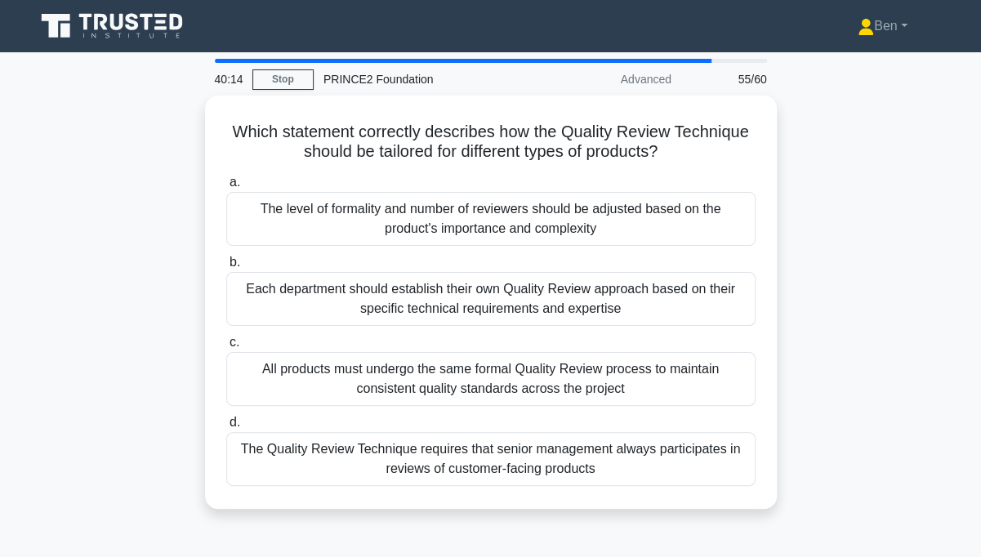
click at [917, 164] on div "Which statement correctly describes how the Quality Review Technique should be …" at bounding box center [490, 312] width 931 height 433
click at [271, 219] on div "The level of formality and number of reviewers should be adjusted based on the …" at bounding box center [490, 219] width 529 height 54
click at [226, 188] on input "a. The level of formality and number of reviewers should be adjusted based on t…" at bounding box center [226, 182] width 0 height 11
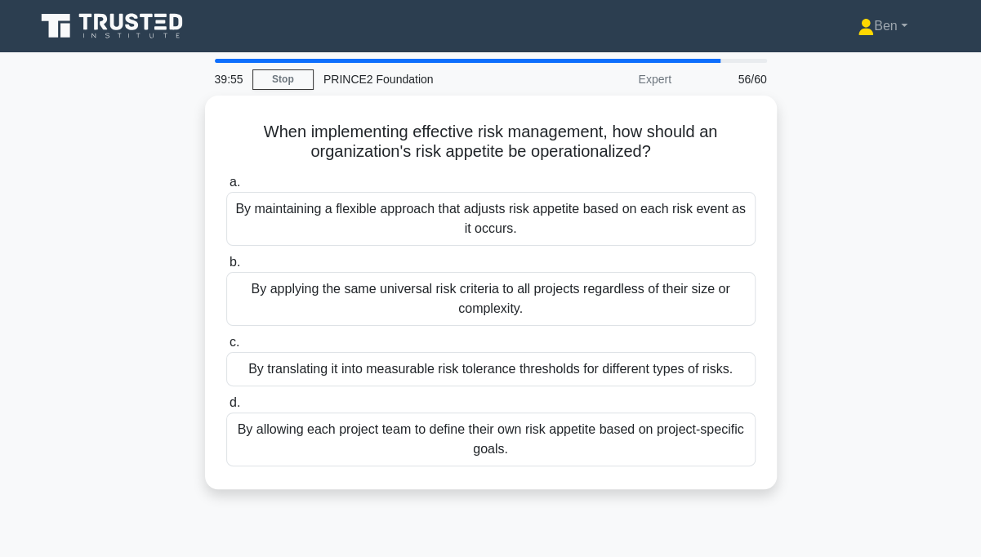
click at [684, 372] on div "By translating it into measurable risk tolerance thresholds for different types…" at bounding box center [490, 369] width 529 height 34
click at [226, 348] on input "c. By translating it into measurable risk tolerance thresholds for different ty…" at bounding box center [226, 342] width 0 height 11
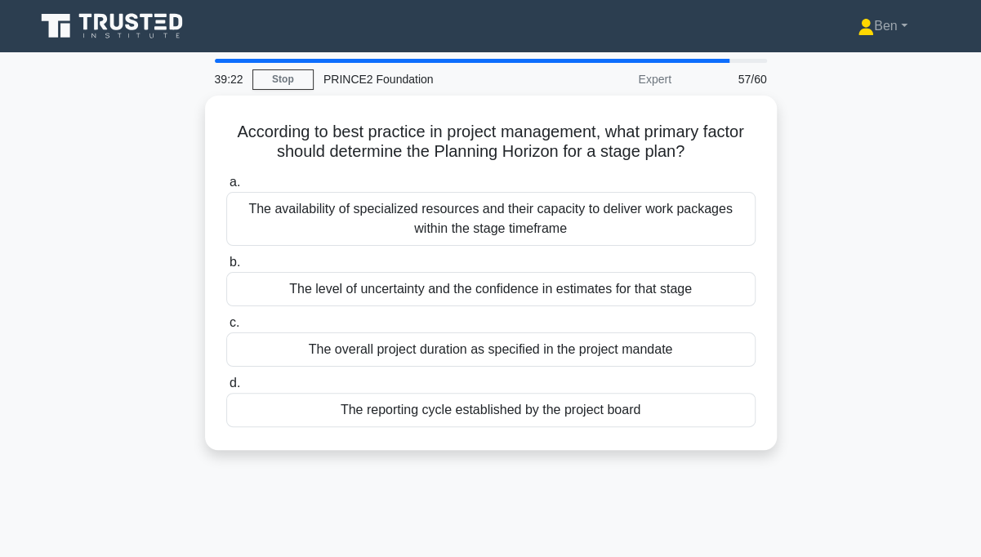
click at [252, 292] on div "The level of uncertainty and the confidence in estimates for that stage" at bounding box center [490, 289] width 529 height 34
click at [226, 268] on input "b. The level of uncertainty and the confidence in estimates for that stage" at bounding box center [226, 262] width 0 height 11
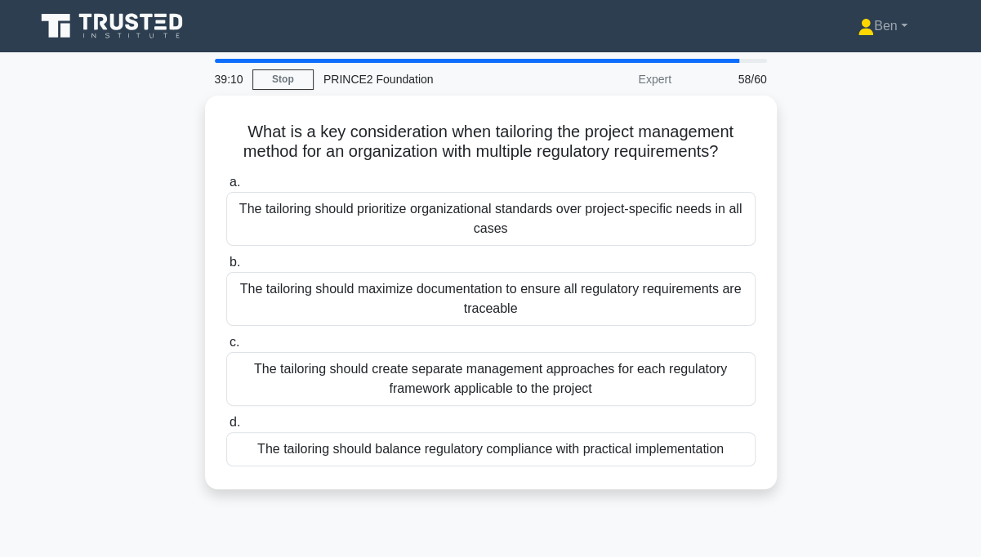
click at [261, 446] on div "The tailoring should balance regulatory compliance with practical implementation" at bounding box center [490, 449] width 529 height 34
click at [226, 428] on input "d. The tailoring should balance regulatory compliance with practical implementa…" at bounding box center [226, 422] width 0 height 11
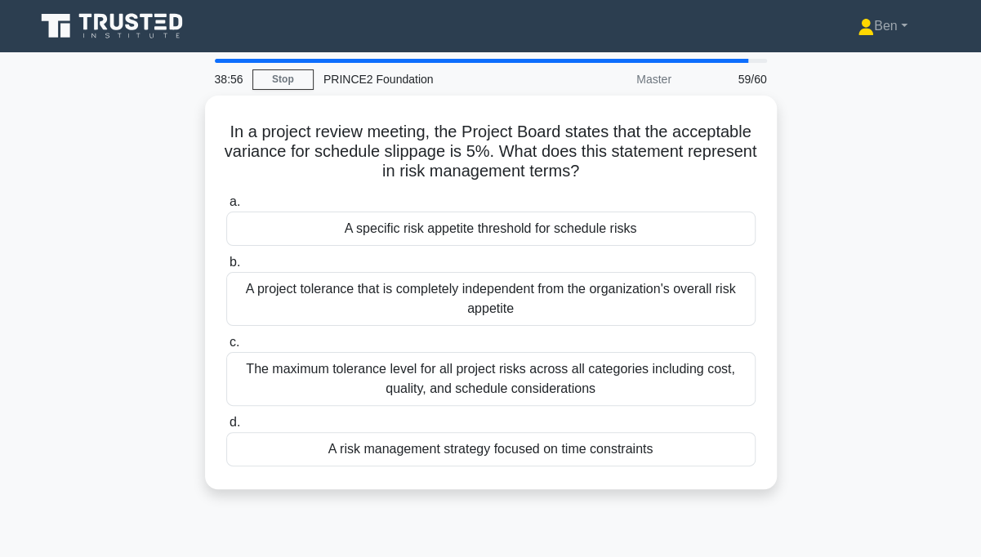
click at [253, 227] on div "A specific risk appetite threshold for schedule risks" at bounding box center [490, 229] width 529 height 34
click at [226, 207] on input "a. A specific risk appetite threshold for schedule risks" at bounding box center [226, 202] width 0 height 11
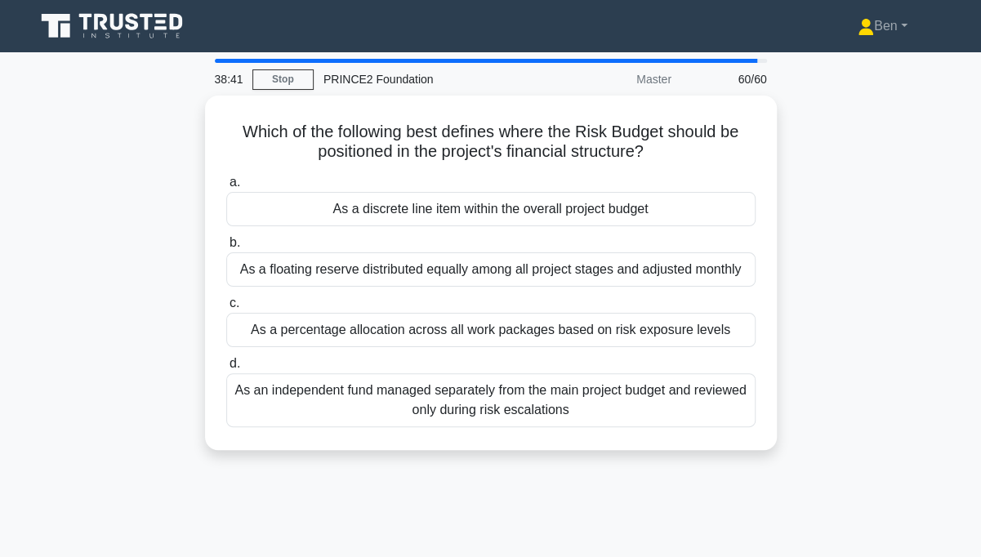
click at [270, 211] on div "As a discrete line item within the overall project budget" at bounding box center [490, 209] width 529 height 34
click at [226, 188] on input "a. As a discrete line item within the overall project budget" at bounding box center [226, 182] width 0 height 11
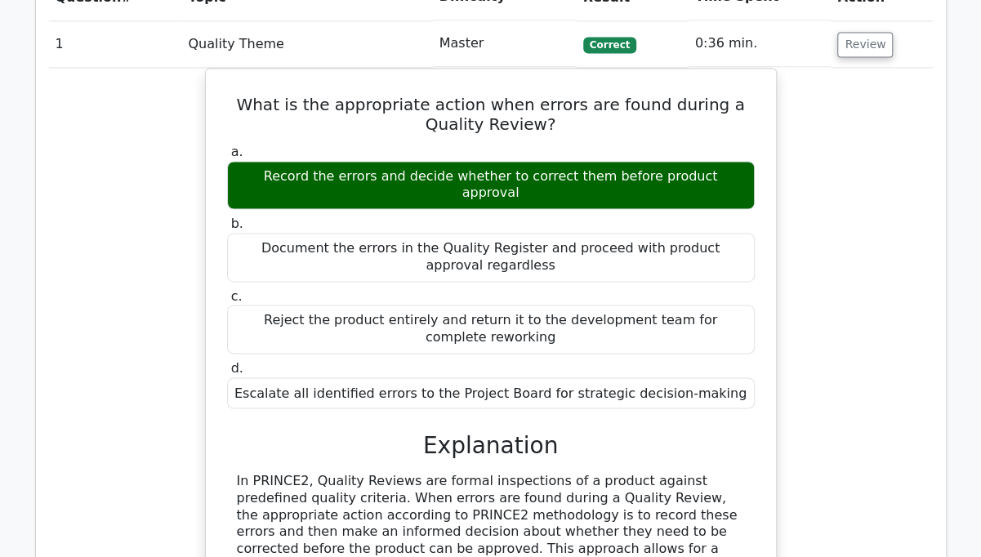
scroll to position [1070, 0]
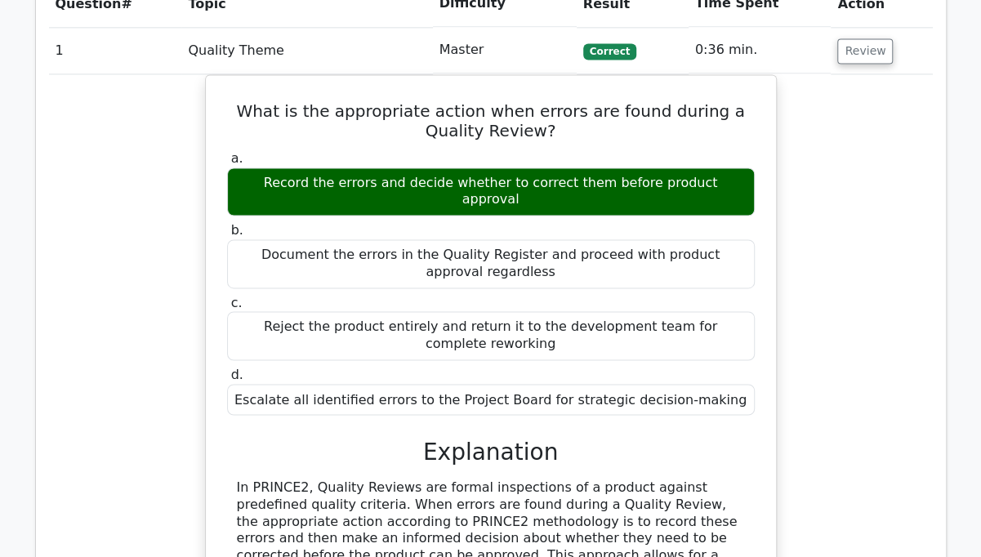
click at [868, 56] on button "Review" at bounding box center [865, 50] width 56 height 25
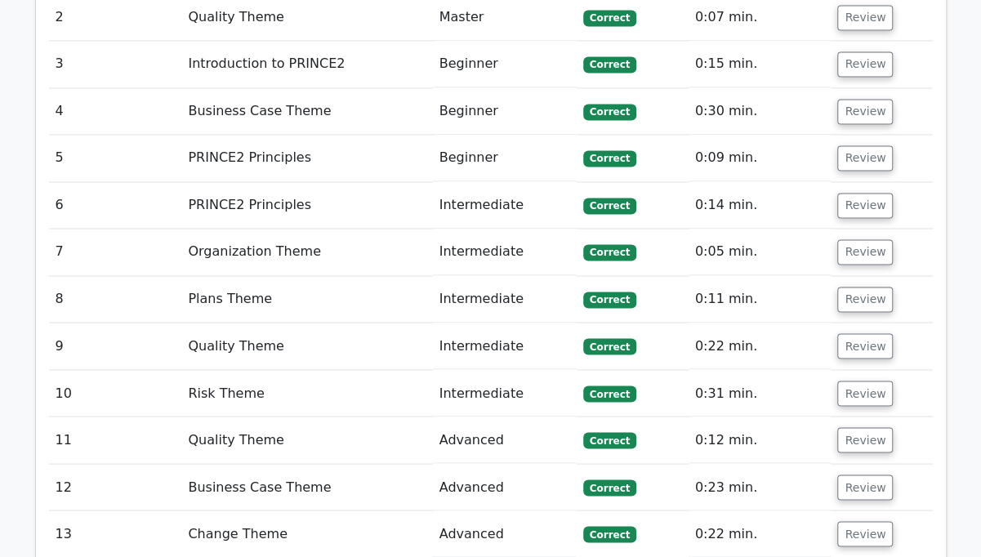
scroll to position [1165, 0]
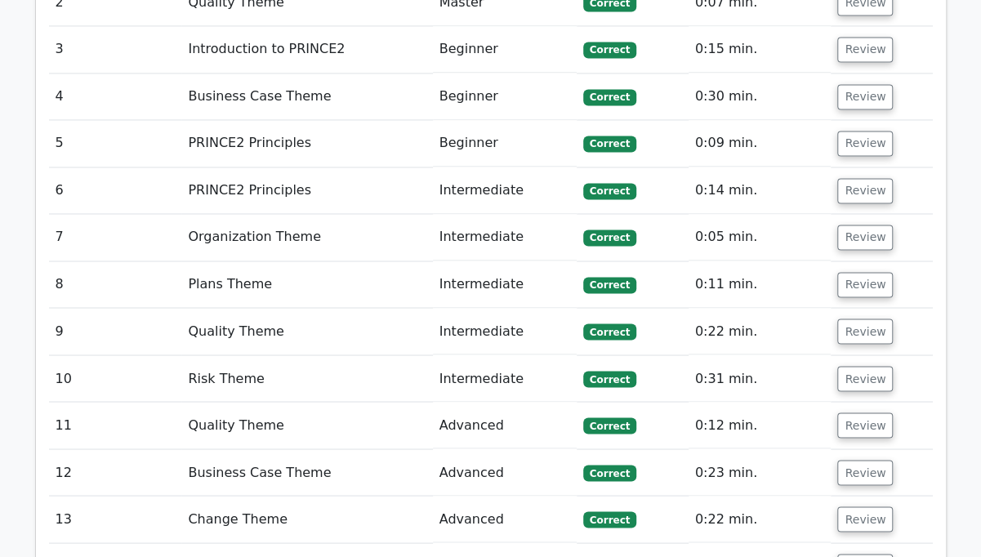
click at [304, 335] on td "Quality Theme" at bounding box center [306, 331] width 251 height 47
click at [872, 324] on button "Review" at bounding box center [865, 331] width 56 height 25
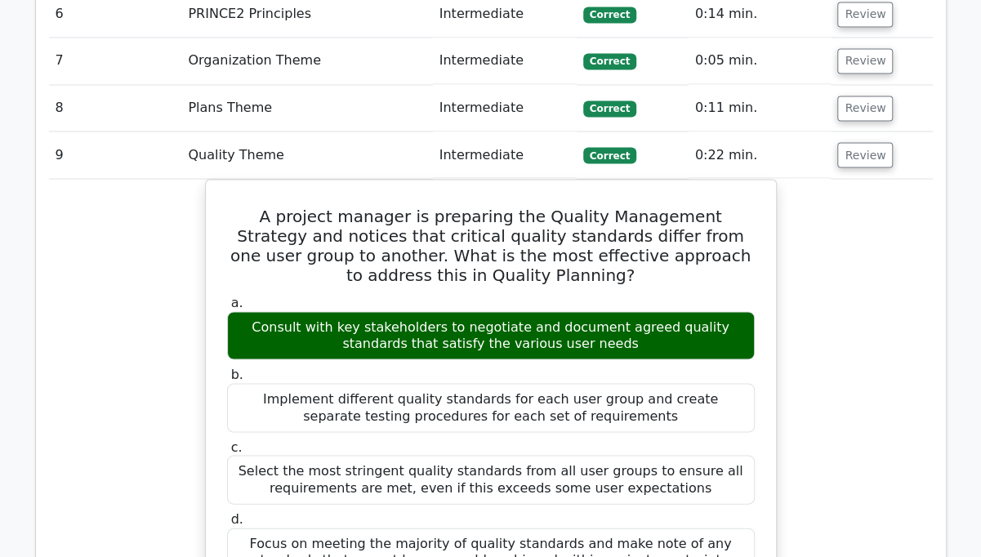
scroll to position [1326, 0]
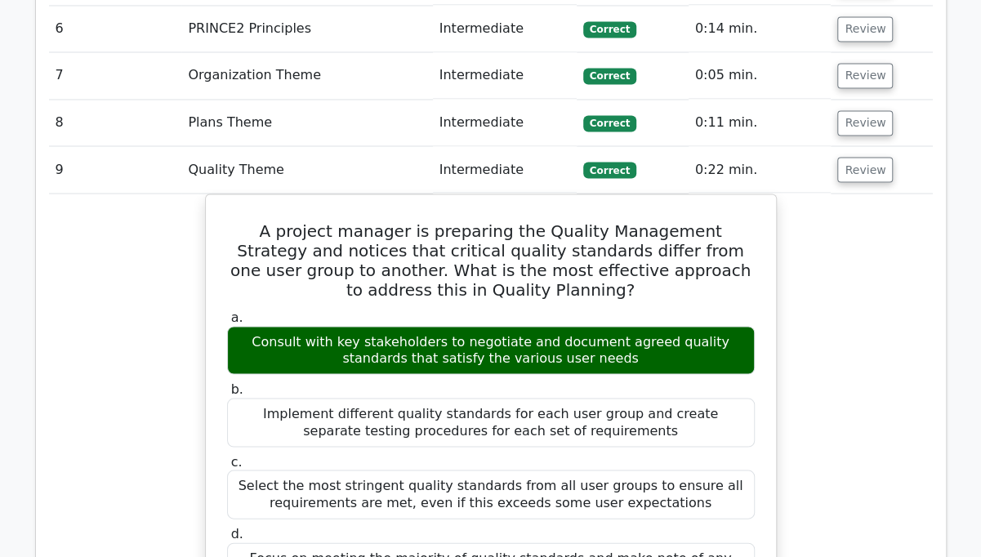
click at [864, 157] on button "Review" at bounding box center [865, 169] width 56 height 25
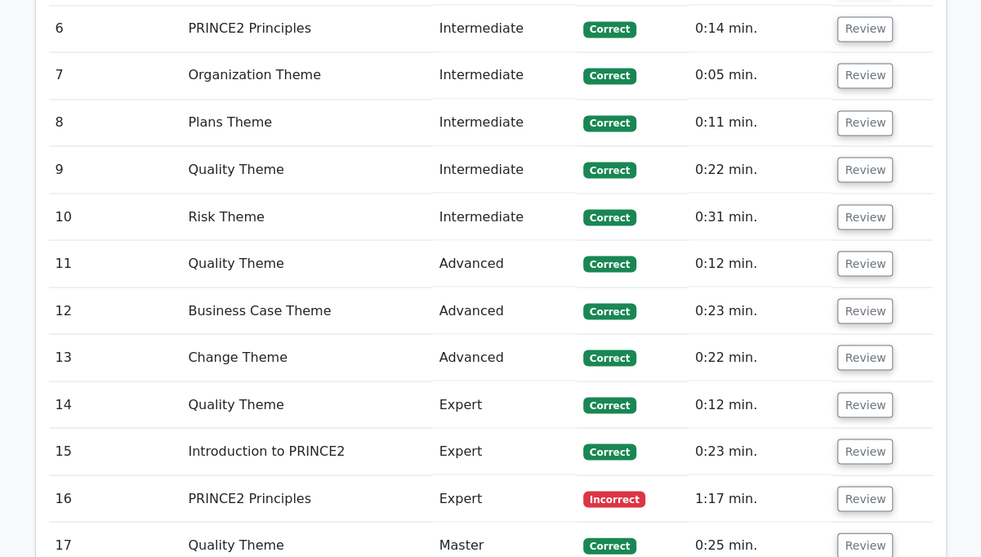
click at [867, 260] on button "Review" at bounding box center [865, 263] width 56 height 25
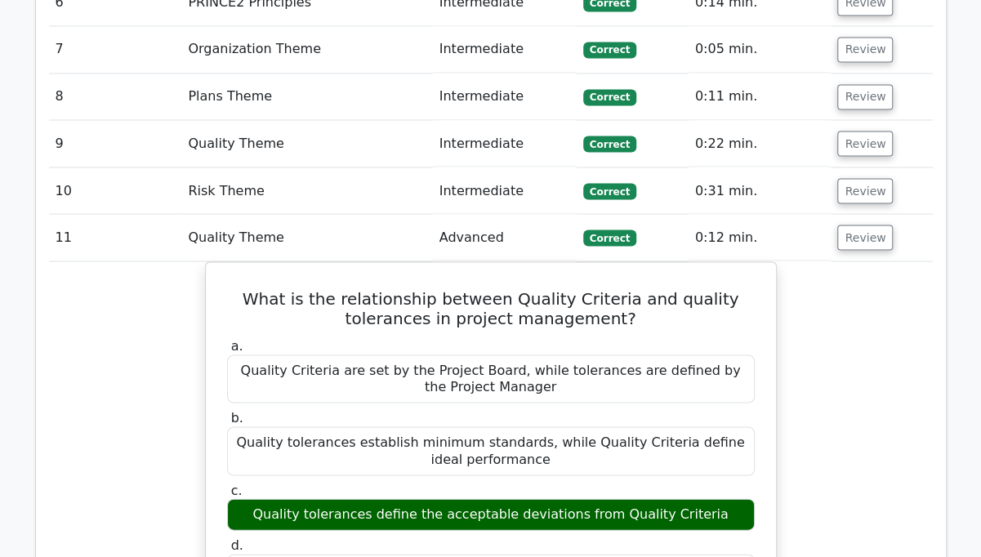
scroll to position [1349, 0]
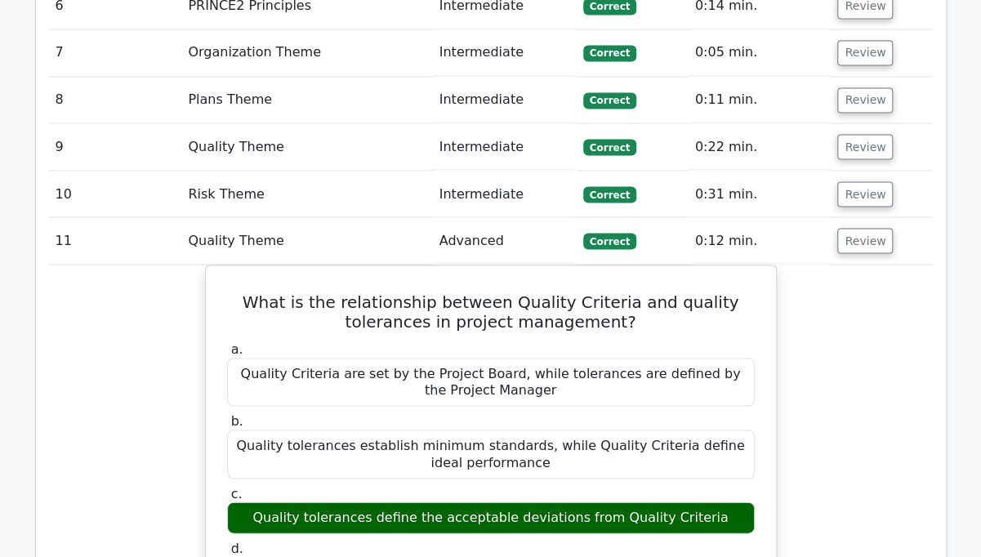
click at [875, 239] on button "Review" at bounding box center [865, 240] width 56 height 25
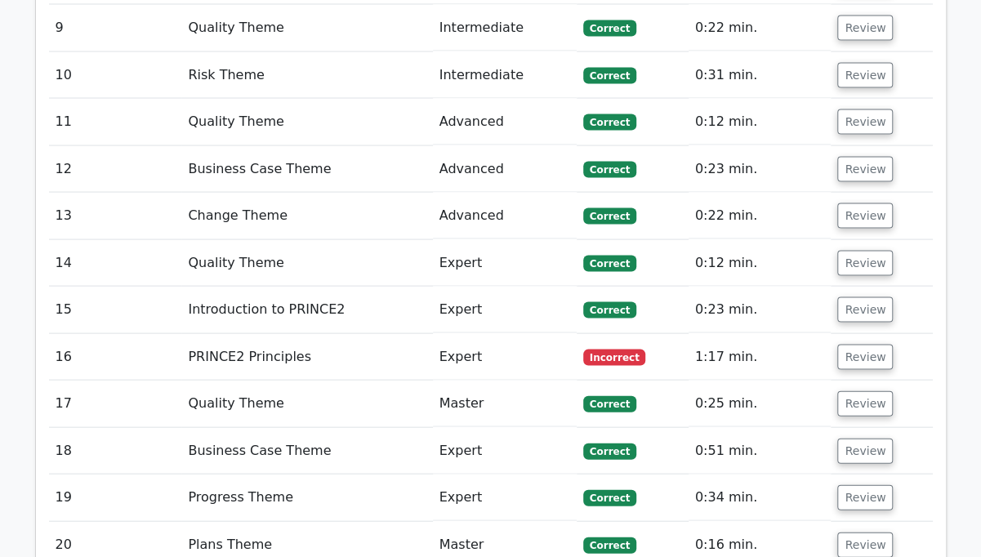
scroll to position [1474, 0]
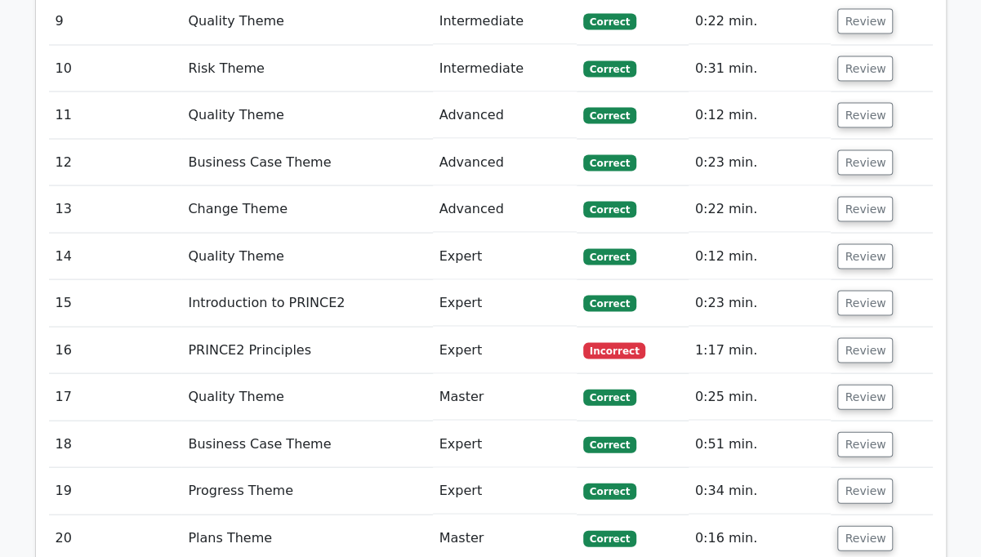
click at [873, 252] on button "Review" at bounding box center [865, 256] width 56 height 25
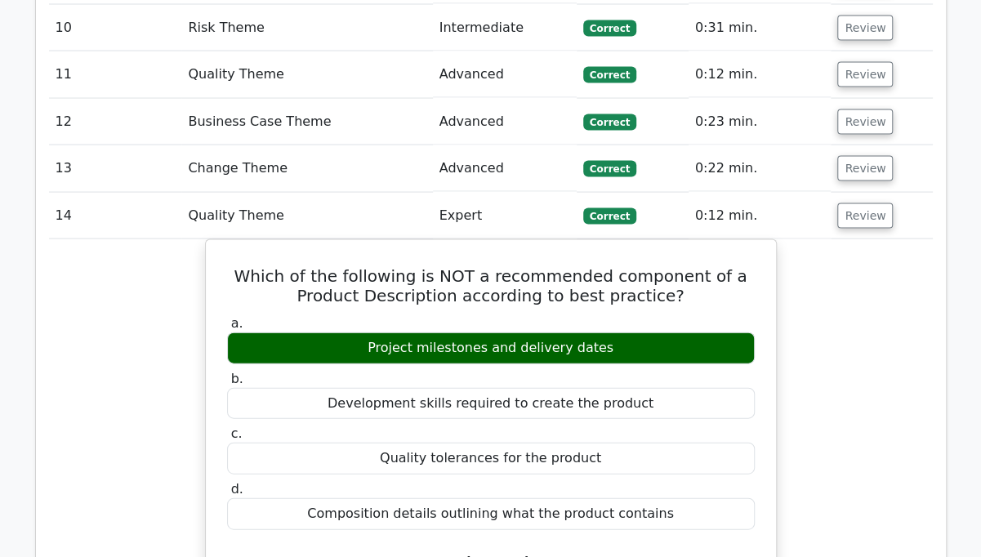
scroll to position [1516, 0]
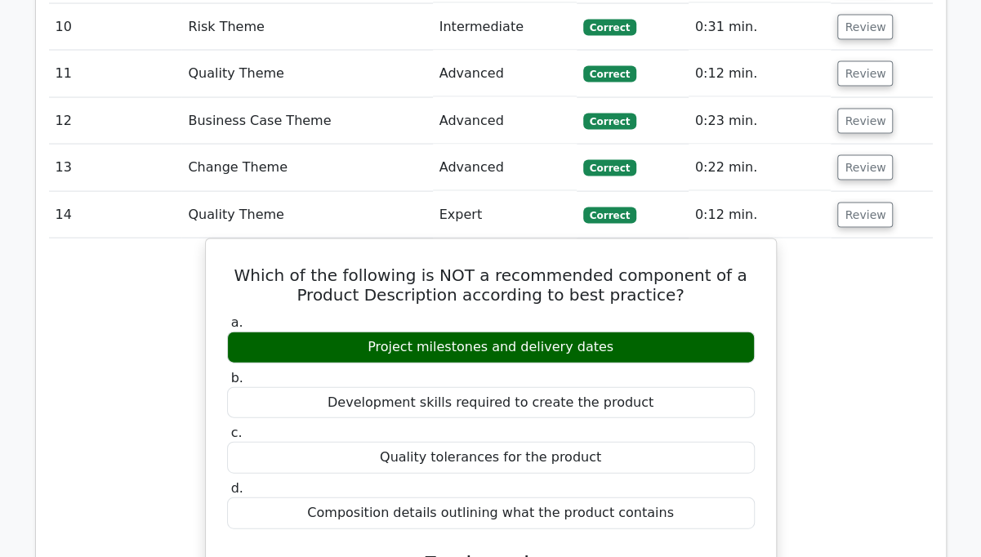
click at [868, 206] on button "Review" at bounding box center [865, 215] width 56 height 25
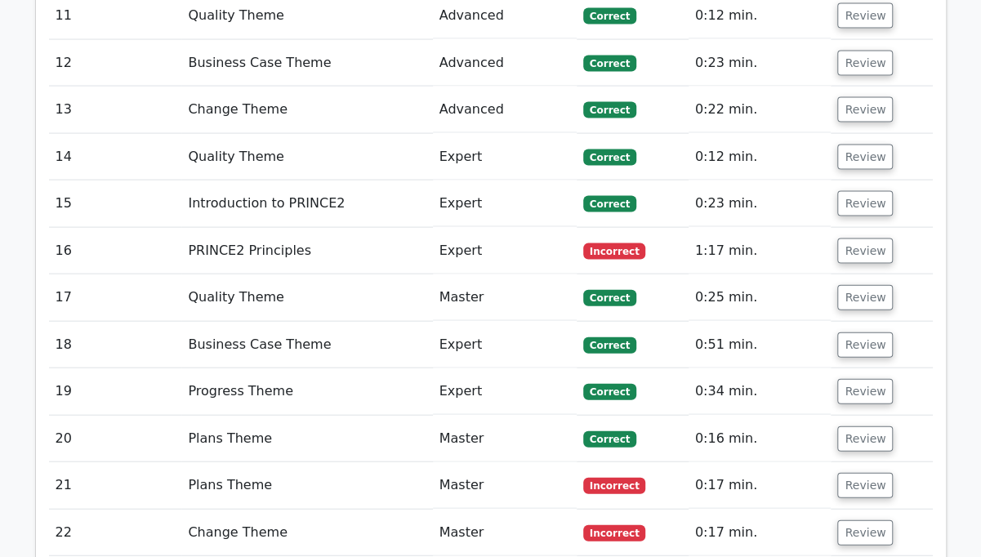
scroll to position [1575, 0]
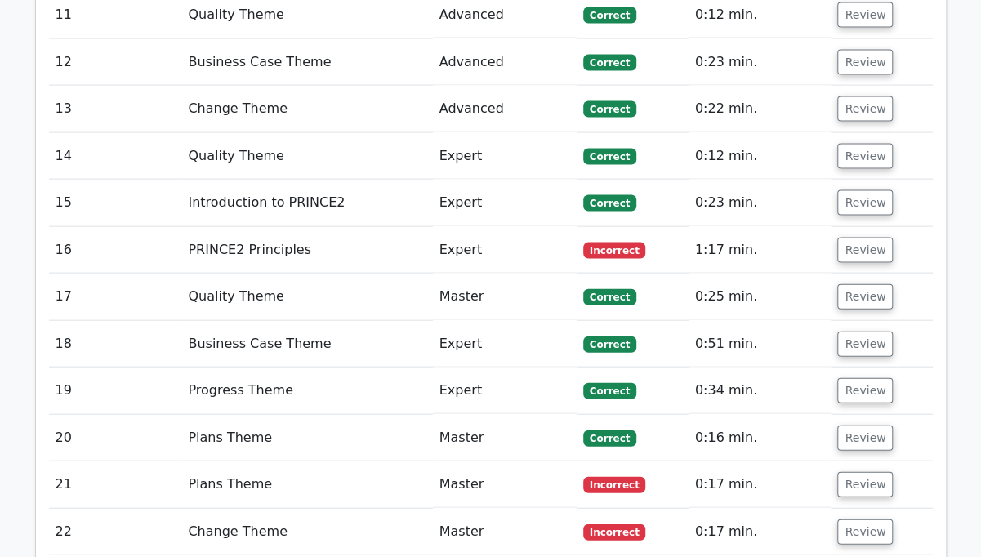
click at [867, 238] on button "Review" at bounding box center [865, 250] width 56 height 25
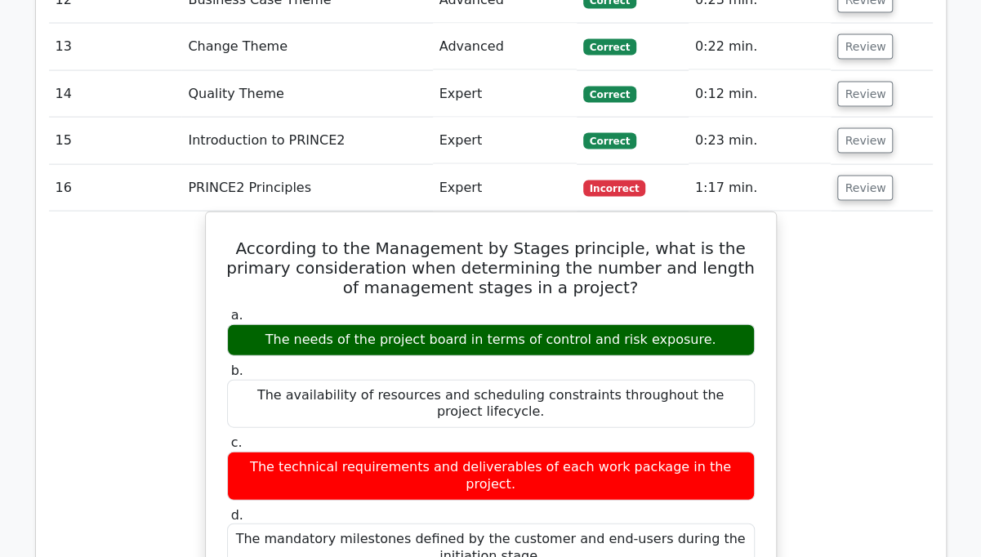
scroll to position [1611, 0]
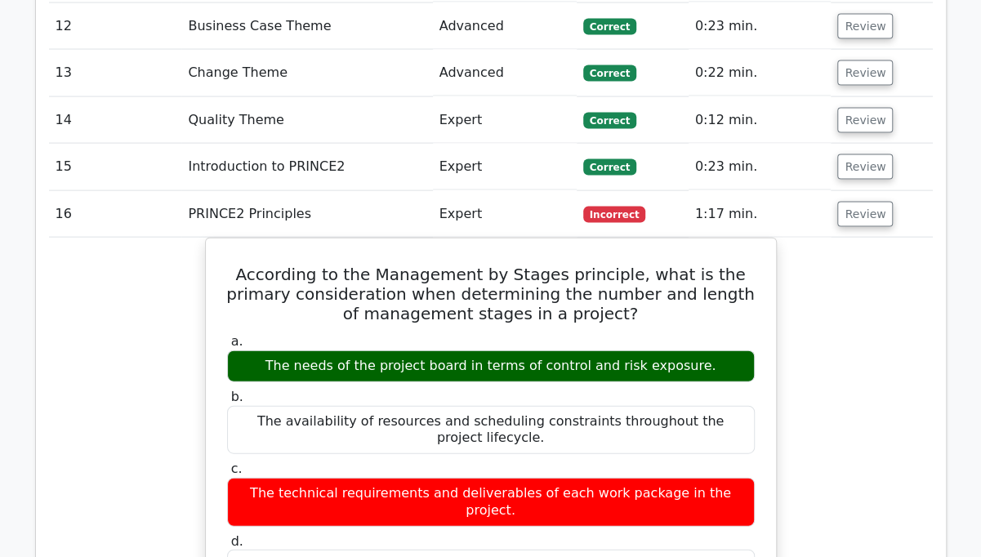
click at [869, 203] on button "Review" at bounding box center [865, 214] width 56 height 25
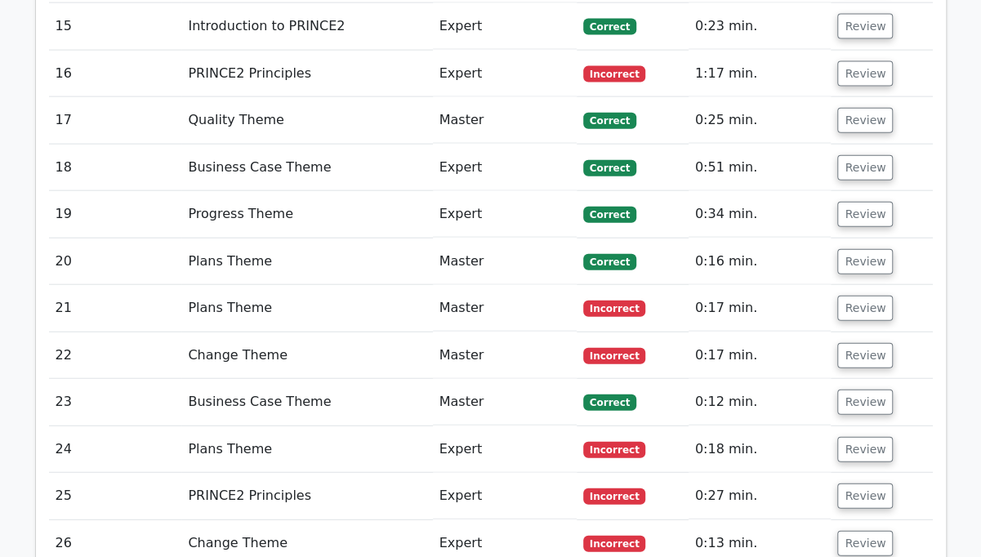
scroll to position [1758, 0]
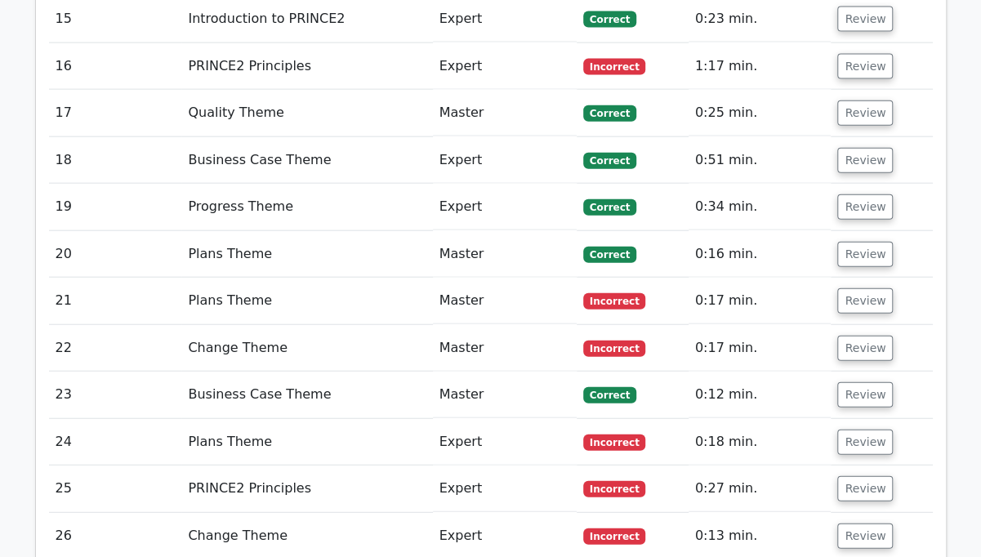
click at [862, 336] on button "Review" at bounding box center [865, 348] width 56 height 25
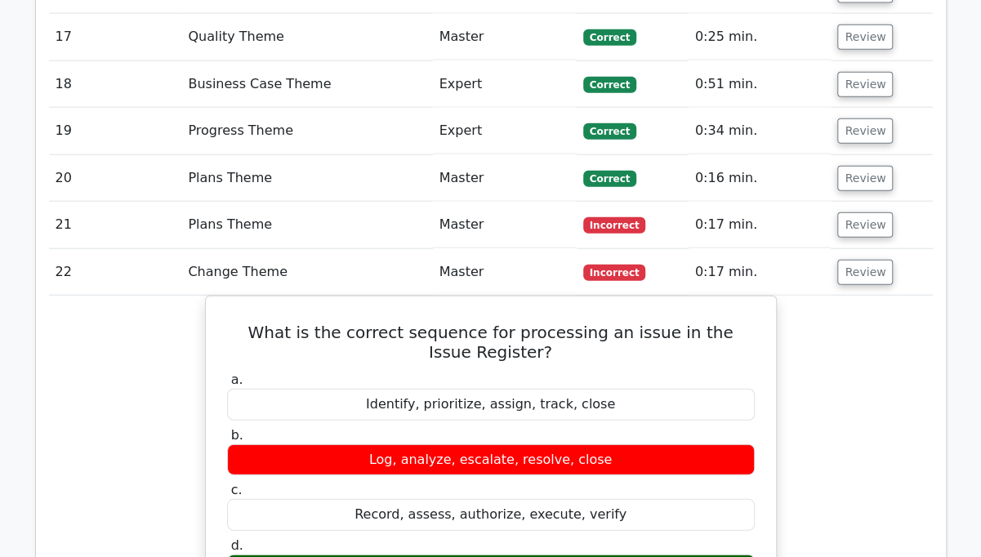
scroll to position [1816, 0]
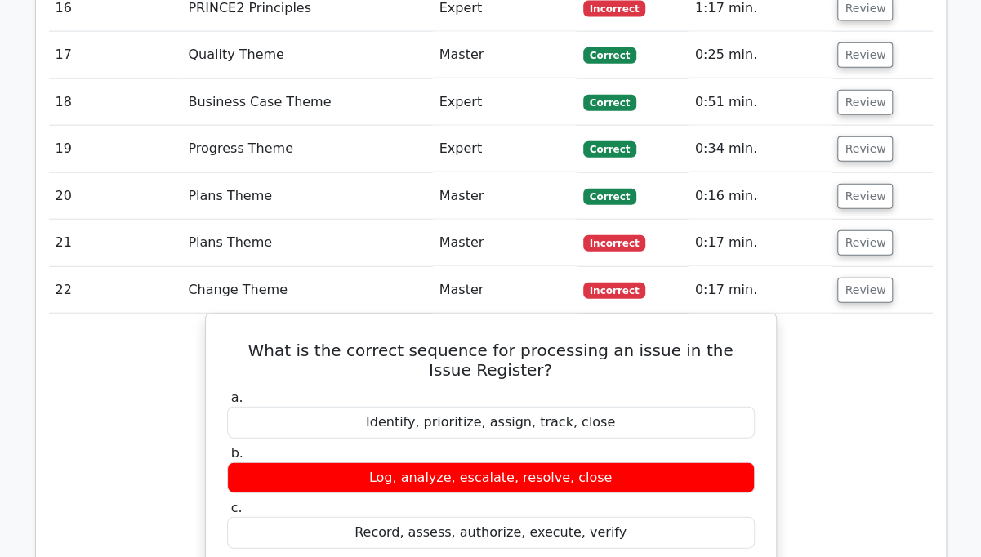
click at [872, 278] on button "Review" at bounding box center [865, 290] width 56 height 25
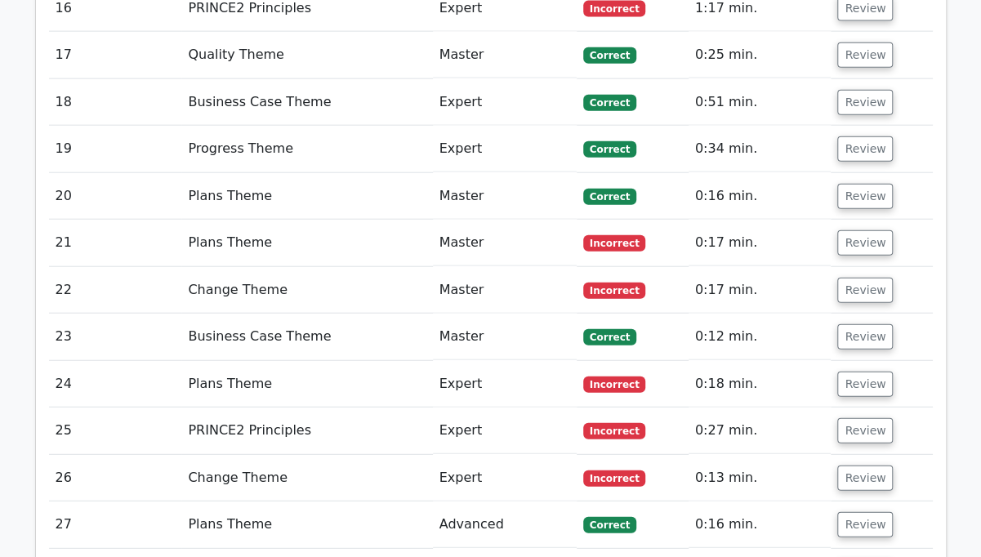
click at [872, 230] on button "Review" at bounding box center [865, 242] width 56 height 25
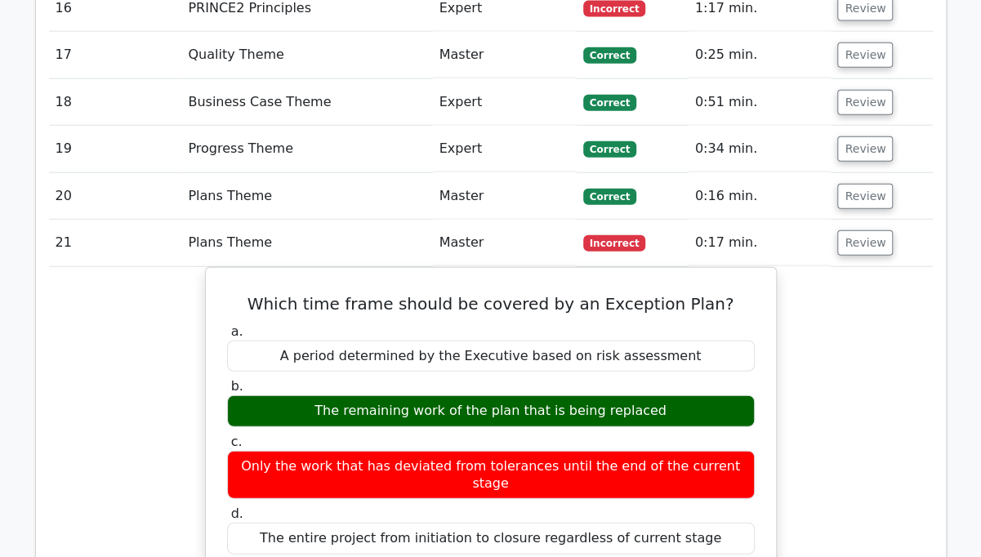
click at [870, 230] on button "Review" at bounding box center [865, 242] width 56 height 25
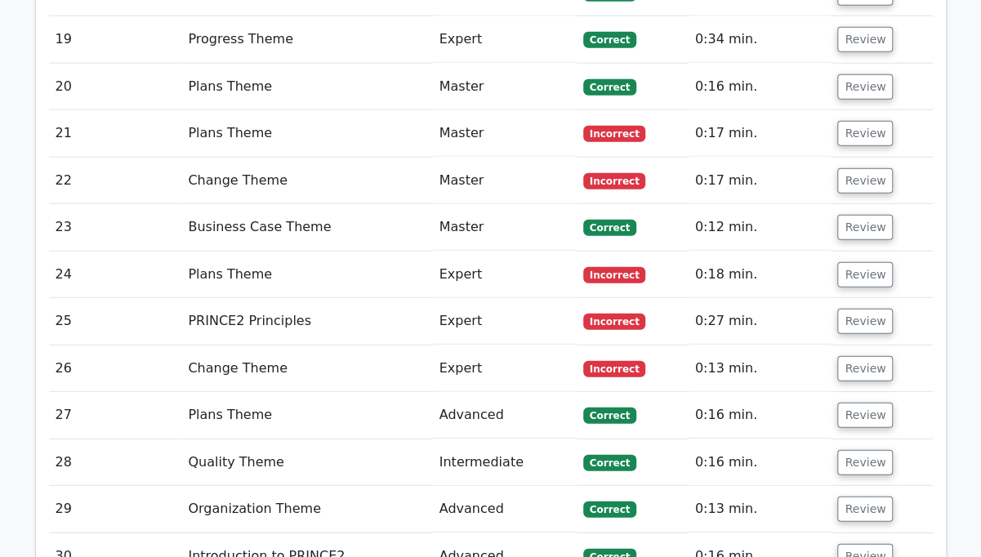
scroll to position [1927, 0]
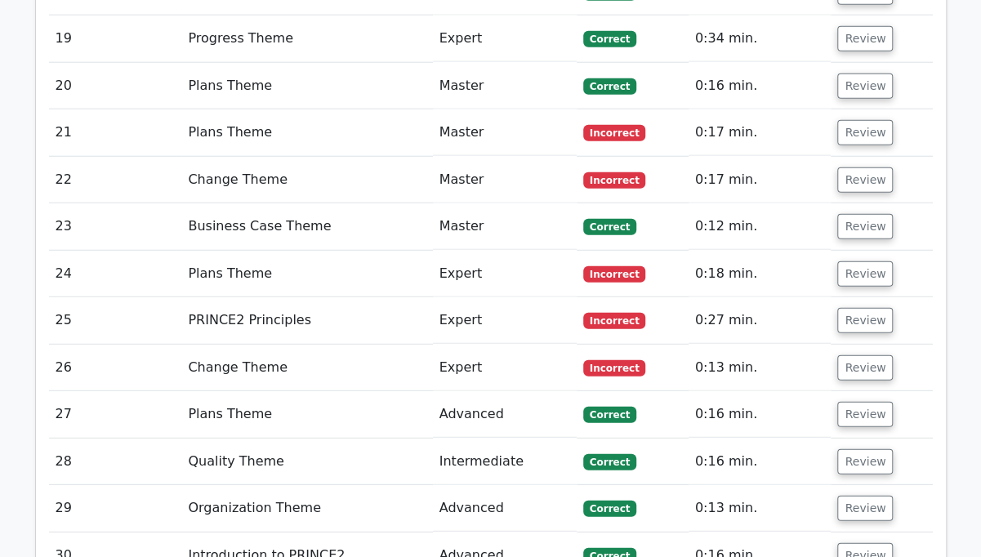
click at [870, 261] on button "Review" at bounding box center [865, 273] width 56 height 25
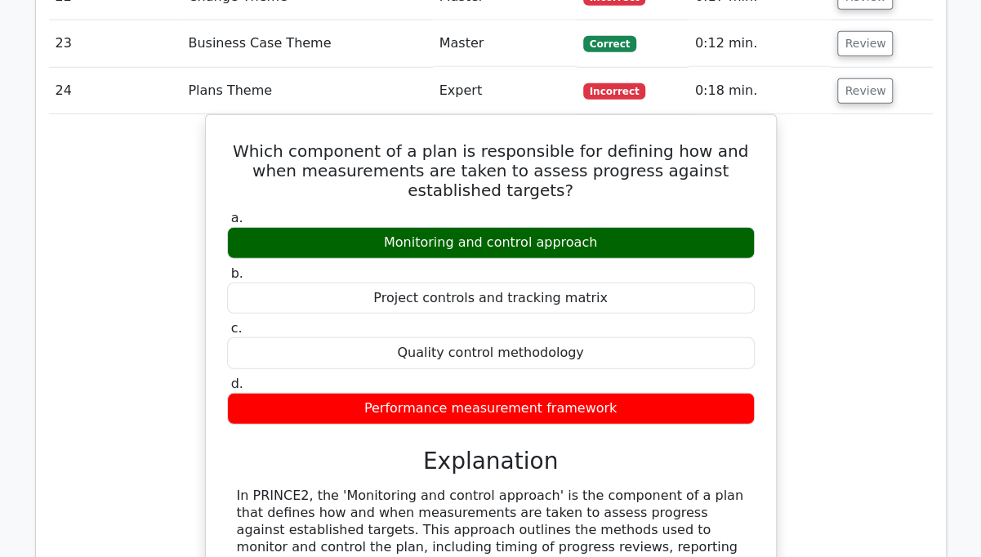
scroll to position [2110, 0]
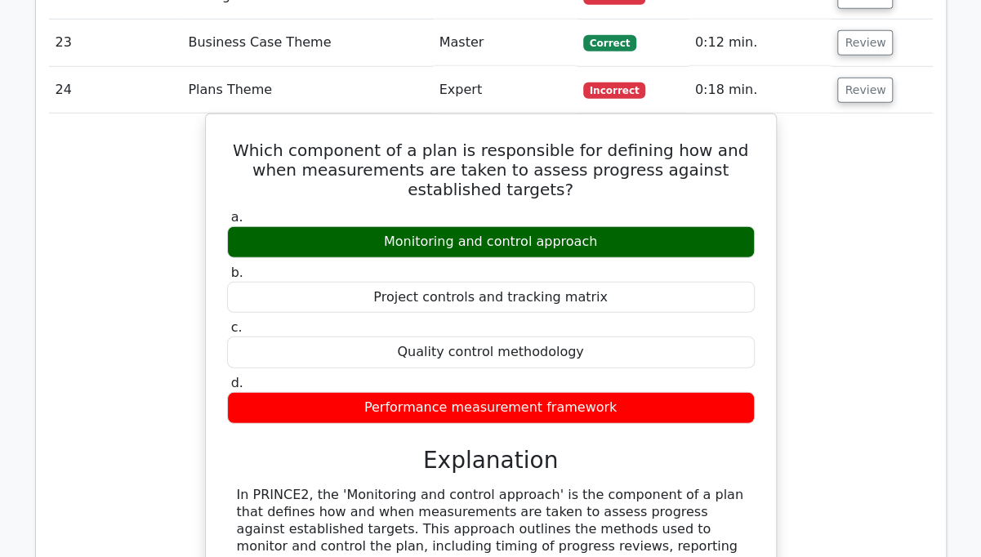
click at [862, 82] on button "Review" at bounding box center [865, 90] width 56 height 25
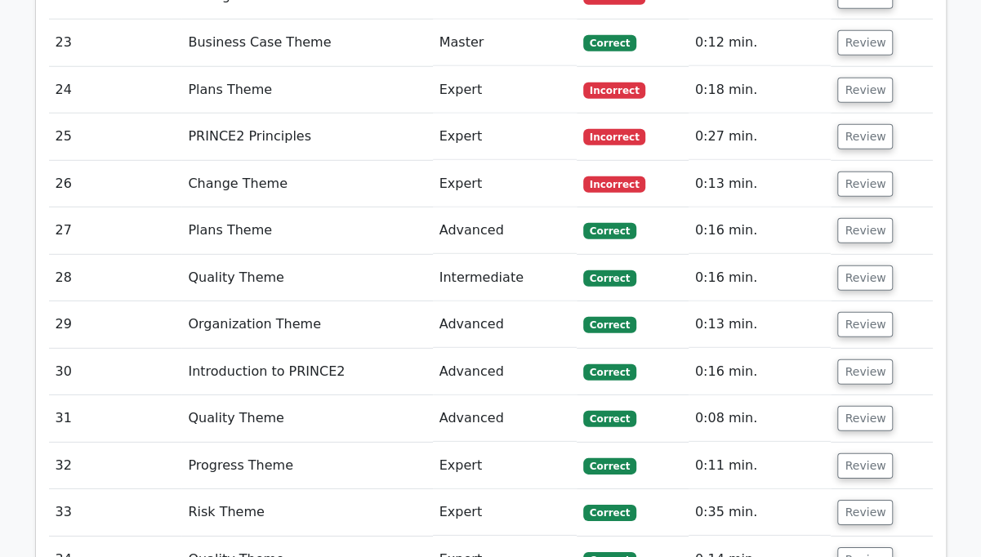
click at [869, 129] on button "Review" at bounding box center [865, 136] width 56 height 25
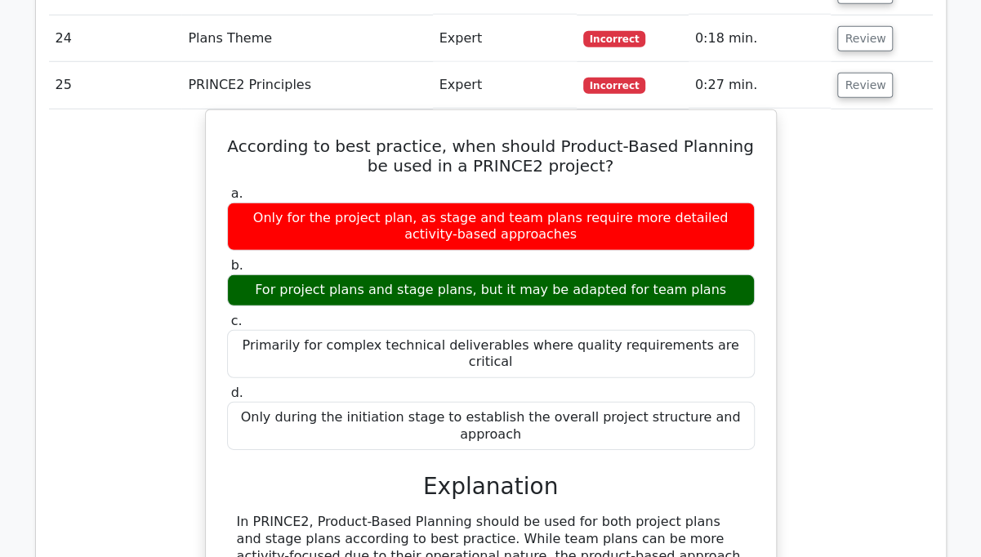
scroll to position [2161, 0]
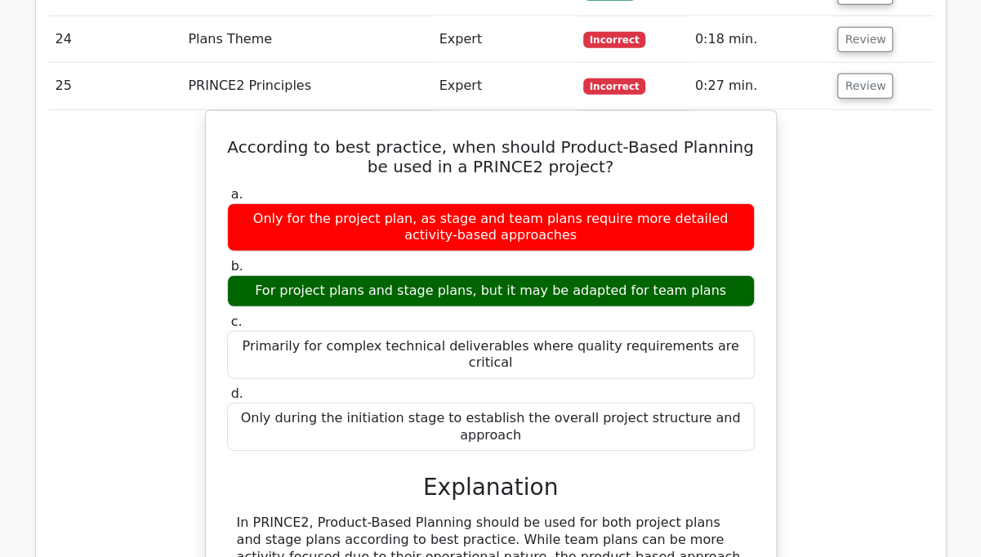
click at [872, 74] on button "Review" at bounding box center [865, 86] width 56 height 25
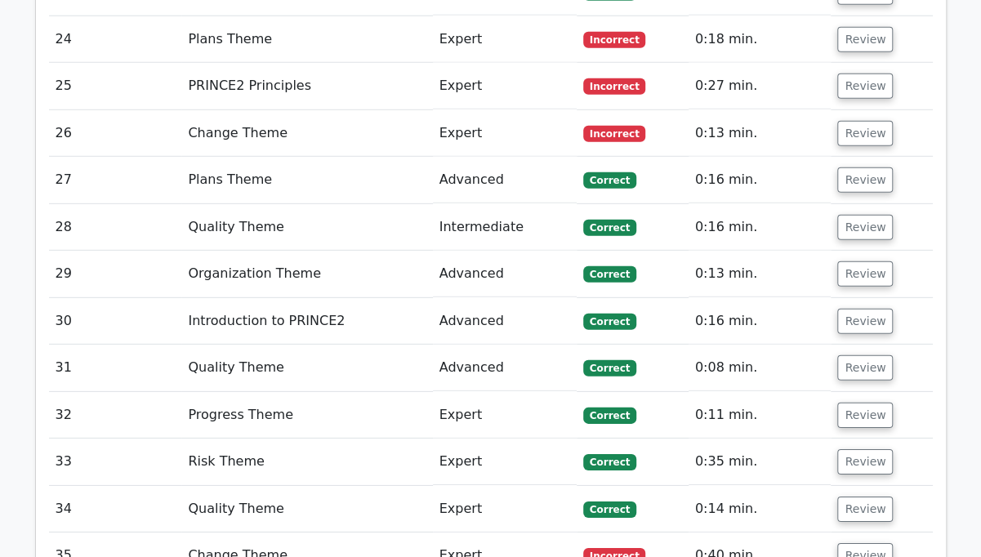
click at [867, 121] on button "Review" at bounding box center [865, 133] width 56 height 25
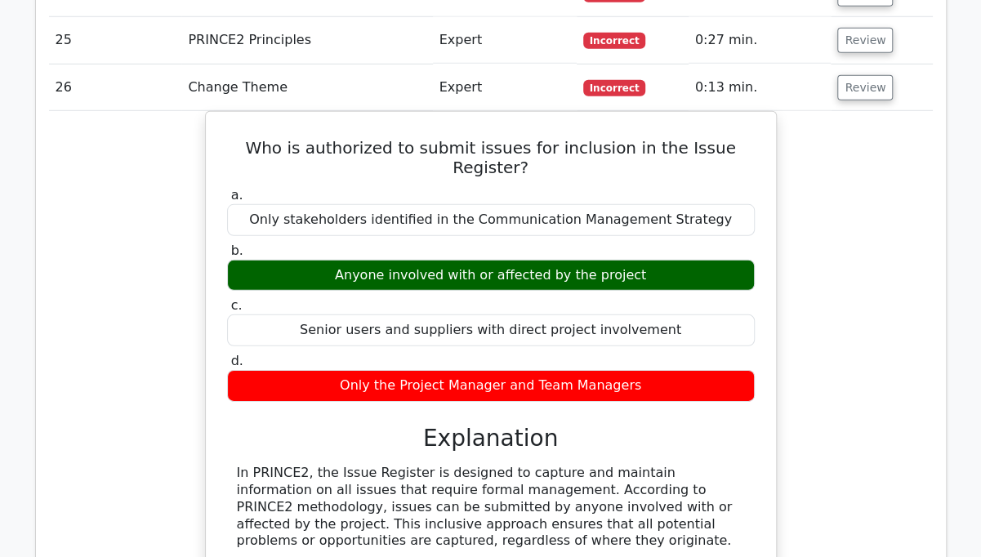
scroll to position [2205, 0]
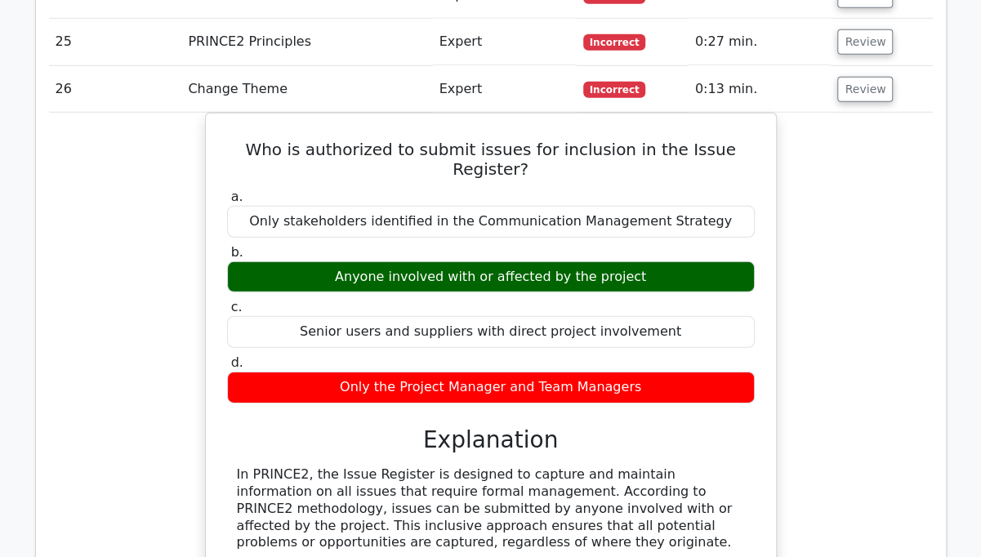
click at [874, 78] on button "Review" at bounding box center [865, 89] width 56 height 25
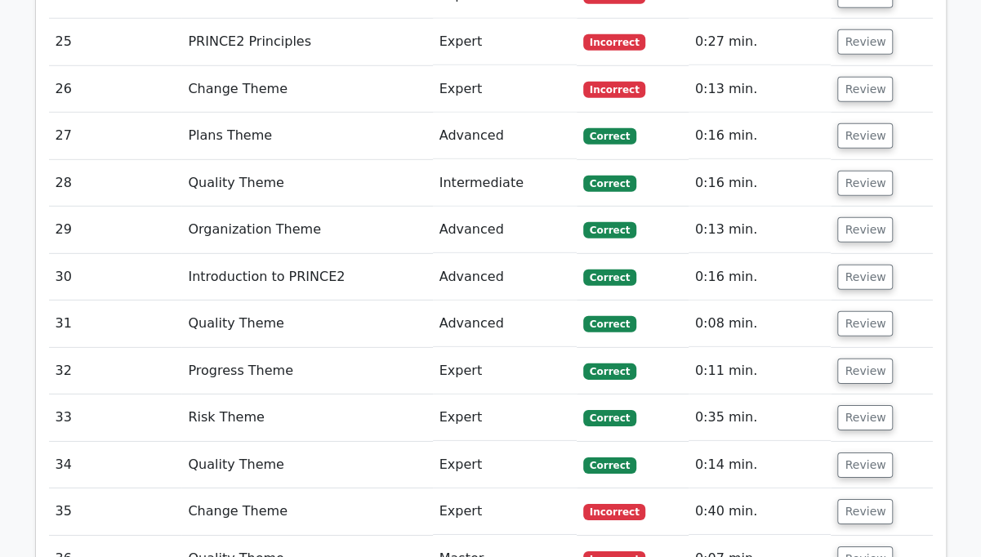
click at [863, 123] on button "Review" at bounding box center [865, 135] width 56 height 25
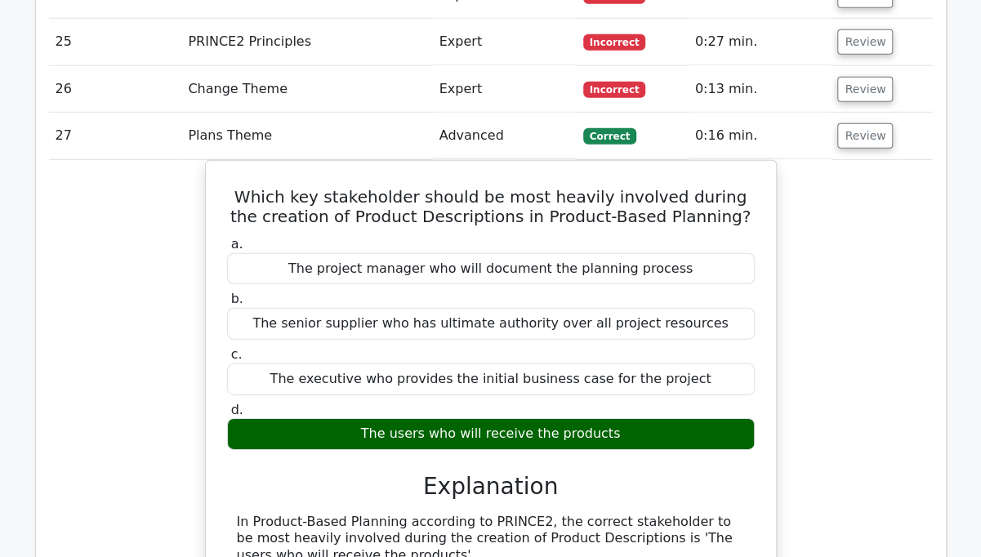
click at [867, 123] on button "Review" at bounding box center [865, 135] width 56 height 25
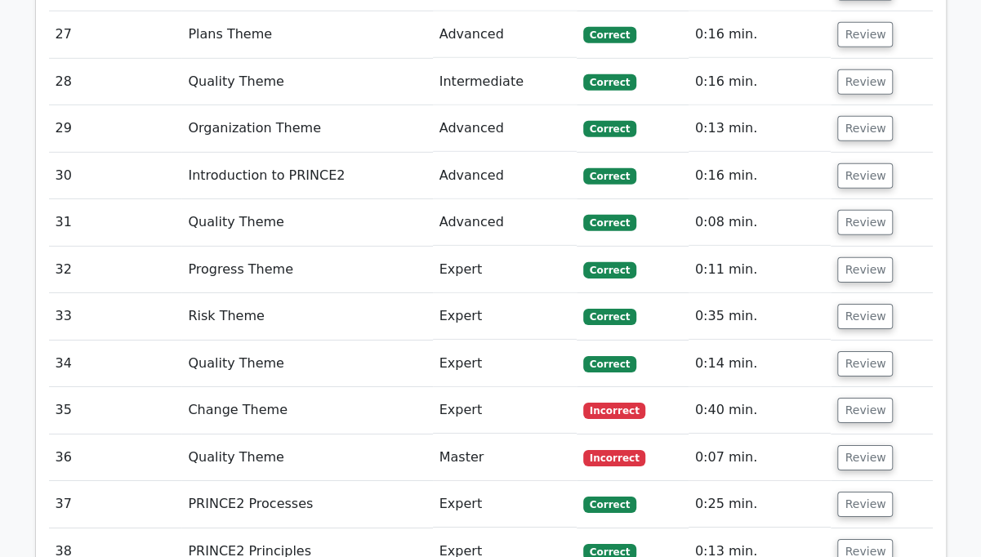
scroll to position [2311, 0]
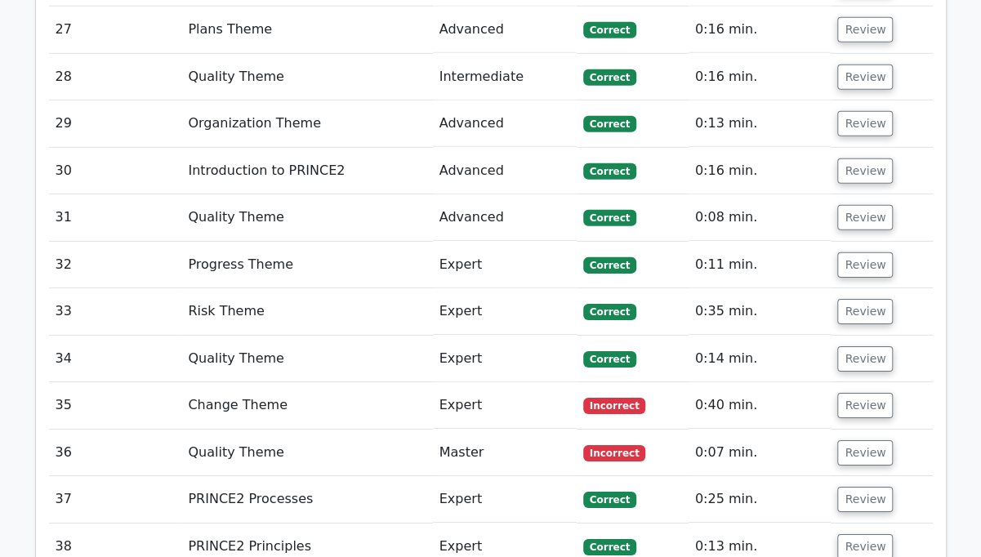
click at [867, 111] on button "Review" at bounding box center [865, 123] width 56 height 25
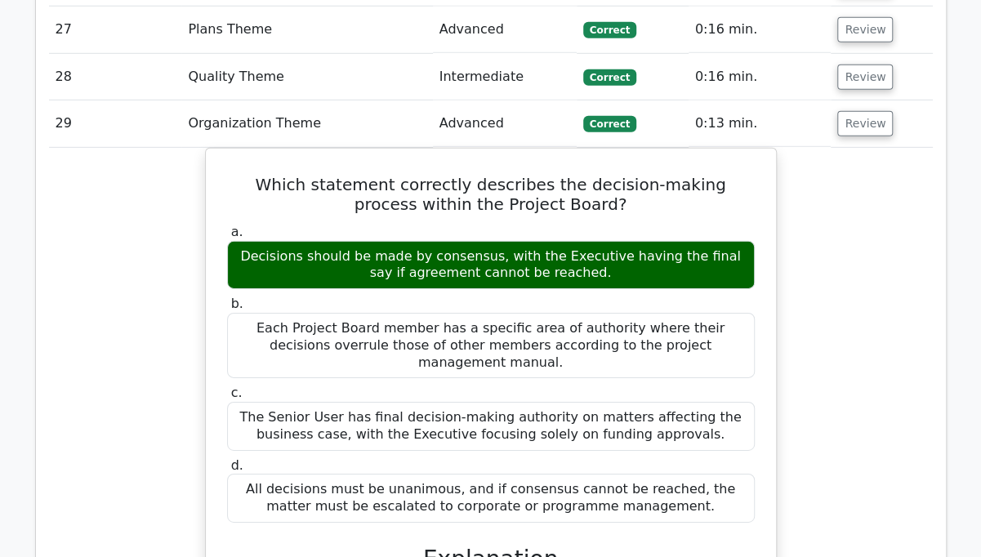
click at [866, 111] on button "Review" at bounding box center [865, 123] width 56 height 25
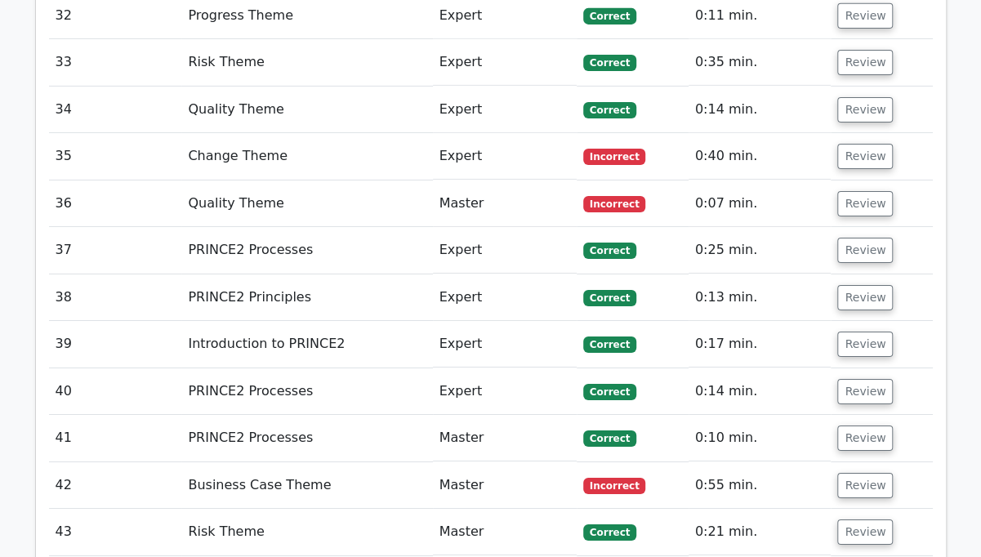
scroll to position [2561, 0]
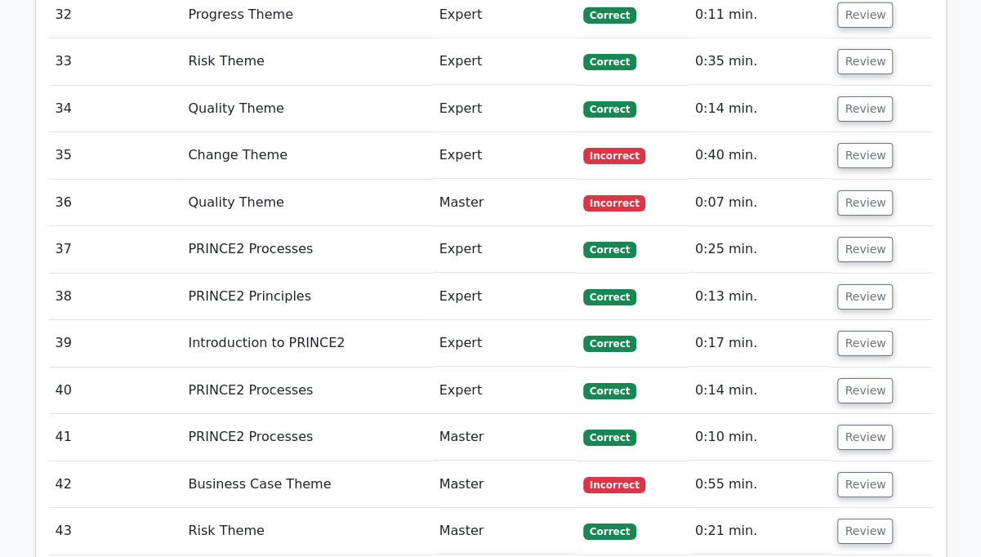
click at [871, 96] on button "Review" at bounding box center [865, 108] width 56 height 25
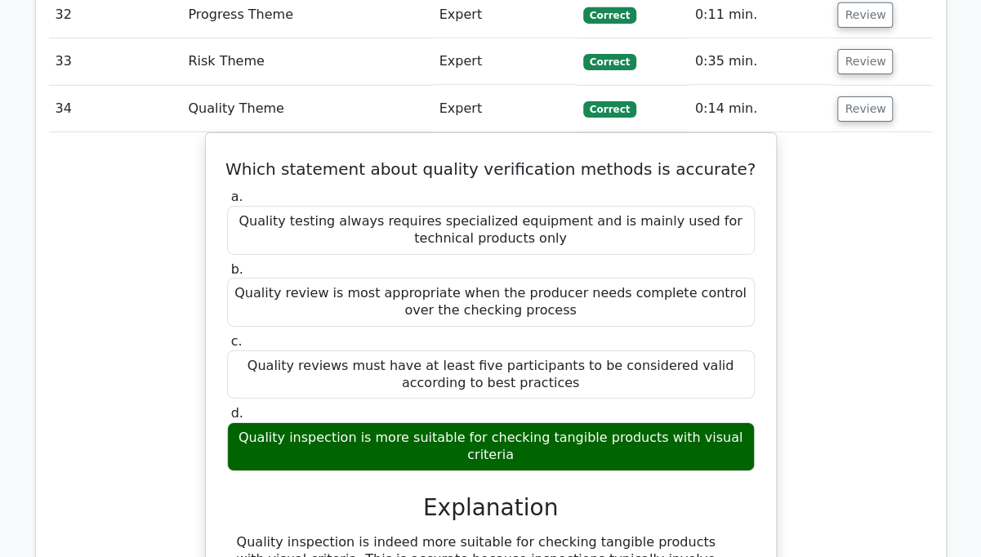
click at [870, 96] on button "Review" at bounding box center [865, 108] width 56 height 25
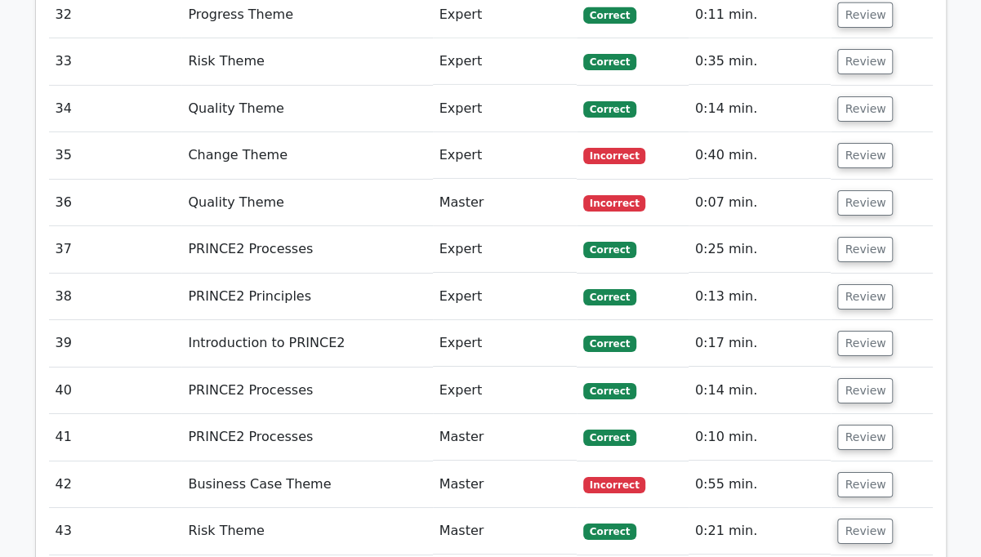
click at [871, 143] on button "Review" at bounding box center [865, 155] width 56 height 25
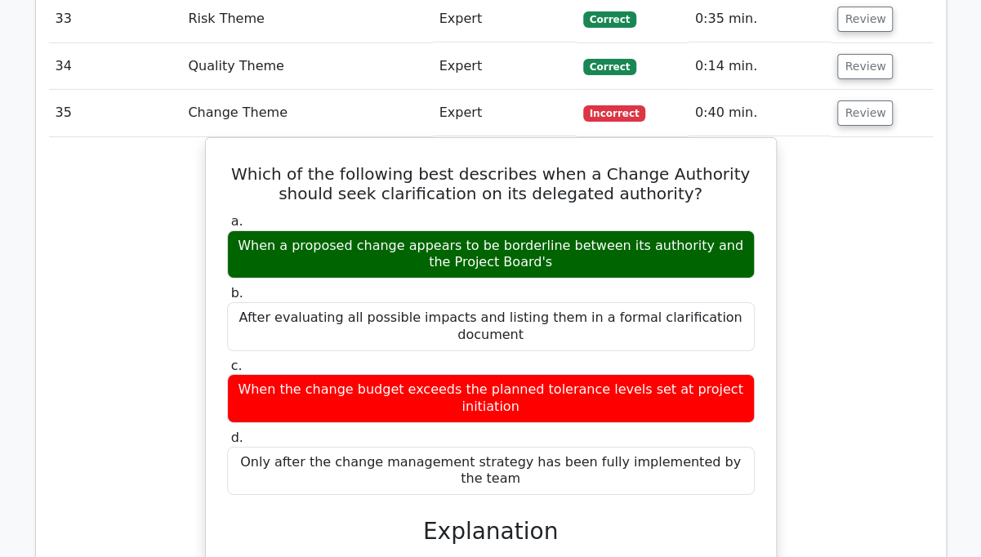
scroll to position [2604, 0]
click at [872, 100] on button "Review" at bounding box center [865, 112] width 56 height 25
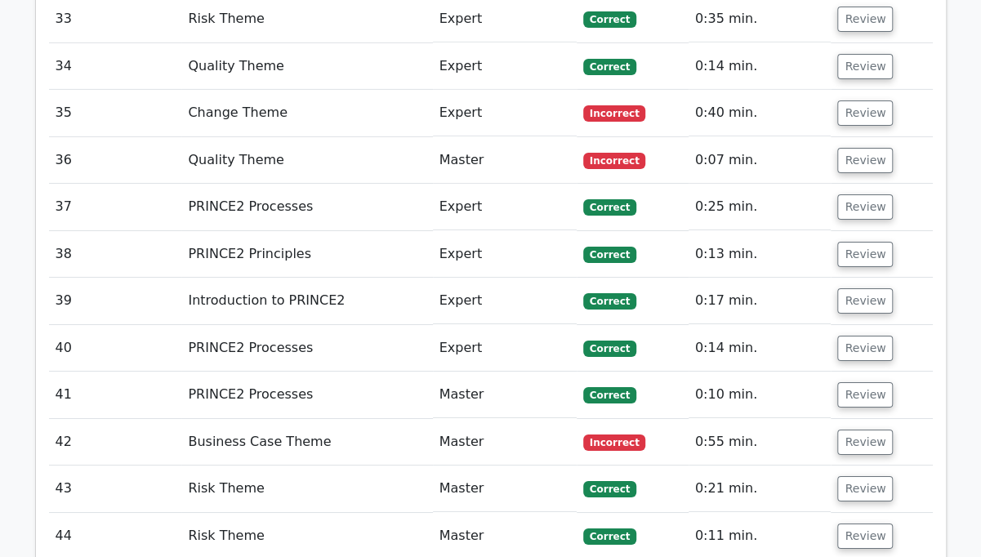
click at [869, 148] on button "Review" at bounding box center [865, 160] width 56 height 25
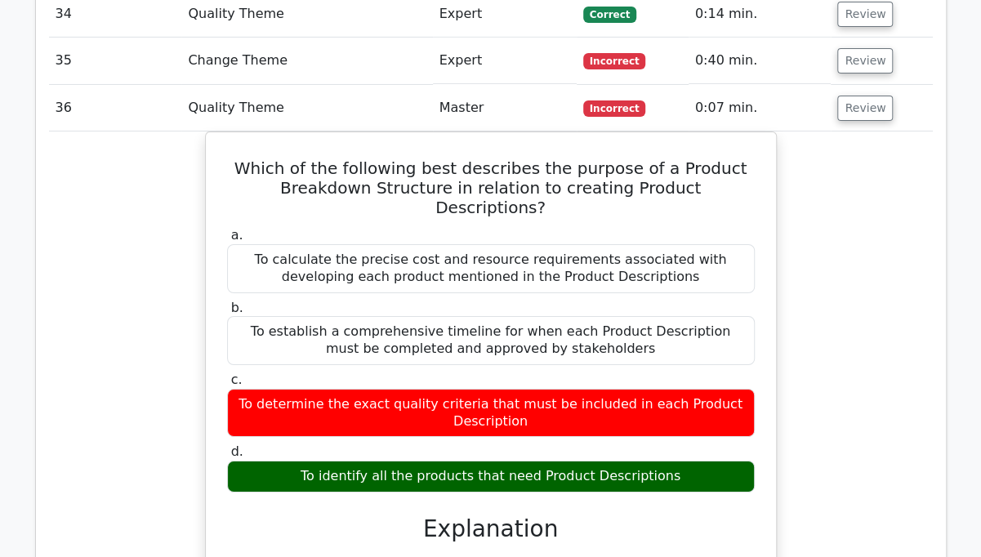
scroll to position [2655, 0]
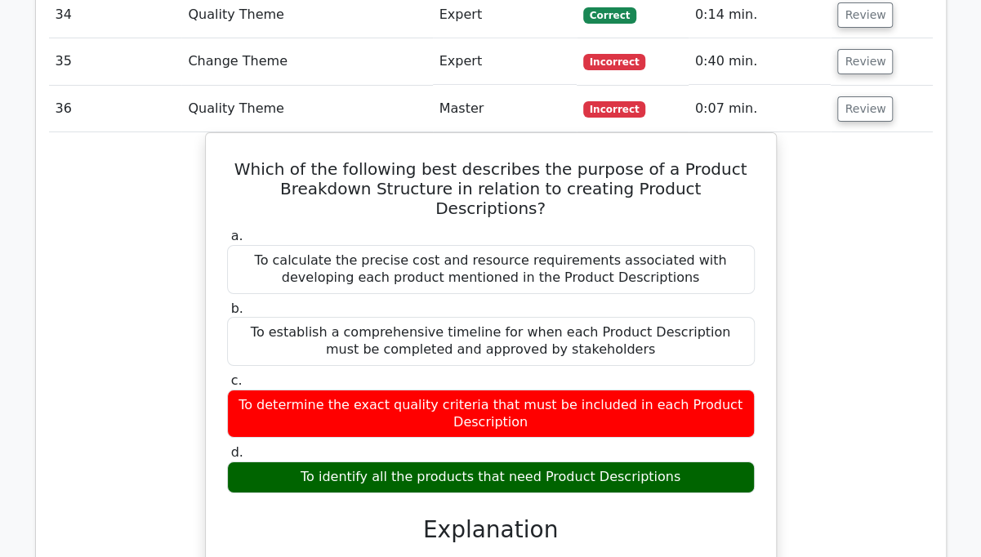
click at [871, 96] on button "Review" at bounding box center [865, 108] width 56 height 25
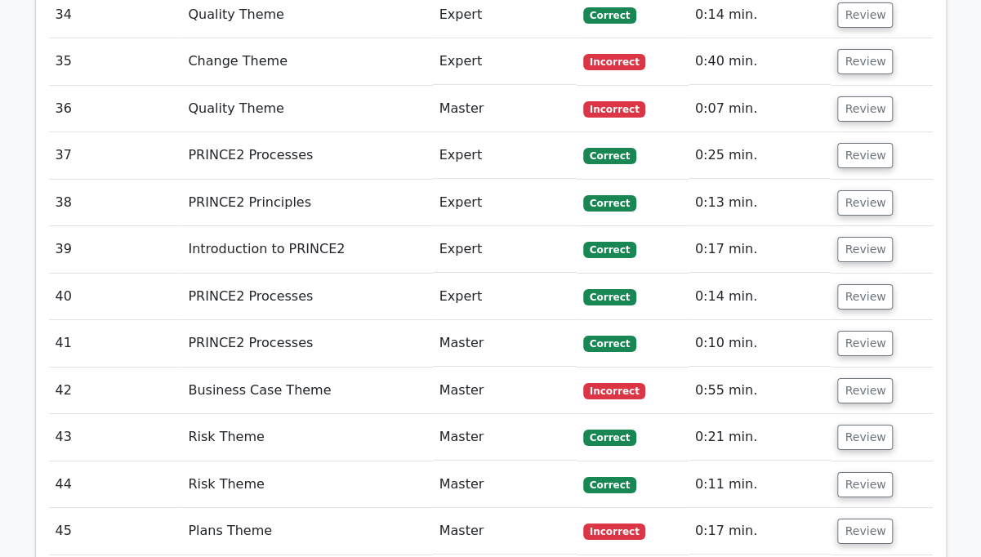
click at [875, 143] on button "Review" at bounding box center [865, 155] width 56 height 25
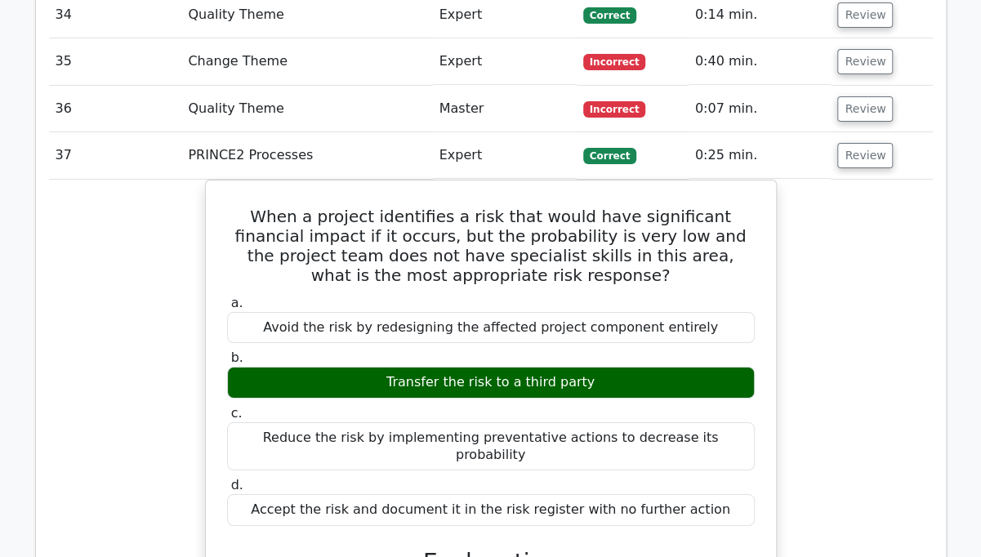
click at [879, 143] on button "Review" at bounding box center [865, 155] width 56 height 25
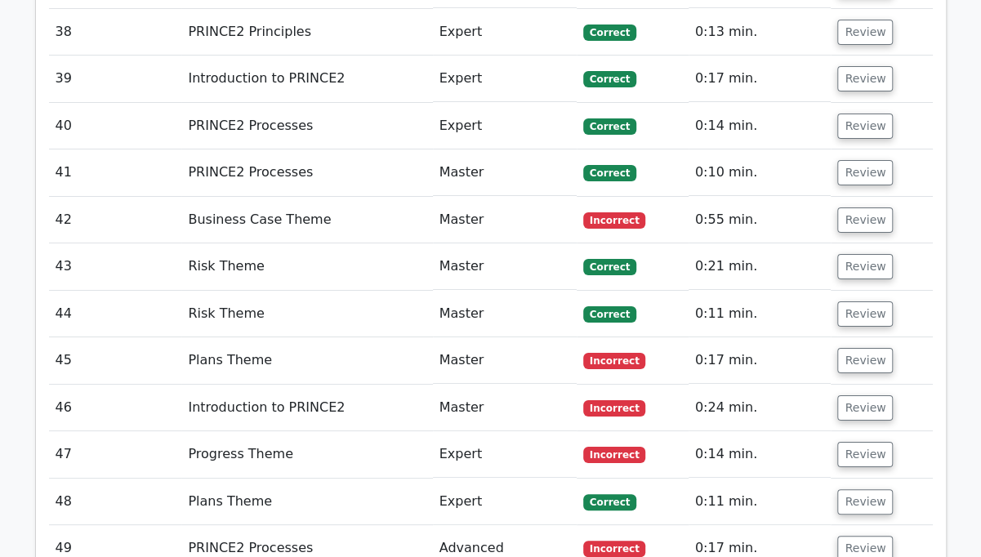
scroll to position [2830, 0]
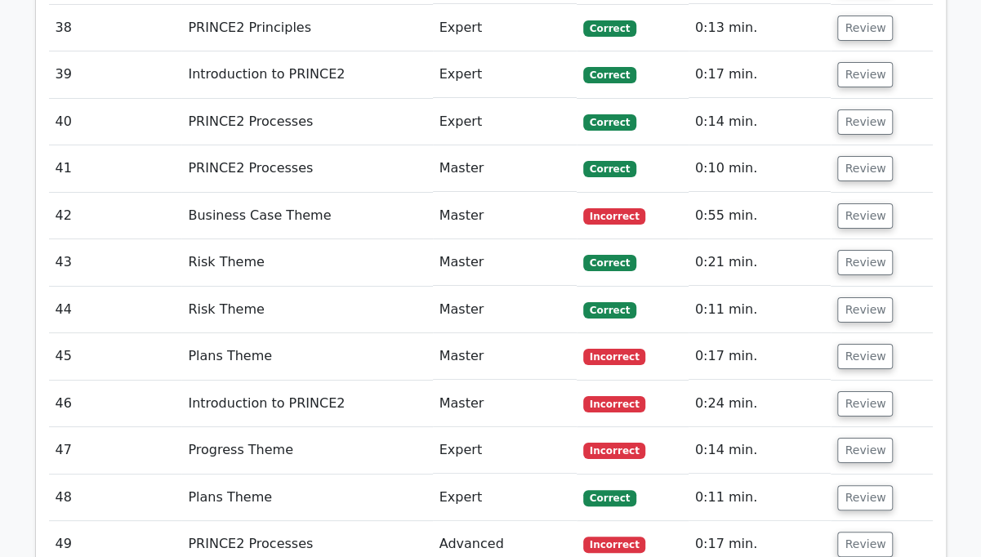
click at [875, 62] on button "Review" at bounding box center [865, 74] width 56 height 25
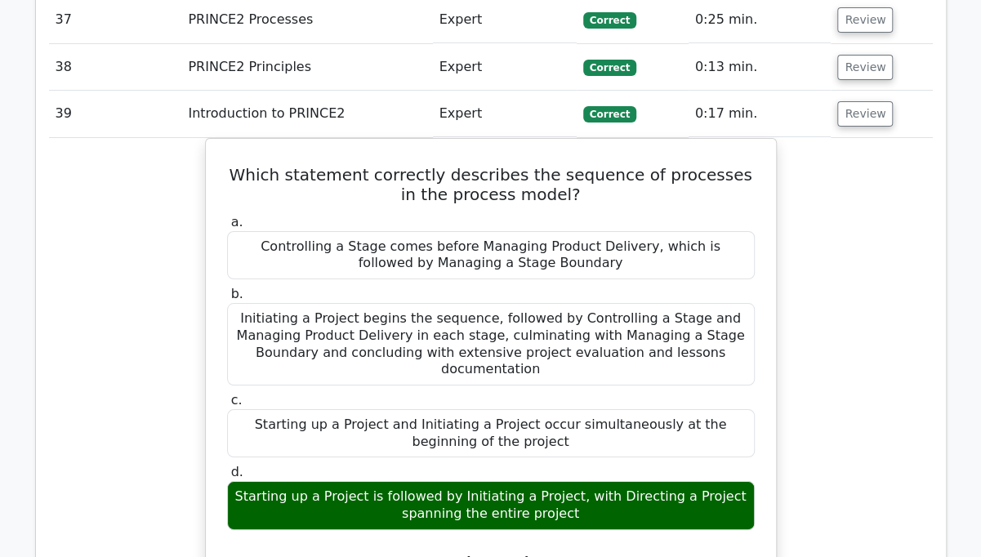
scroll to position [2790, 0]
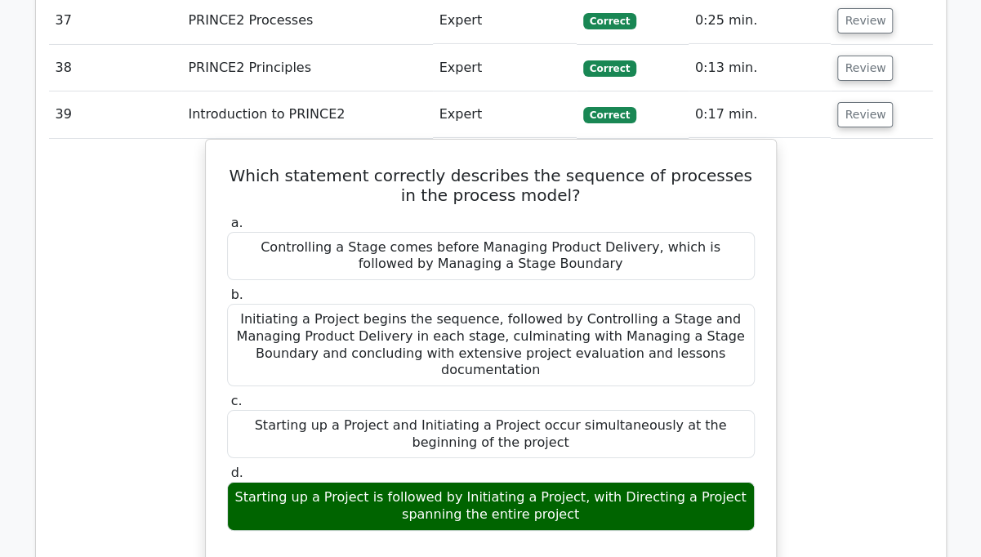
click at [862, 102] on button "Review" at bounding box center [865, 114] width 56 height 25
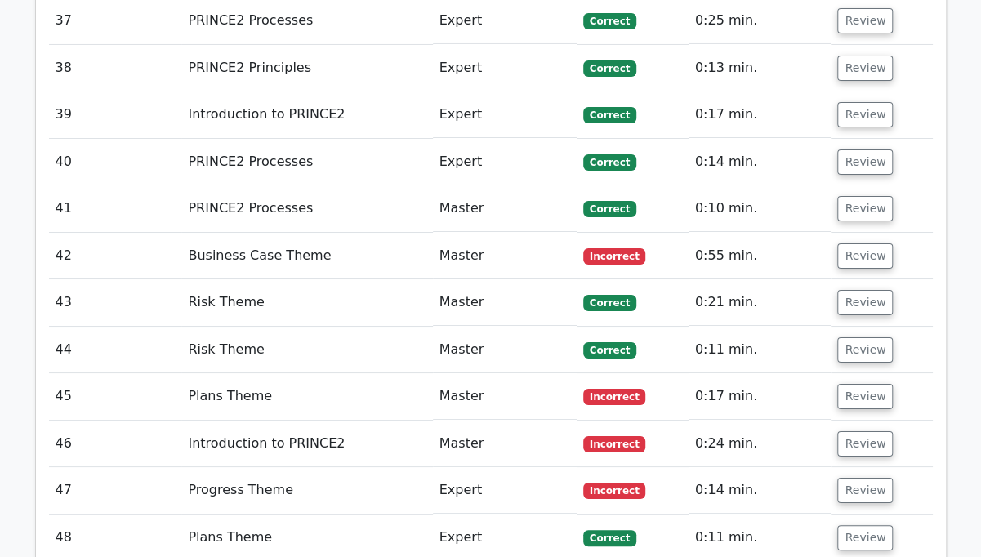
click at [871, 196] on button "Review" at bounding box center [865, 208] width 56 height 25
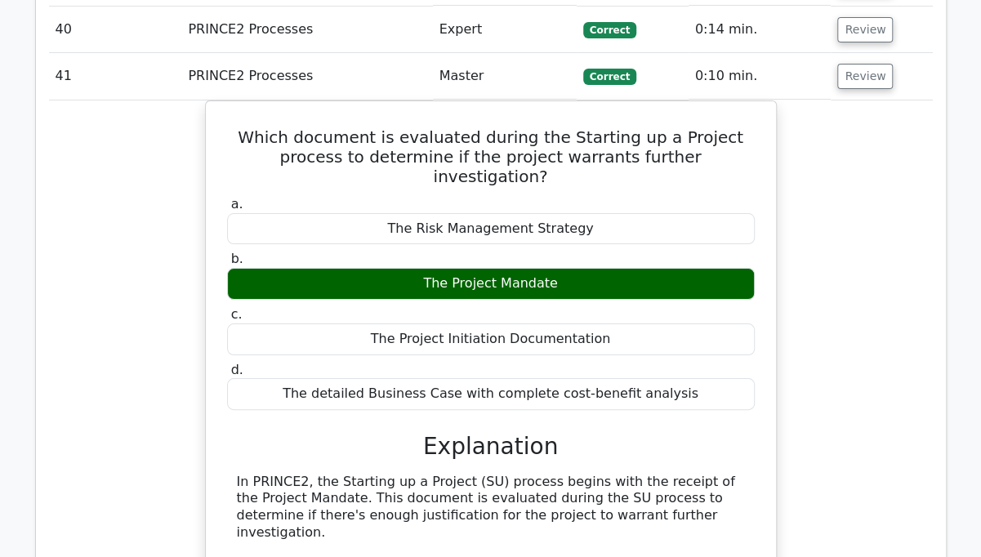
scroll to position [2922, 0]
click at [862, 64] on button "Review" at bounding box center [865, 76] width 56 height 25
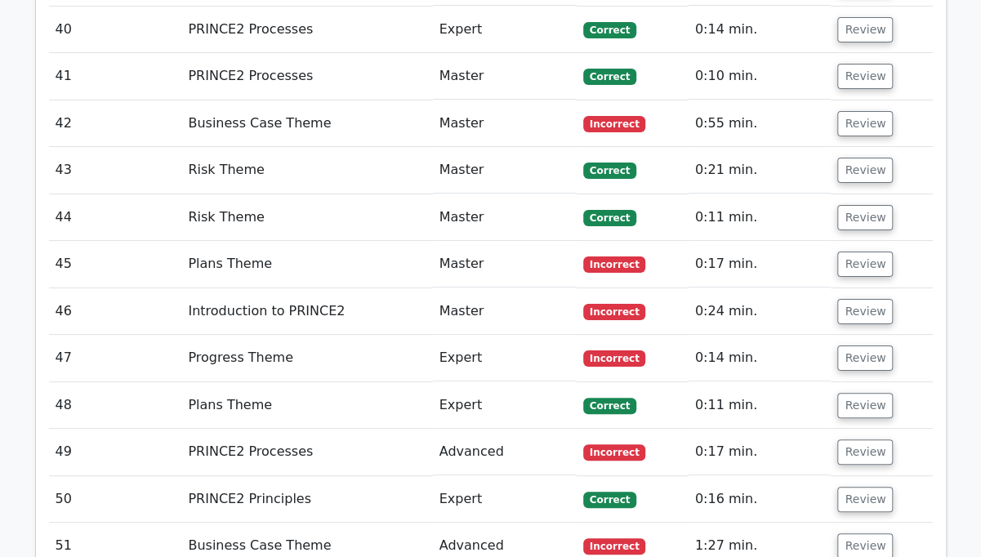
click at [870, 111] on button "Review" at bounding box center [865, 123] width 56 height 25
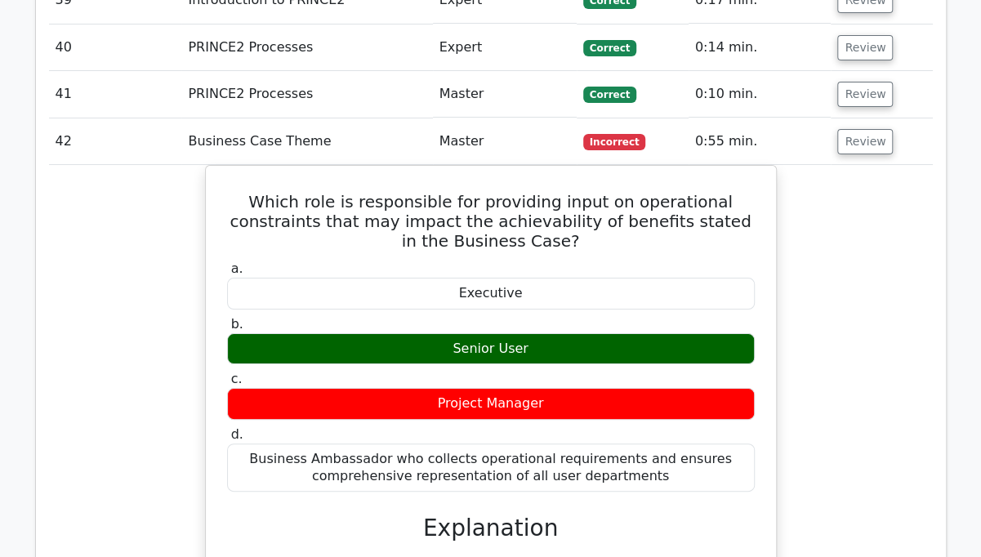
scroll to position [2900, 0]
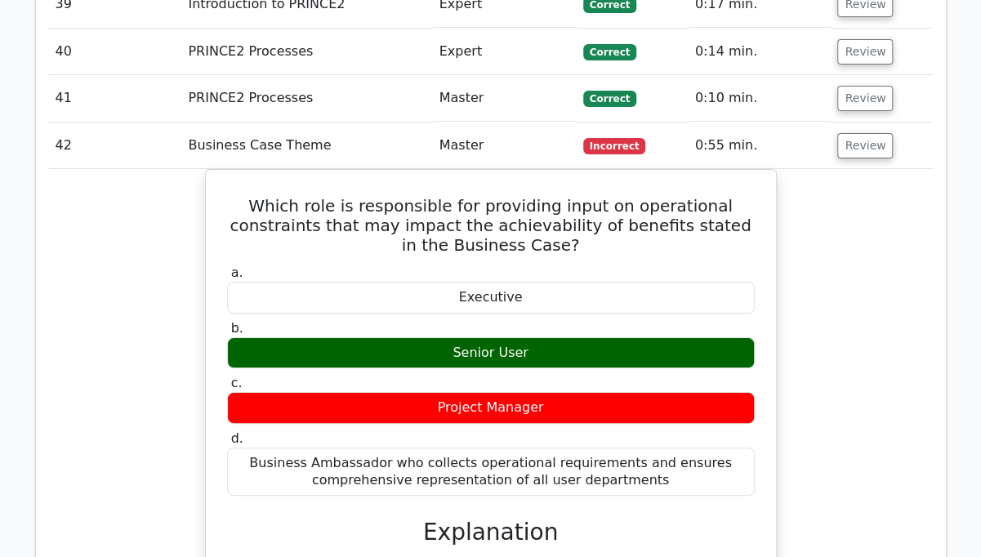
click at [861, 133] on button "Review" at bounding box center [865, 145] width 56 height 25
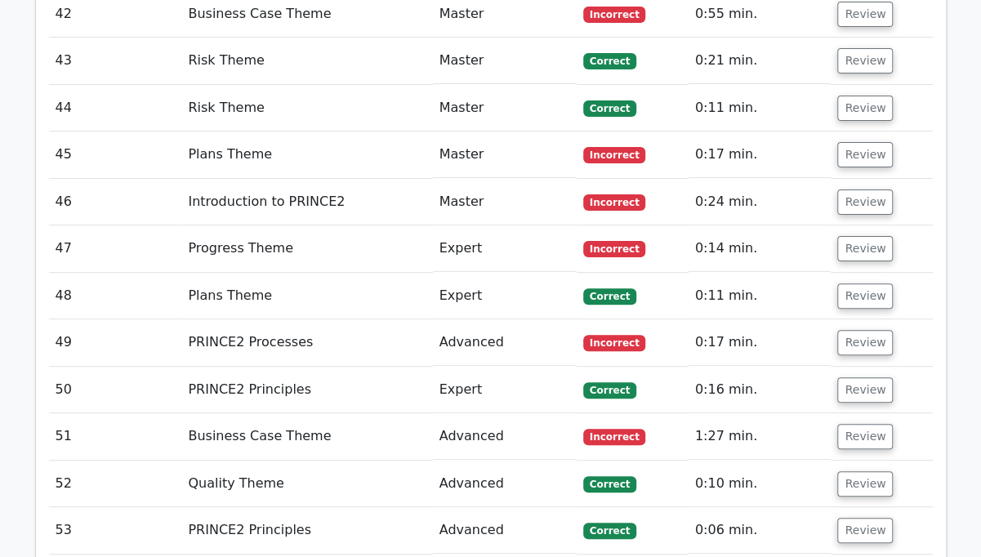
scroll to position [3015, 0]
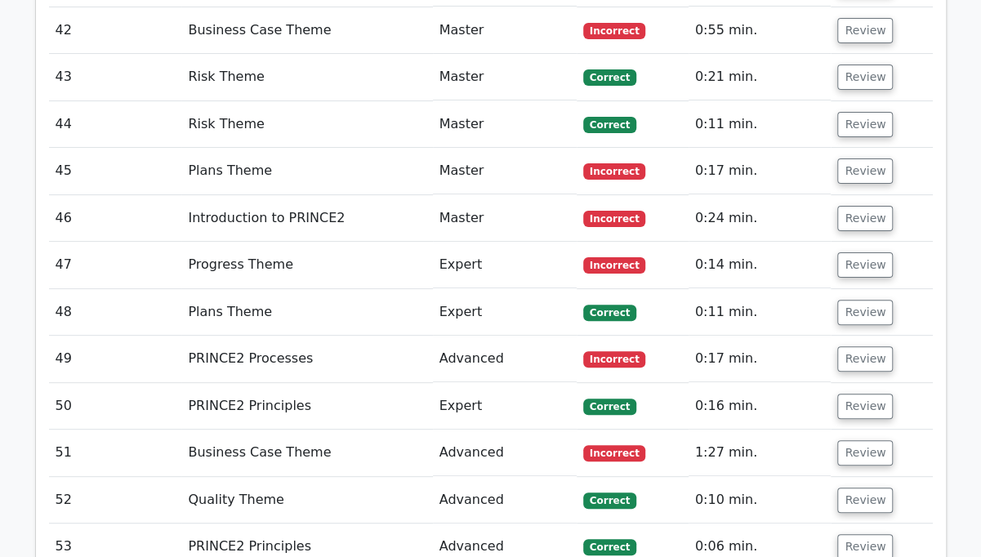
click at [868, 158] on button "Review" at bounding box center [865, 170] width 56 height 25
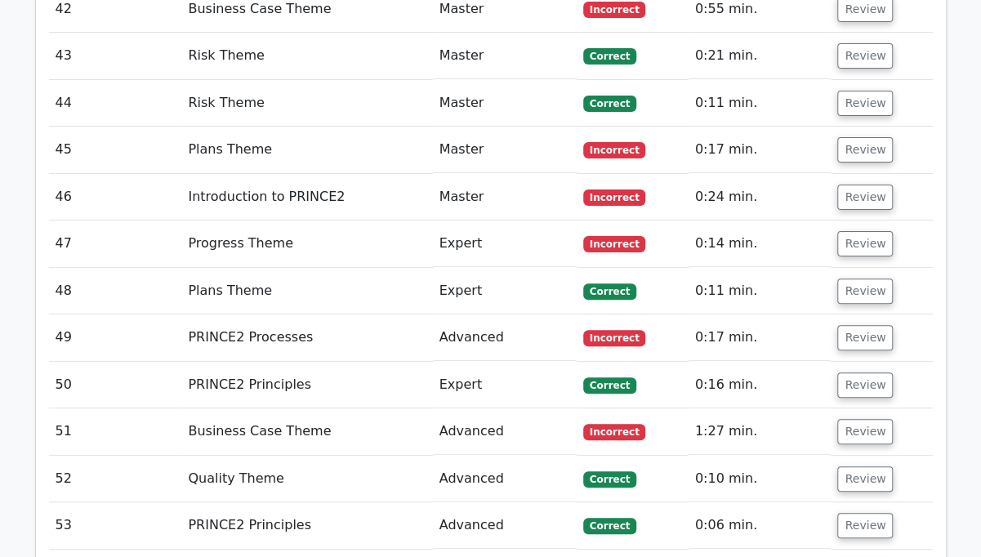
scroll to position [3037, 0]
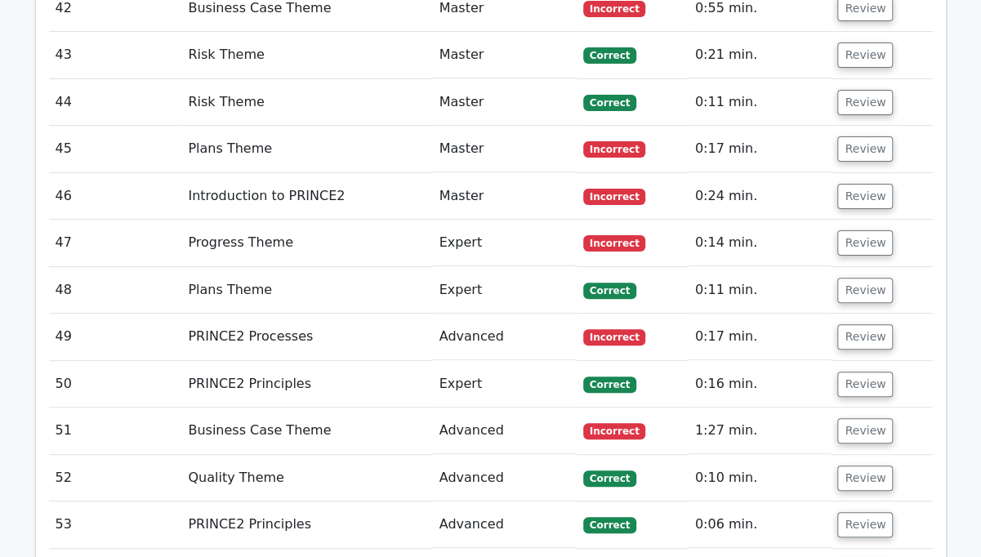
click at [866, 136] on button "Review" at bounding box center [865, 148] width 56 height 25
click at [867, 136] on button "Review" at bounding box center [865, 148] width 56 height 25
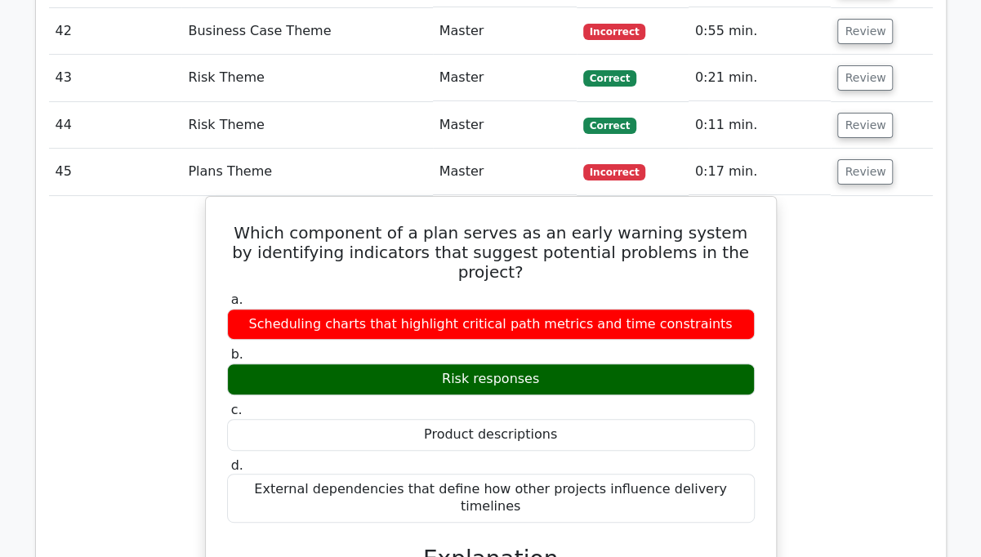
scroll to position [3013, 0]
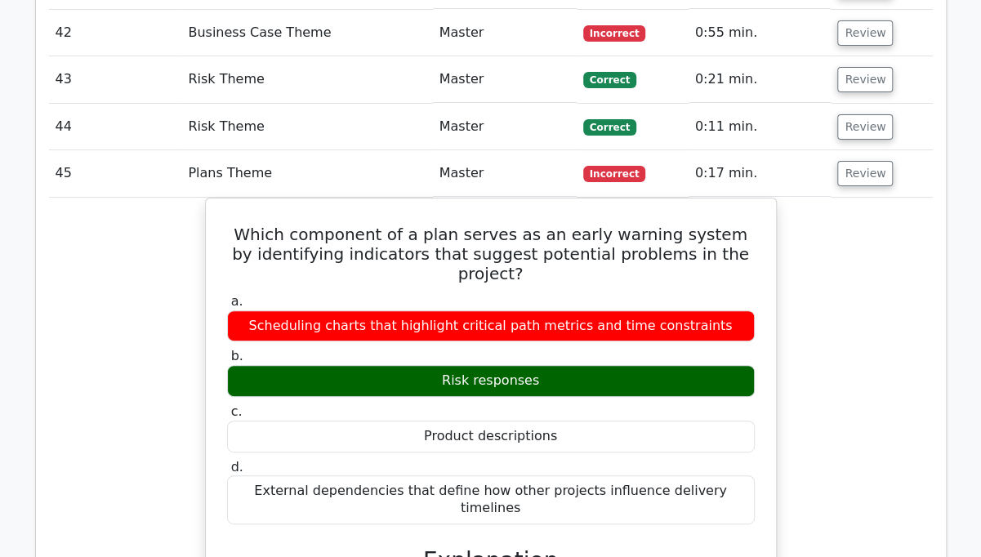
click at [872, 161] on button "Review" at bounding box center [865, 173] width 56 height 25
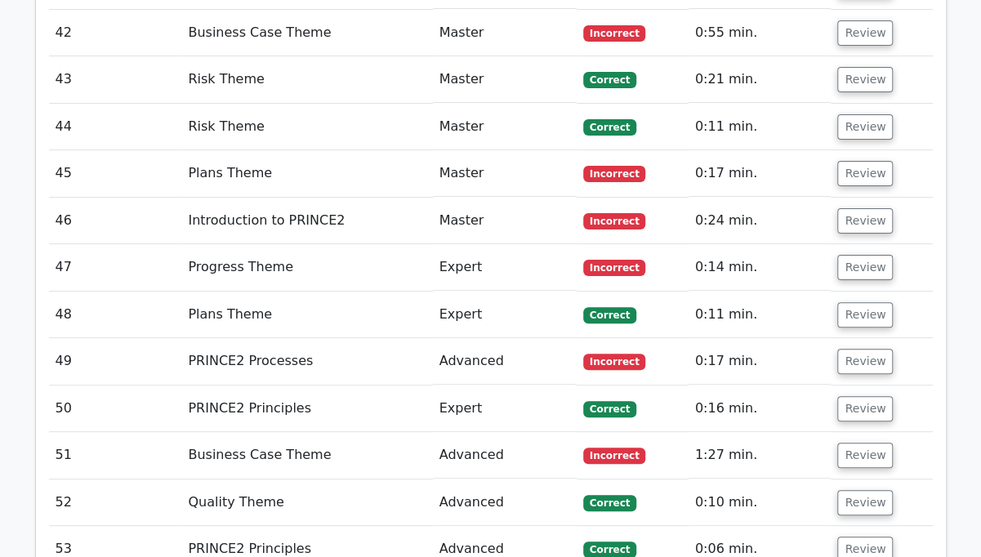
click at [866, 208] on button "Review" at bounding box center [865, 220] width 56 height 25
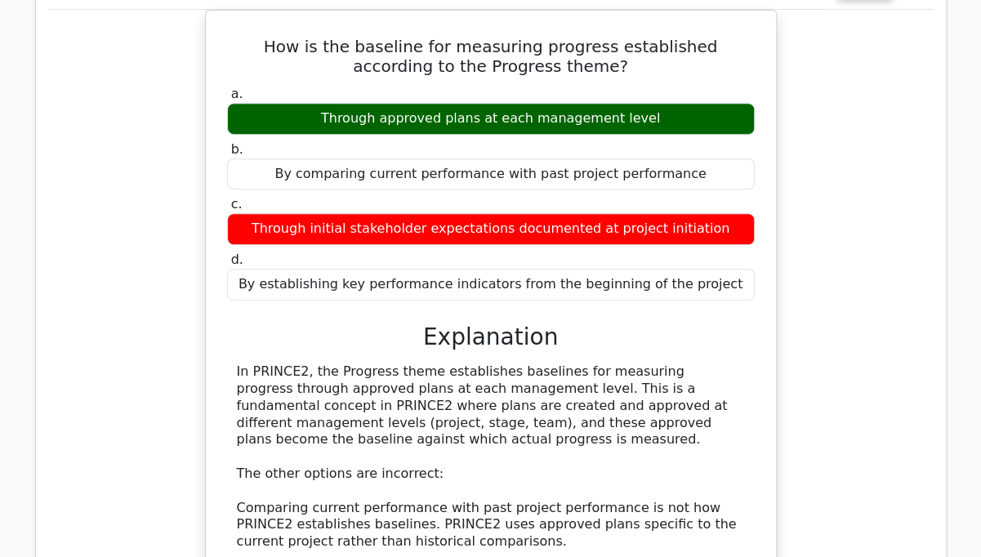
scroll to position [3250, 0]
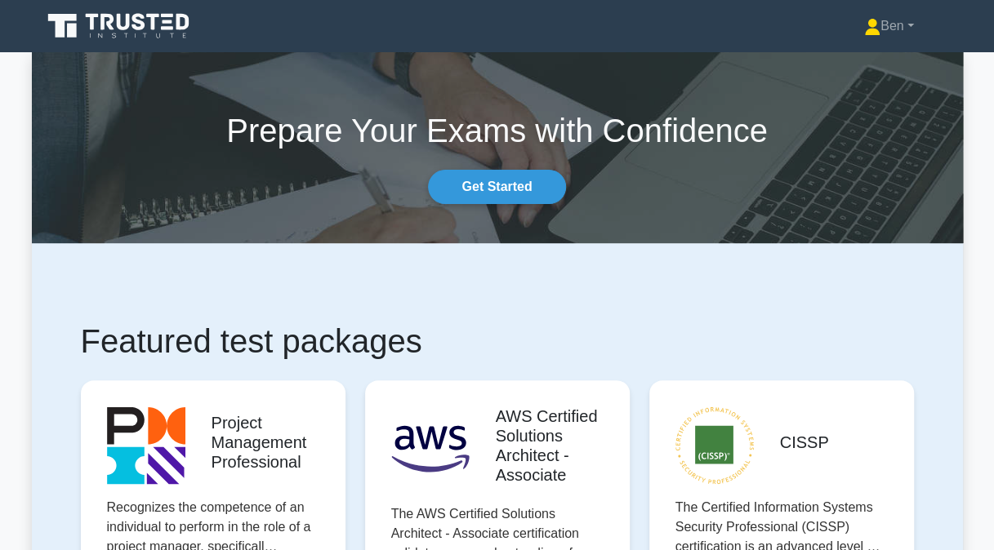
click at [963, 37] on nav "Ben Profile Settings" at bounding box center [497, 26] width 994 height 52
click at [904, 25] on link "Ben" at bounding box center [889, 26] width 128 height 33
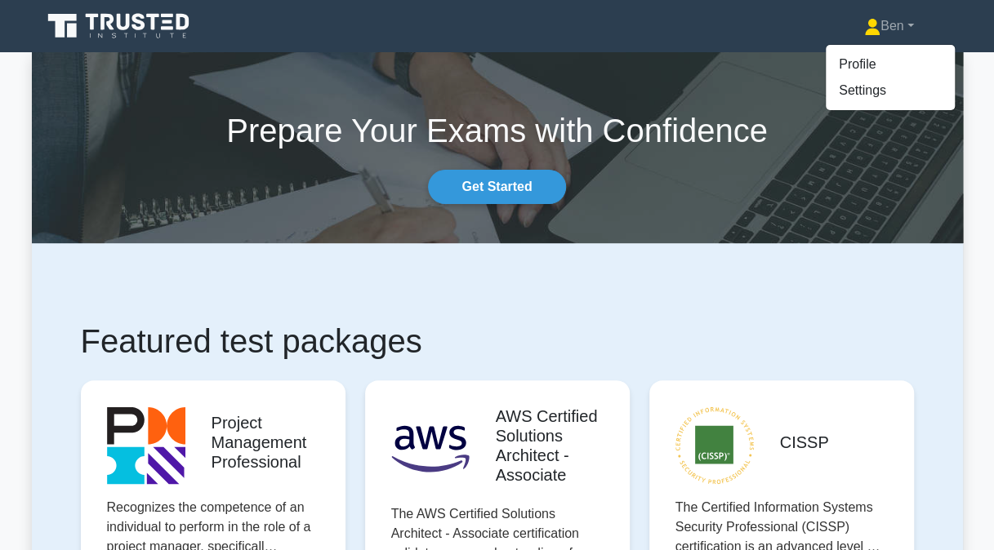
click at [792, 187] on div "Prepare Your Exams with Confidence Get Started" at bounding box center [497, 147] width 951 height 113
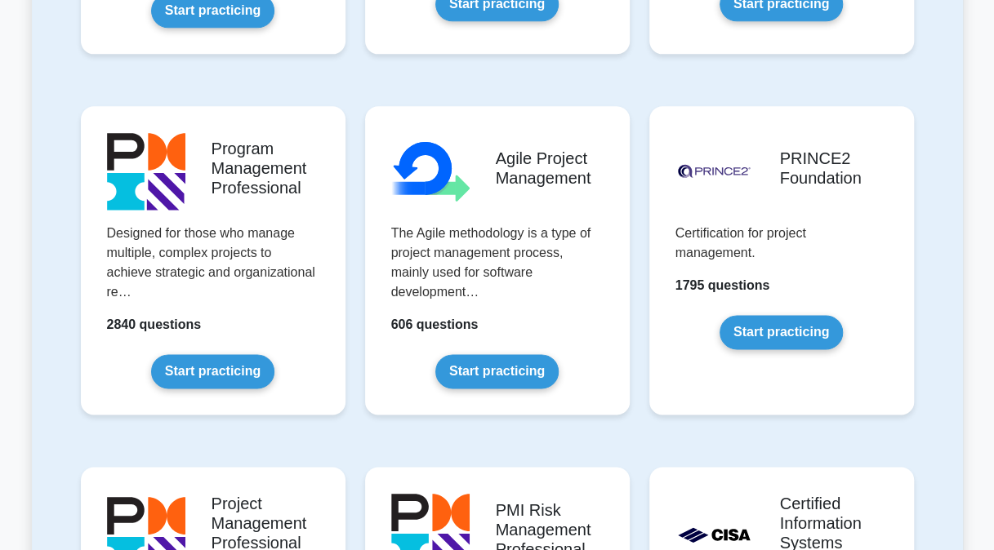
scroll to position [989, 0]
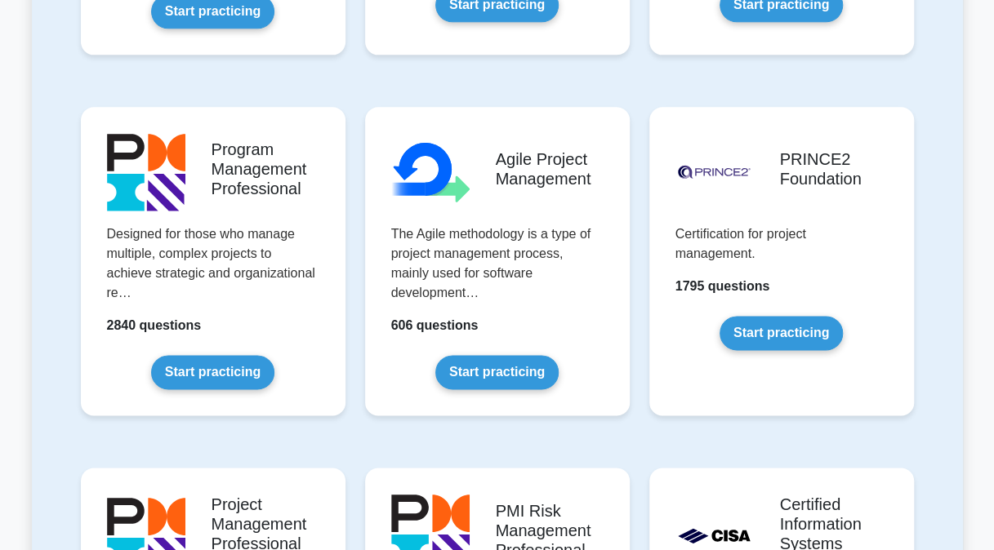
click at [792, 316] on link "Start practicing" at bounding box center [781, 333] width 123 height 34
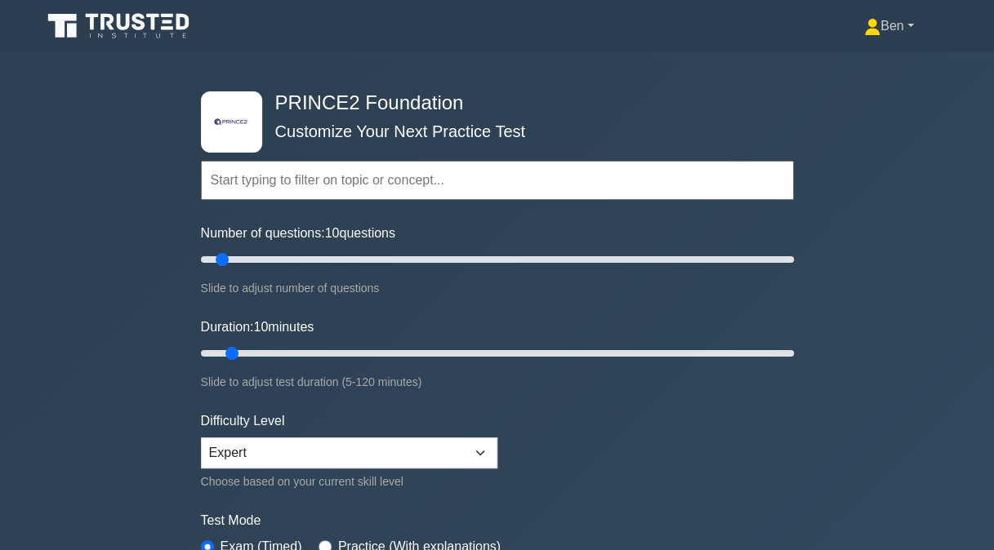
click at [864, 24] on icon at bounding box center [872, 27] width 16 height 16
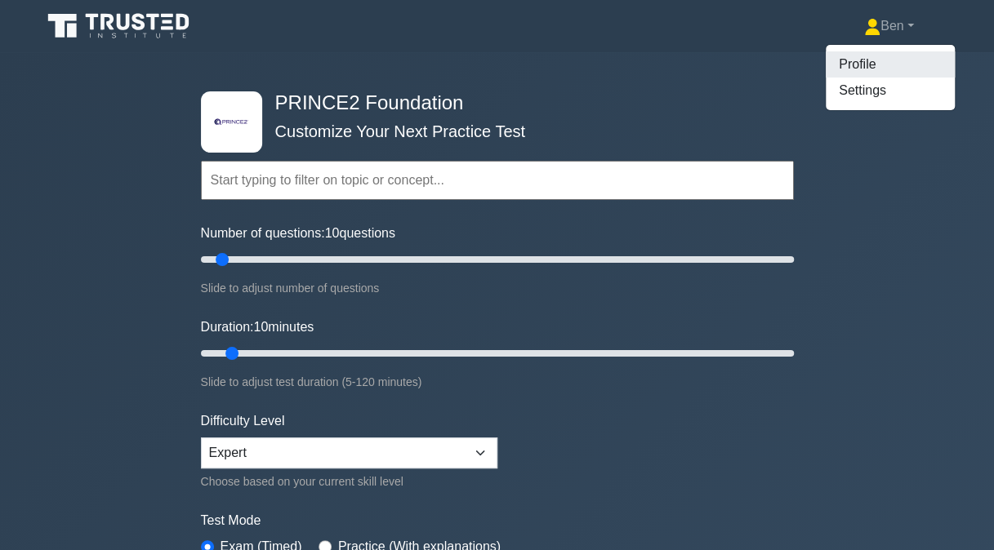
click at [871, 74] on link "Profile" at bounding box center [890, 64] width 129 height 26
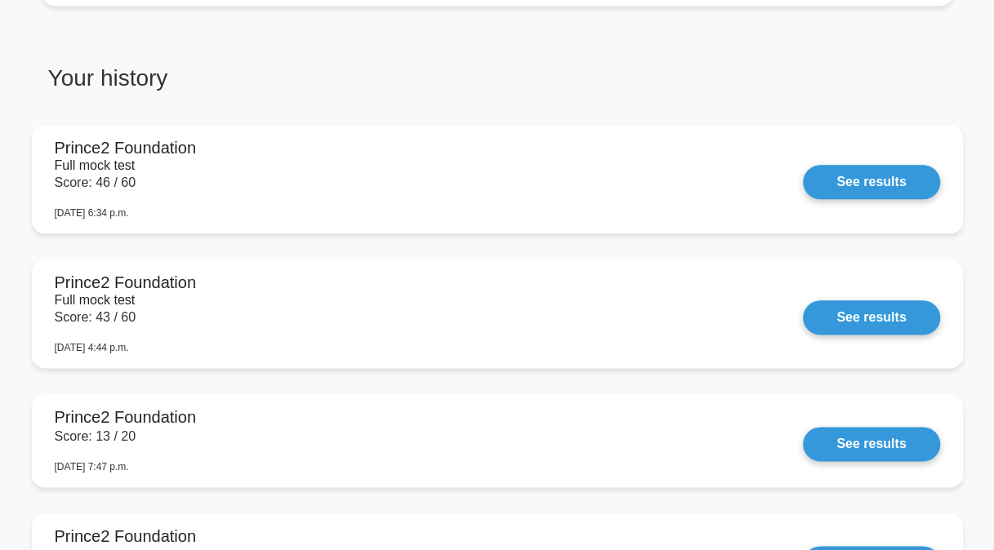
scroll to position [806, 0]
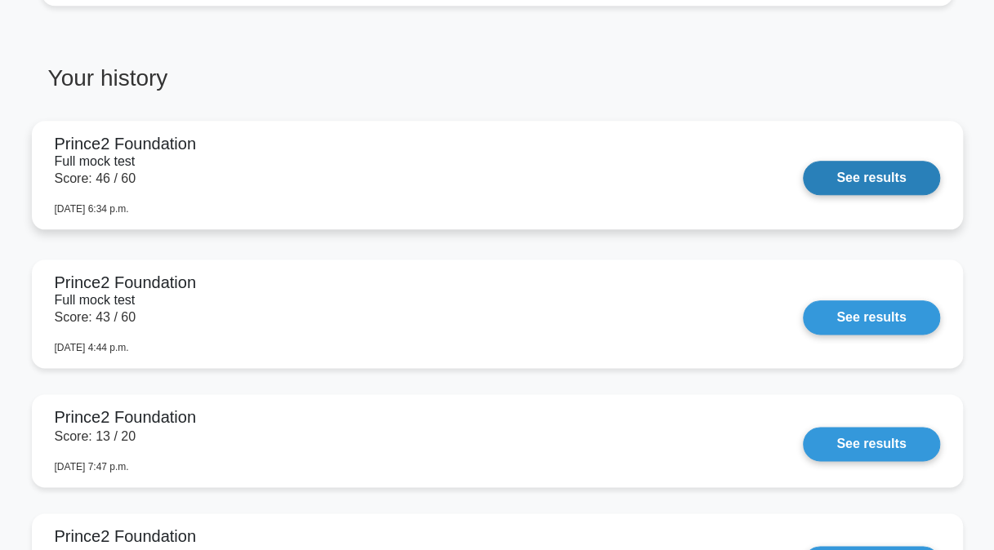
click at [813, 161] on link "See results" at bounding box center [871, 178] width 136 height 34
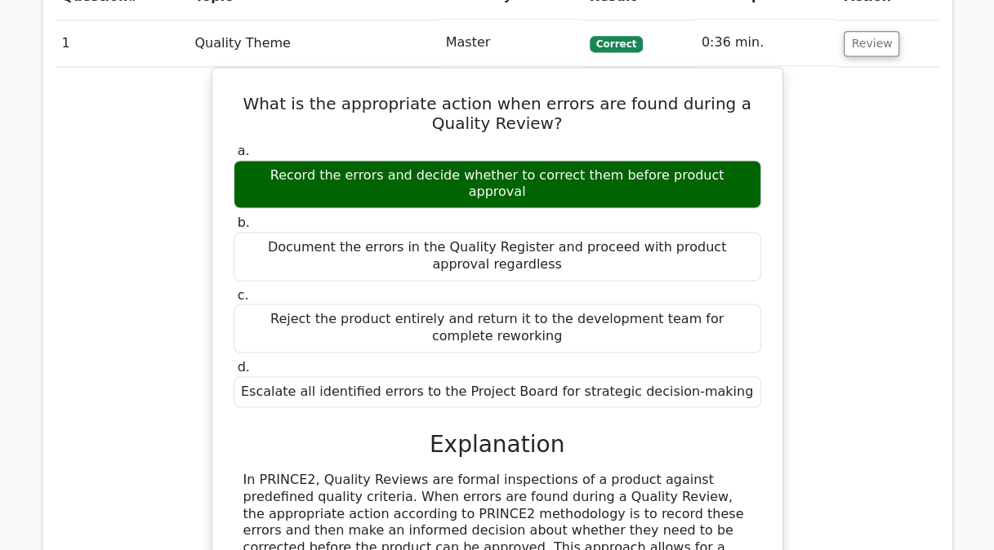
scroll to position [1057, 0]
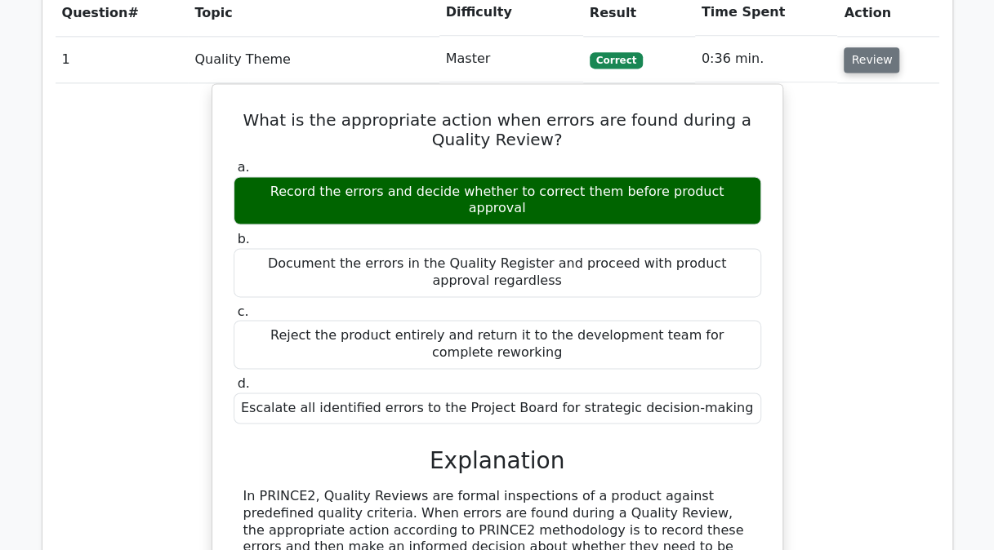
click at [882, 60] on button "Review" at bounding box center [872, 59] width 56 height 25
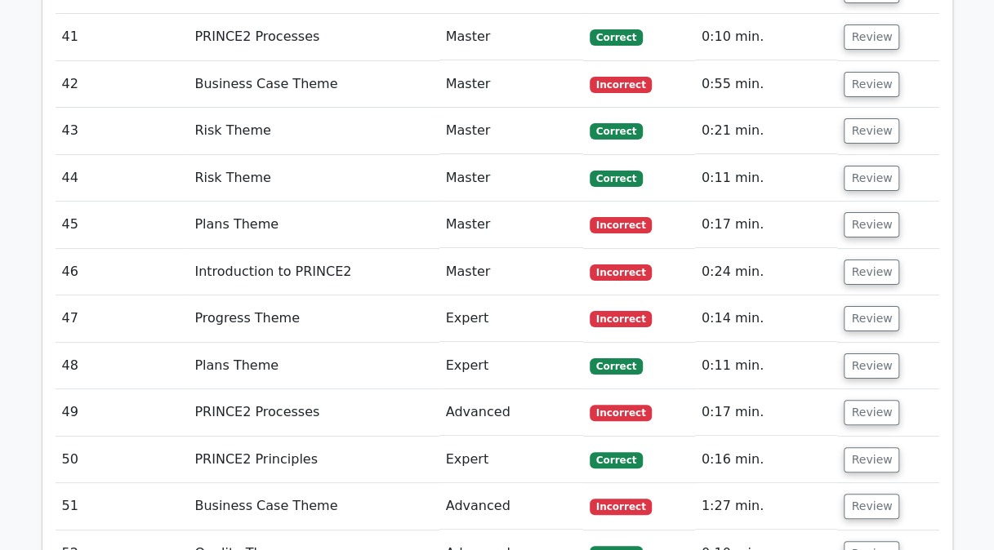
scroll to position [2947, 0]
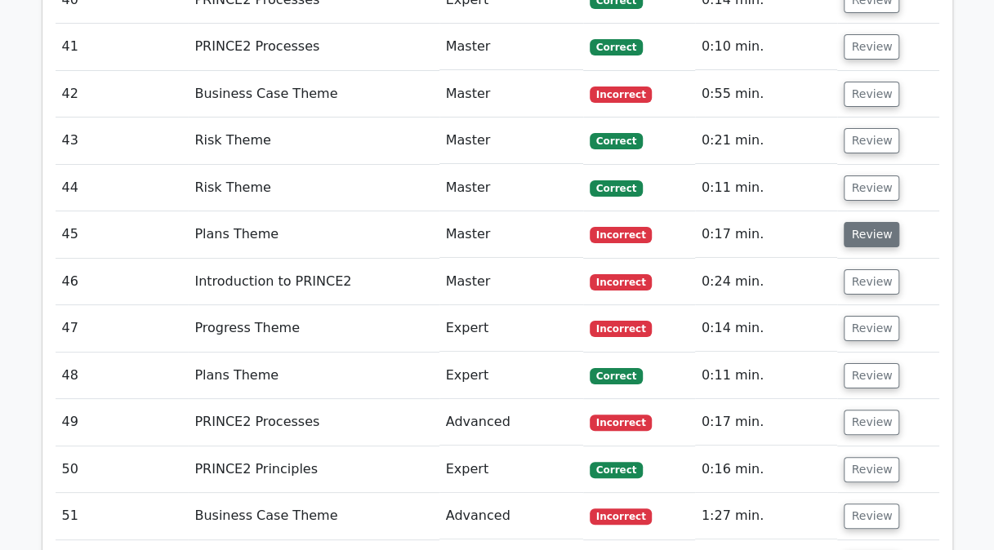
click at [870, 222] on button "Review" at bounding box center [872, 234] width 56 height 25
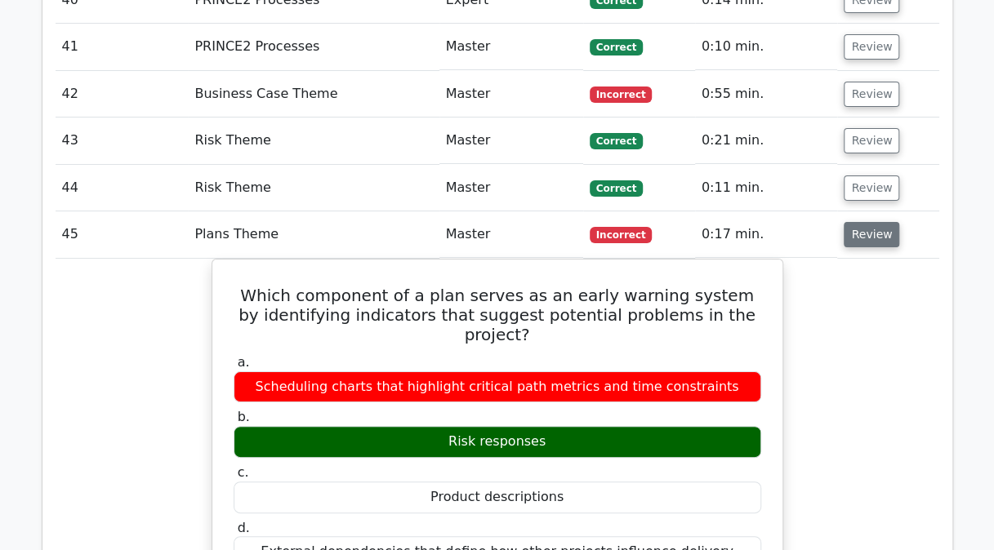
click at [870, 222] on button "Review" at bounding box center [872, 234] width 56 height 25
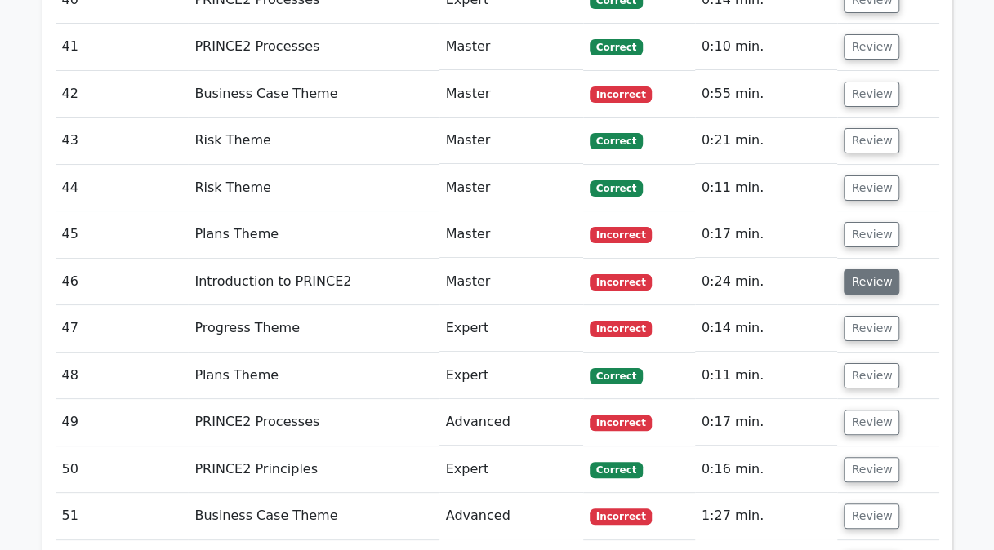
click at [875, 270] on button "Review" at bounding box center [872, 282] width 56 height 25
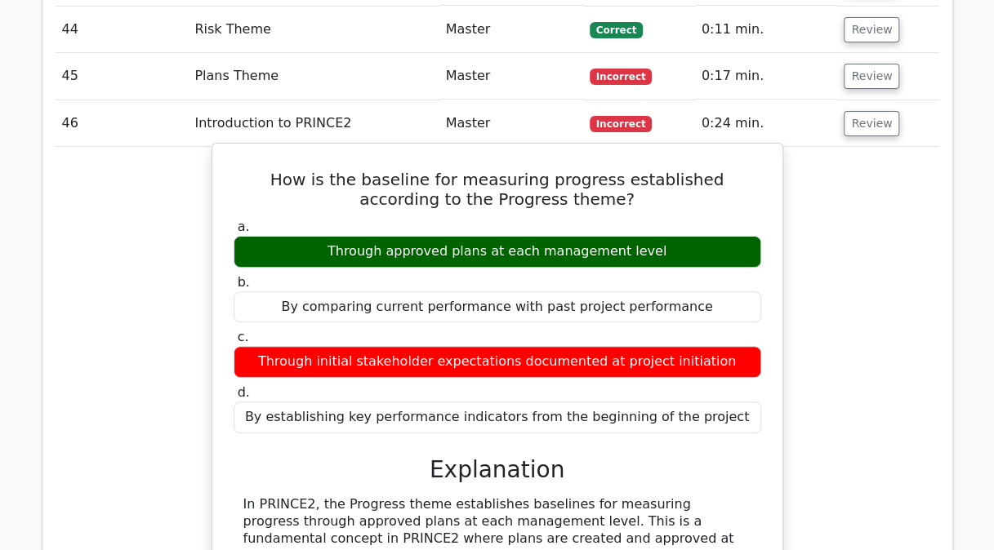
scroll to position [3066, 0]
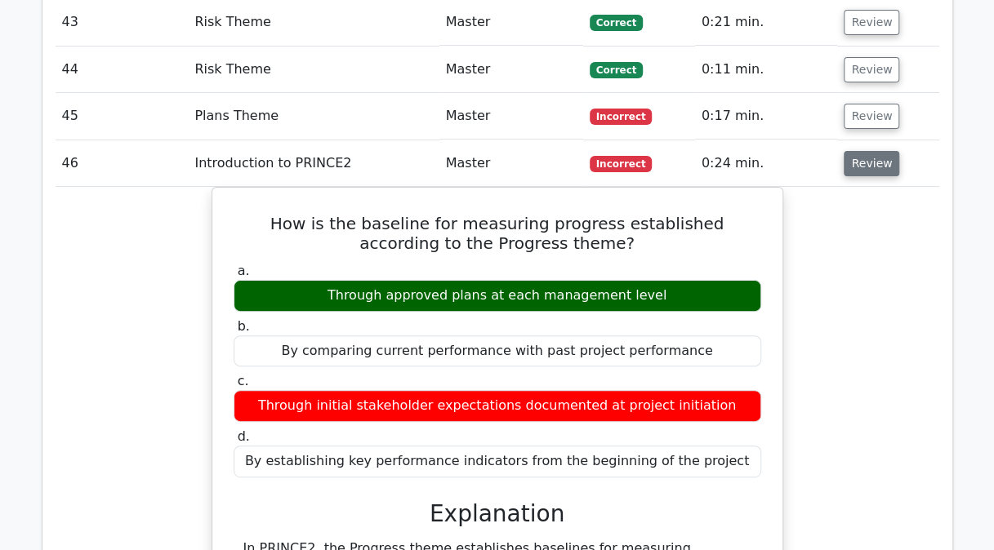
click at [864, 151] on button "Review" at bounding box center [872, 163] width 56 height 25
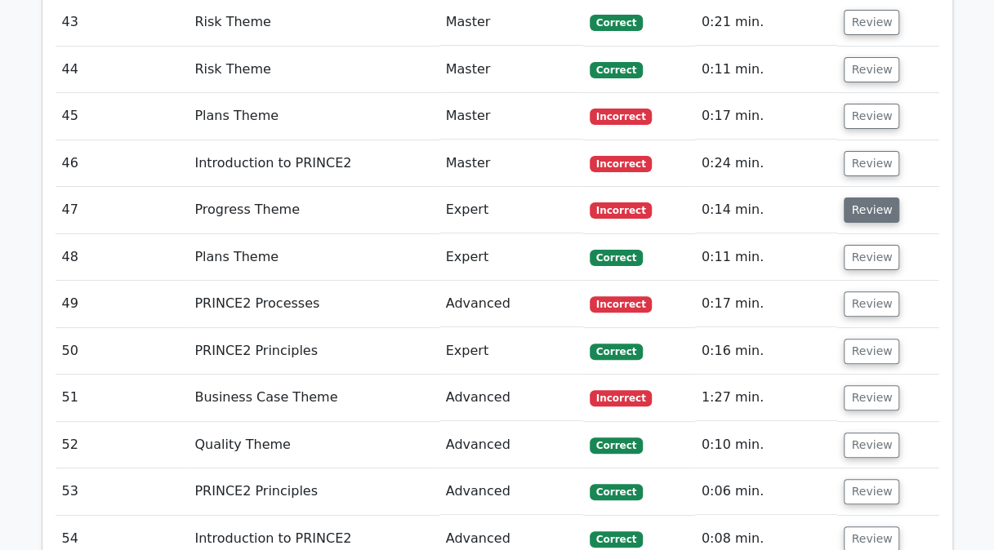
click at [864, 199] on button "Review" at bounding box center [872, 210] width 56 height 25
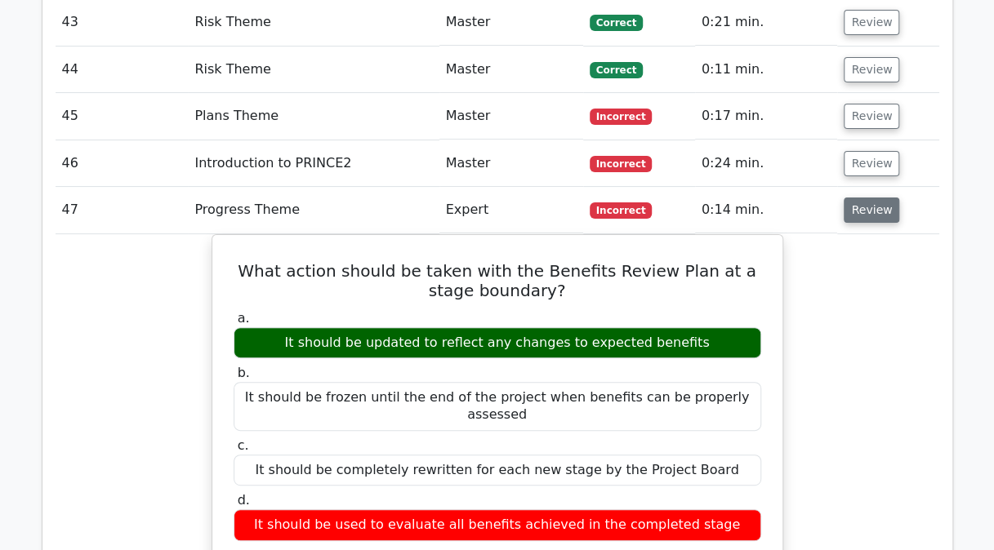
click at [862, 198] on button "Review" at bounding box center [872, 210] width 56 height 25
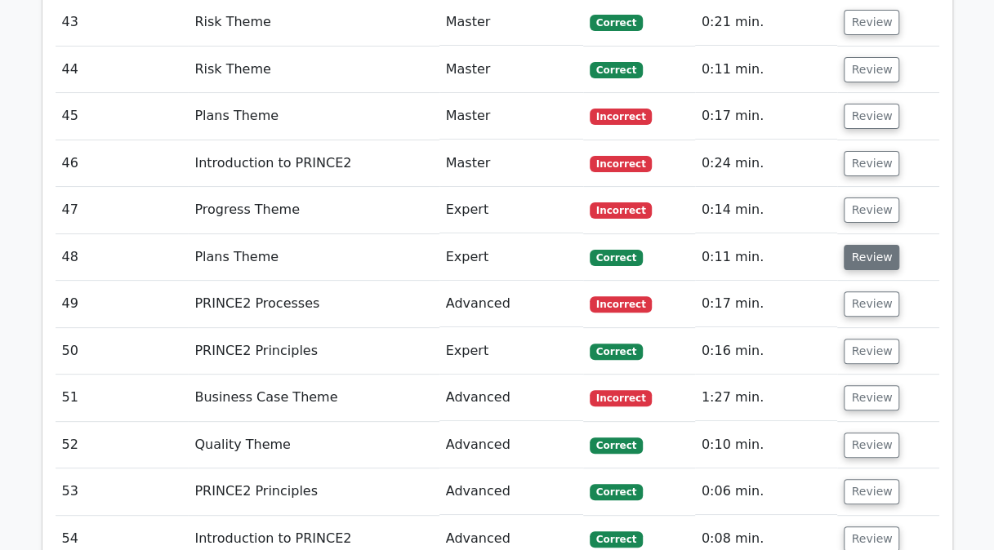
click at [869, 245] on button "Review" at bounding box center [872, 257] width 56 height 25
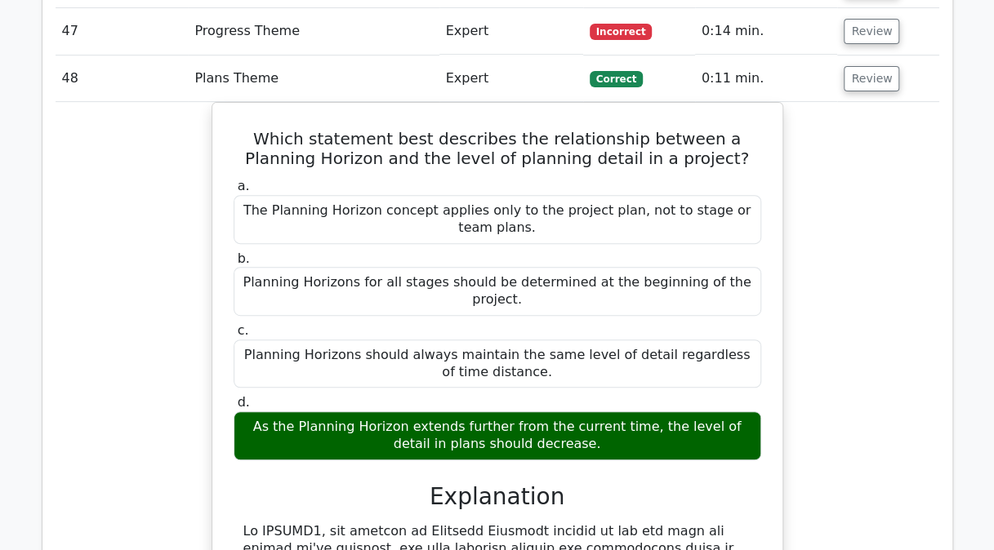
scroll to position [3232, 0]
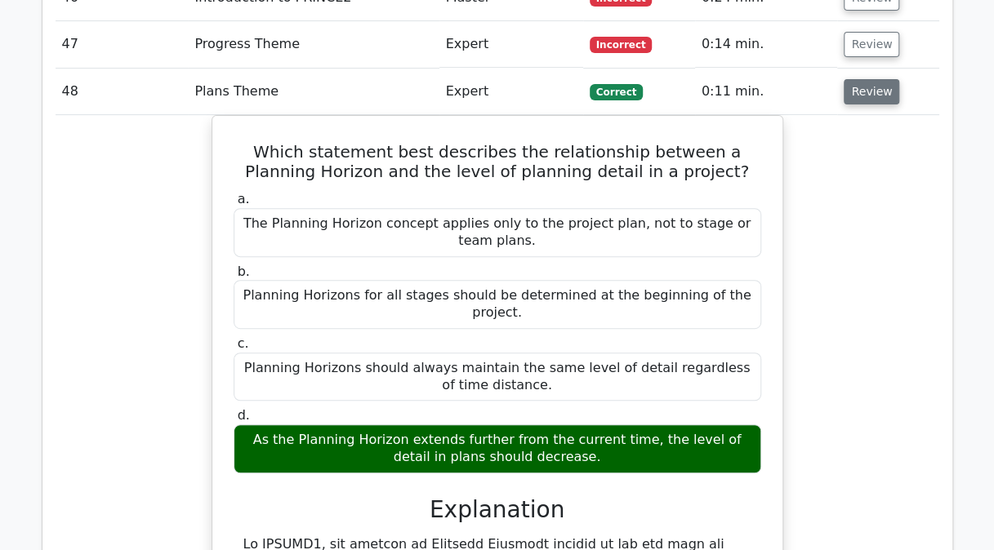
click at [869, 79] on button "Review" at bounding box center [872, 91] width 56 height 25
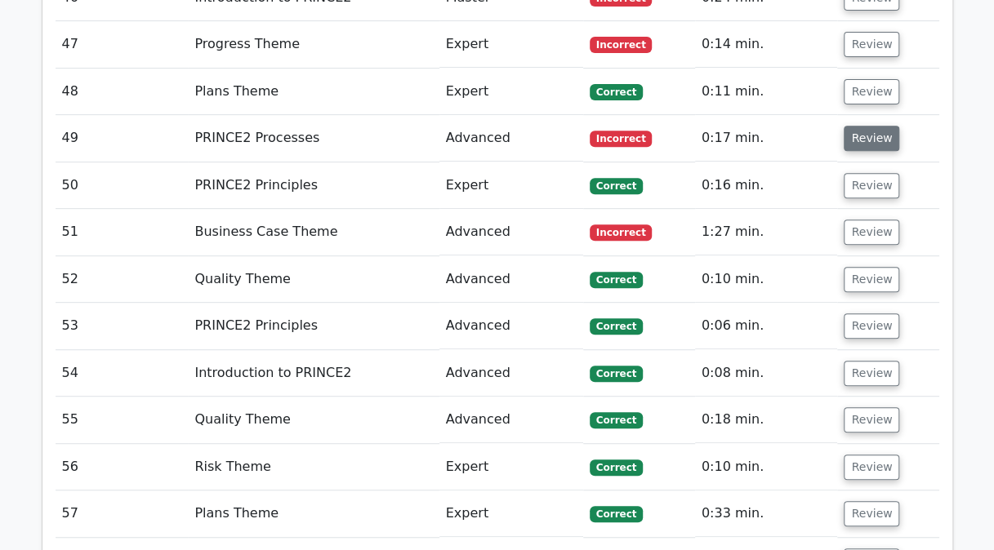
click at [869, 126] on button "Review" at bounding box center [872, 138] width 56 height 25
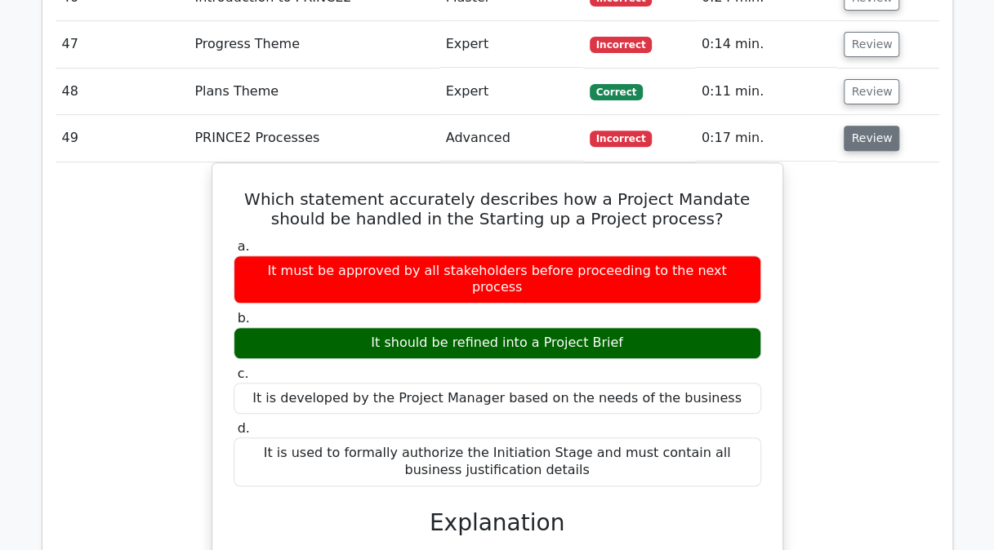
click at [869, 126] on button "Review" at bounding box center [872, 138] width 56 height 25
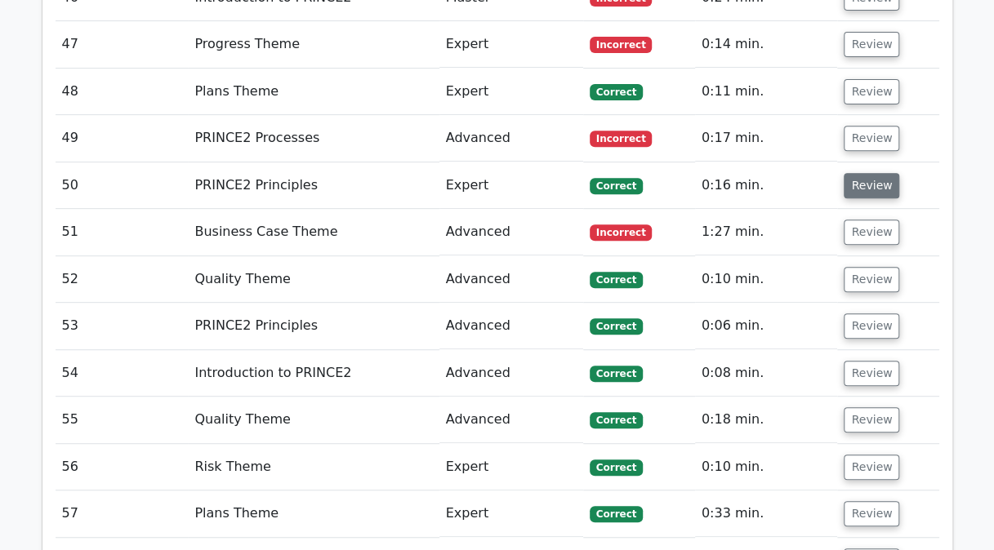
click at [861, 173] on button "Review" at bounding box center [872, 185] width 56 height 25
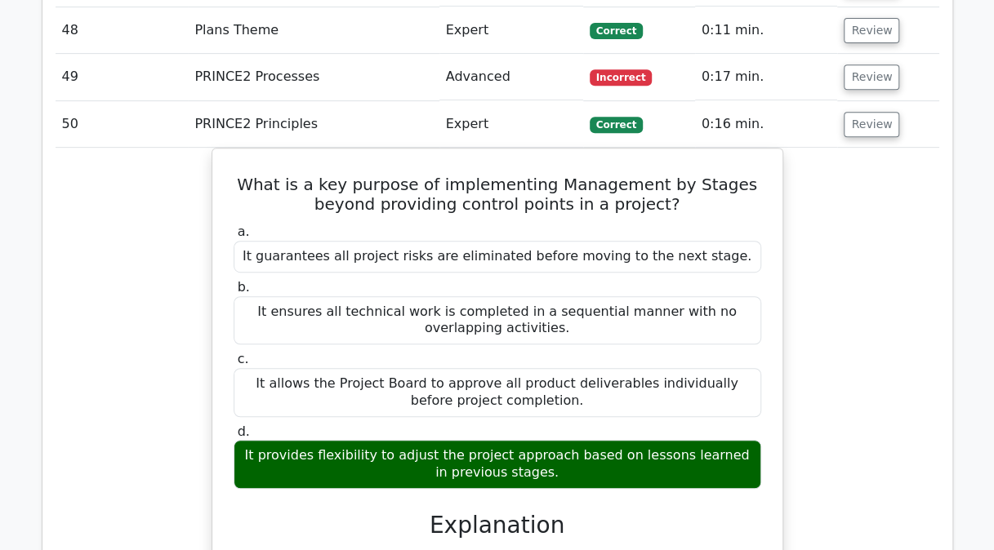
scroll to position [3292, 0]
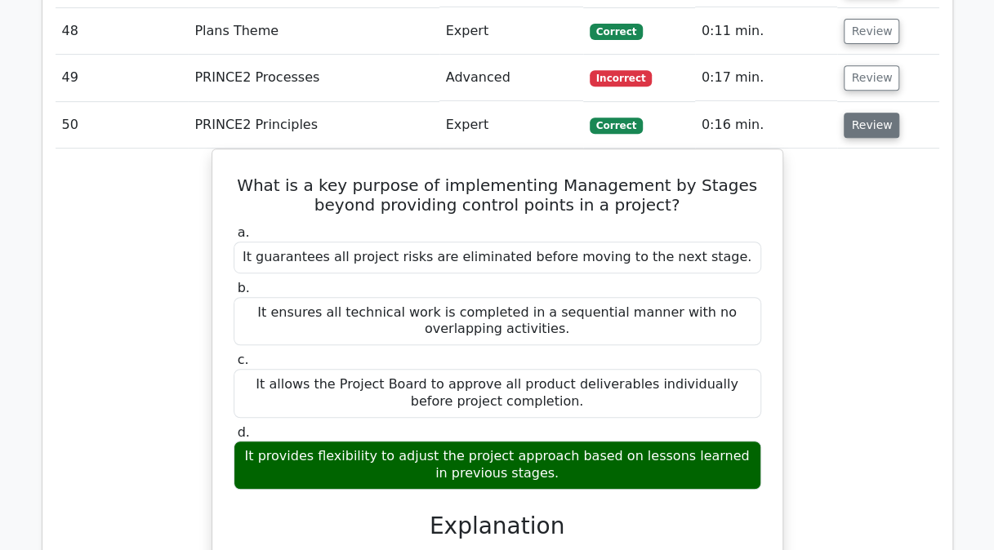
click at [862, 113] on button "Review" at bounding box center [872, 125] width 56 height 25
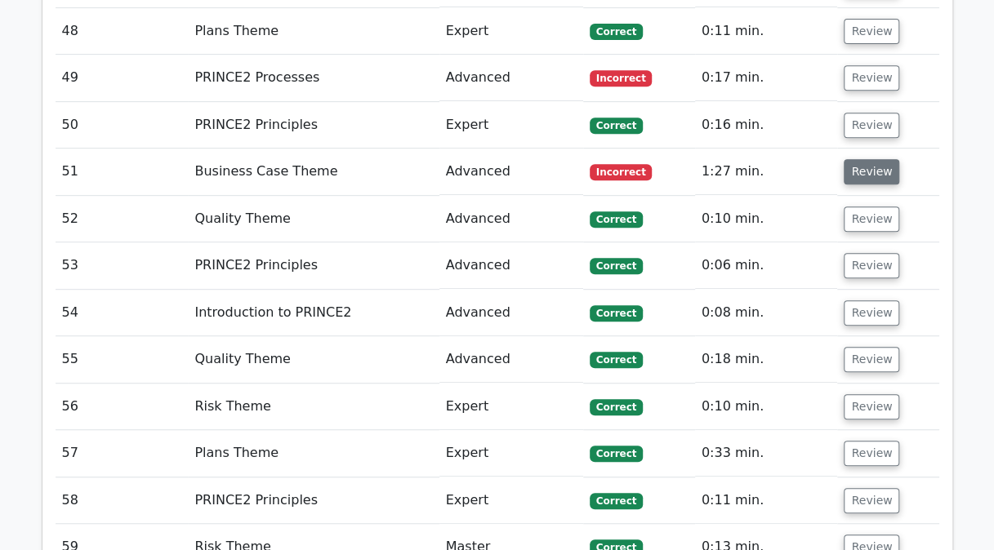
click at [863, 159] on button "Review" at bounding box center [872, 171] width 56 height 25
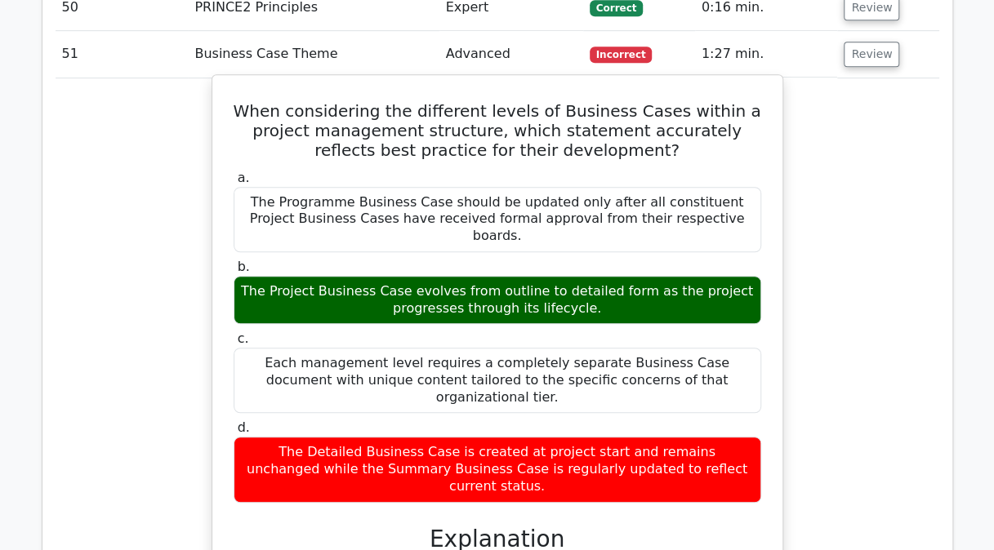
scroll to position [3410, 0]
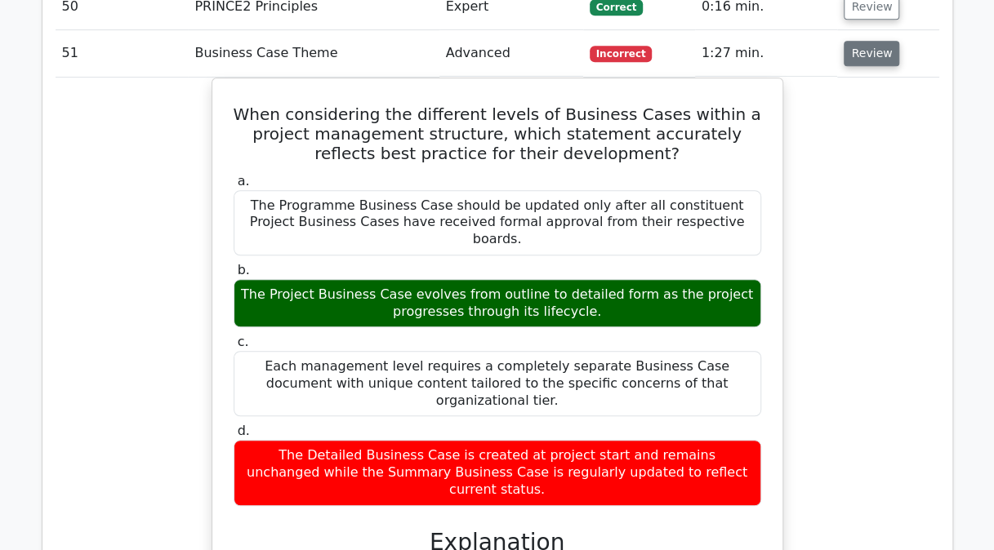
click at [862, 41] on button "Review" at bounding box center [872, 53] width 56 height 25
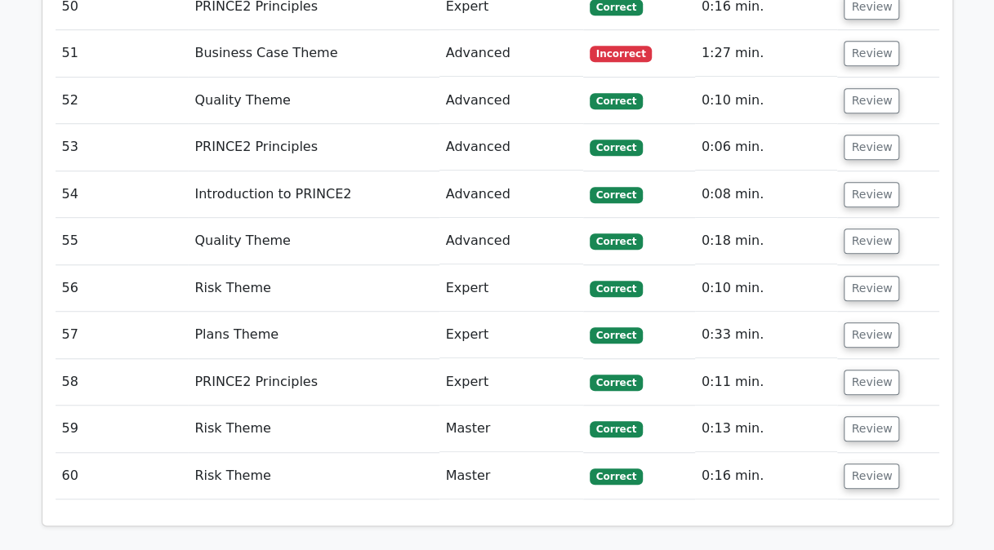
scroll to position [3686, 0]
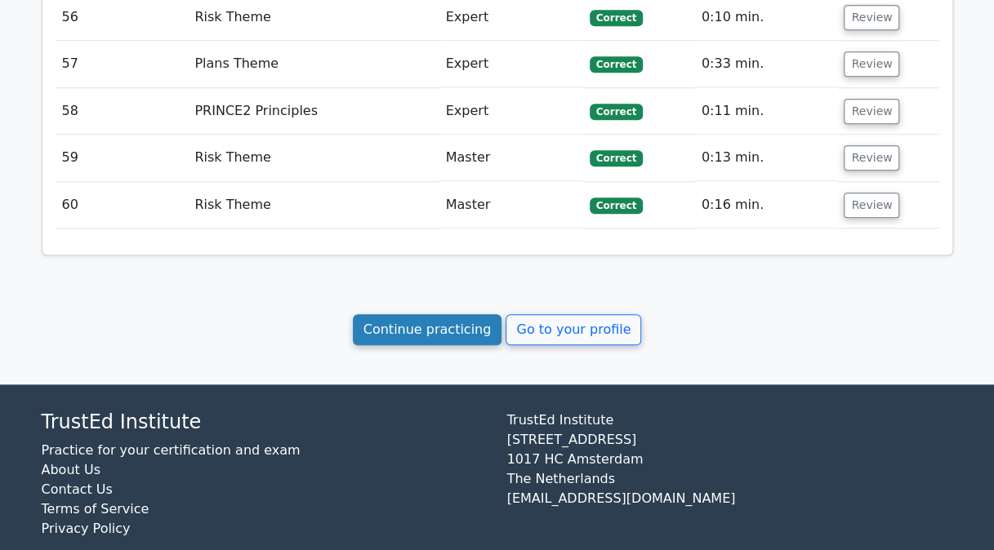
click at [410, 314] on link "Continue practicing" at bounding box center [427, 329] width 149 height 31
